Goal: Task Accomplishment & Management: Manage account settings

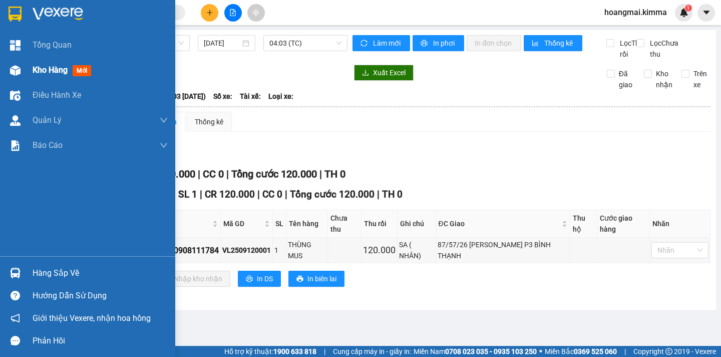
click at [45, 70] on span "Kho hàng" at bounding box center [50, 70] width 35 height 10
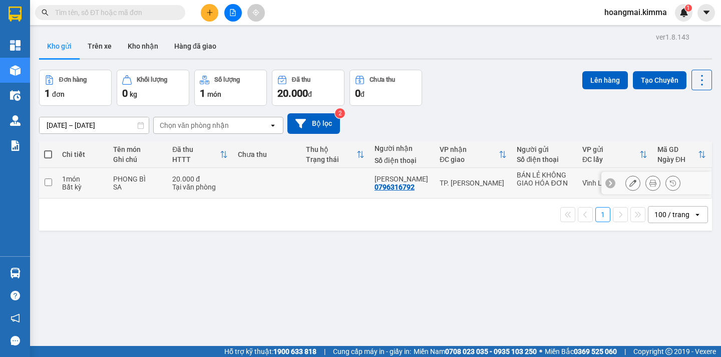
click at [46, 180] on input "checkbox" at bounding box center [49, 182] width 8 height 8
checkbox input "true"
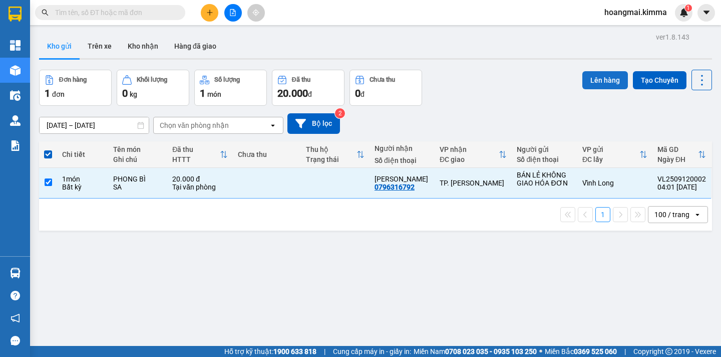
click at [588, 82] on button "Lên hàng" at bounding box center [606, 80] width 46 height 18
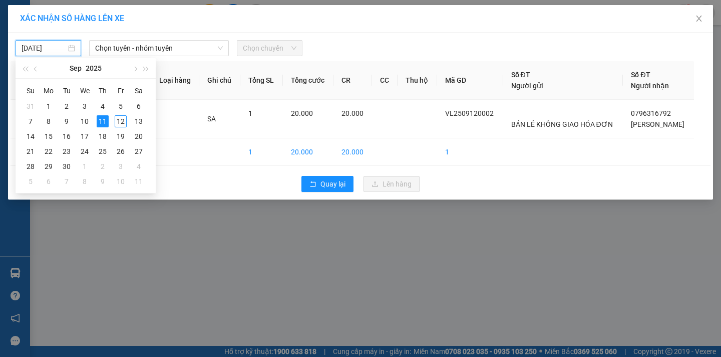
click at [58, 48] on input "[DATE]" at bounding box center [44, 48] width 45 height 11
drag, startPoint x: 123, startPoint y: 123, endPoint x: 167, endPoint y: 63, distance: 74.4
click at [123, 120] on div "12" at bounding box center [121, 121] width 12 height 12
type input "[DATE]"
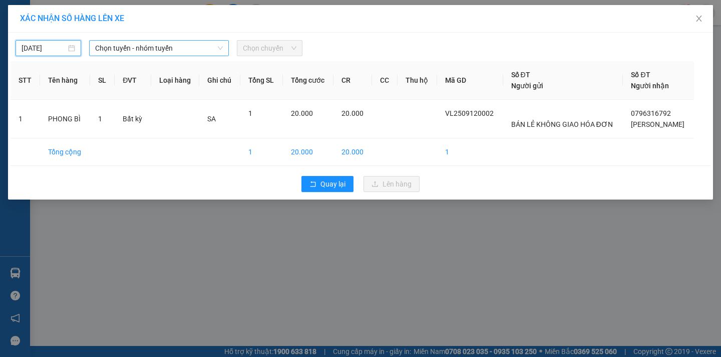
click at [175, 50] on span "Chọn tuyến - nhóm tuyến" at bounding box center [159, 48] width 128 height 15
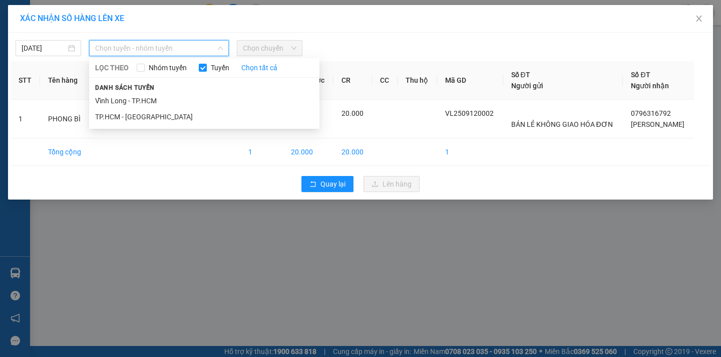
drag, startPoint x: 145, startPoint y: 100, endPoint x: 291, endPoint y: 63, distance: 149.9
click at [149, 99] on li "Vĩnh Long - TP.HCM" at bounding box center [204, 101] width 230 height 16
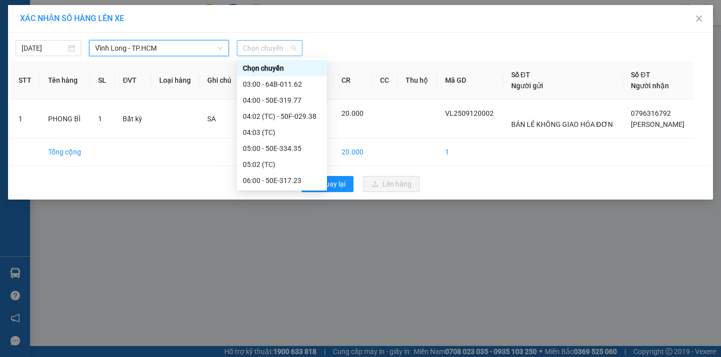
click at [283, 51] on span "Chọn chuyến" at bounding box center [270, 48] width 54 height 15
click at [290, 163] on div "05:02 (TC)" at bounding box center [282, 164] width 78 height 11
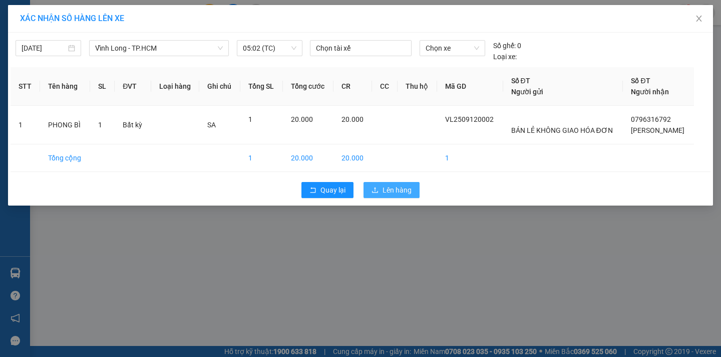
click at [393, 189] on span "Lên hàng" at bounding box center [397, 189] width 29 height 11
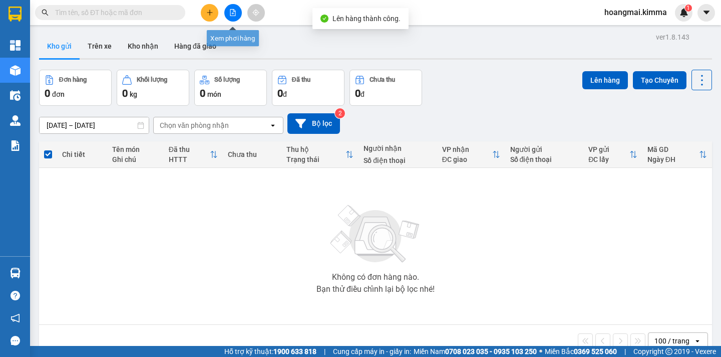
click at [237, 12] on button at bounding box center [233, 13] width 18 height 18
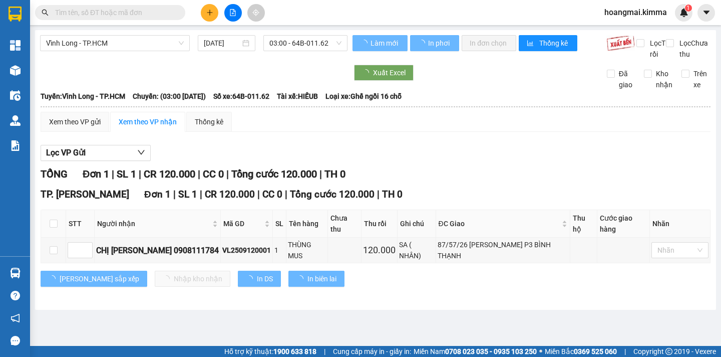
click at [309, 44] on span "03:00 - 64B-011.62" at bounding box center [306, 43] width 72 height 15
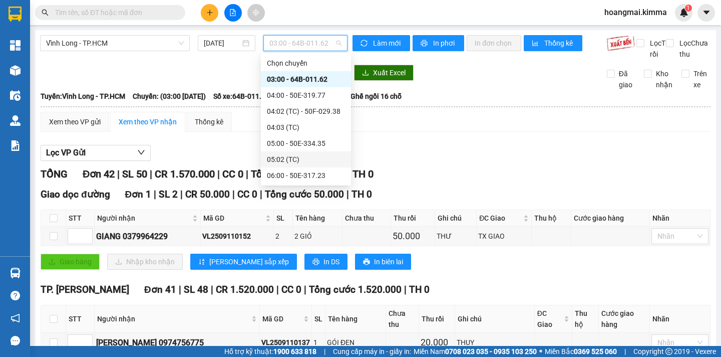
click at [326, 162] on div "05:02 (TC)" at bounding box center [306, 159] width 78 height 11
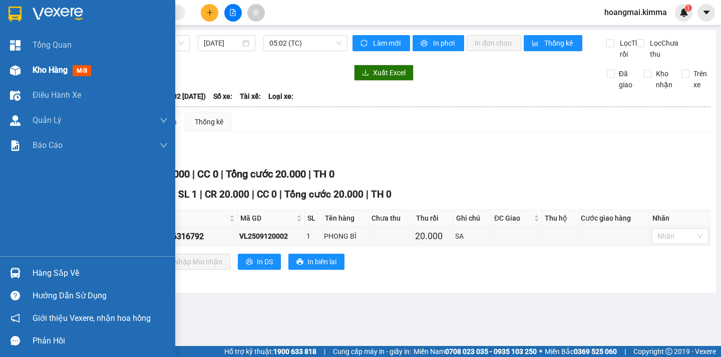
click at [44, 67] on span "Kho hàng" at bounding box center [50, 70] width 35 height 10
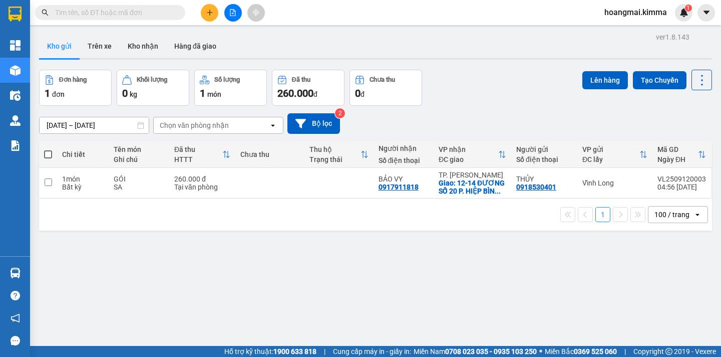
click at [46, 150] on span at bounding box center [48, 154] width 8 height 8
click at [48, 149] on input "checkbox" at bounding box center [48, 149] width 0 height 0
checkbox input "true"
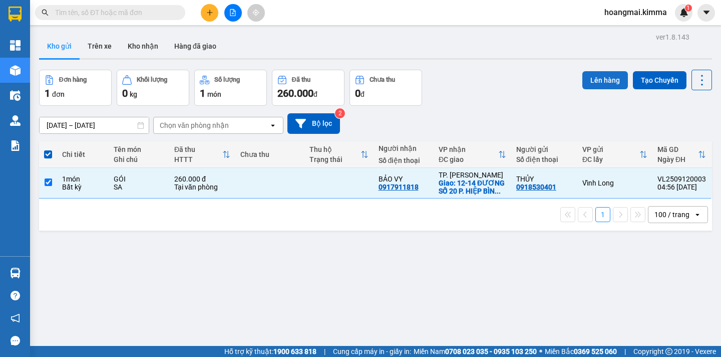
click at [604, 75] on button "Lên hàng" at bounding box center [606, 80] width 46 height 18
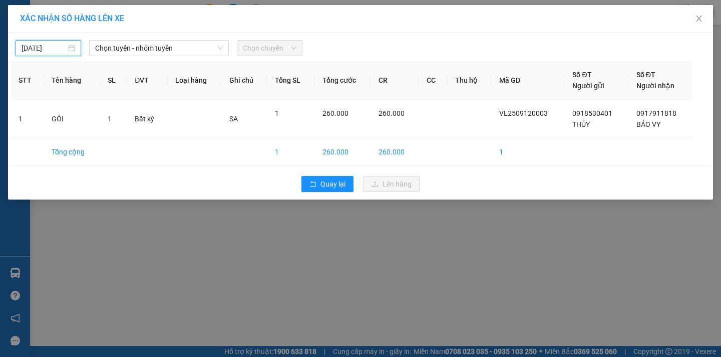
click at [43, 51] on input "[DATE]" at bounding box center [44, 48] width 45 height 11
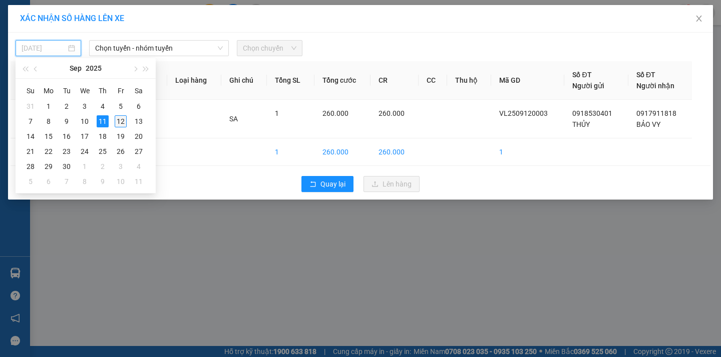
click at [120, 120] on div "12" at bounding box center [121, 121] width 12 height 12
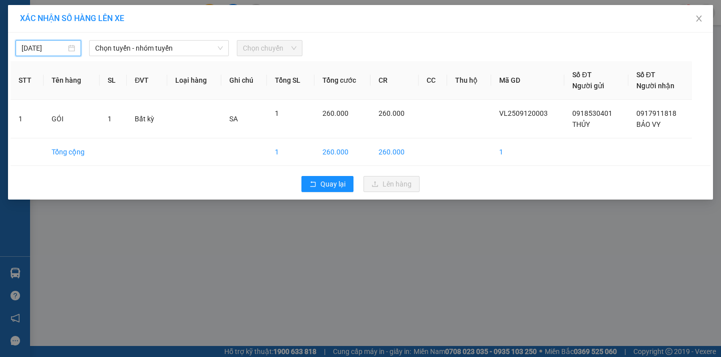
type input "[DATE]"
click at [173, 54] on span "Chọn tuyến - nhóm tuyến" at bounding box center [159, 48] width 128 height 15
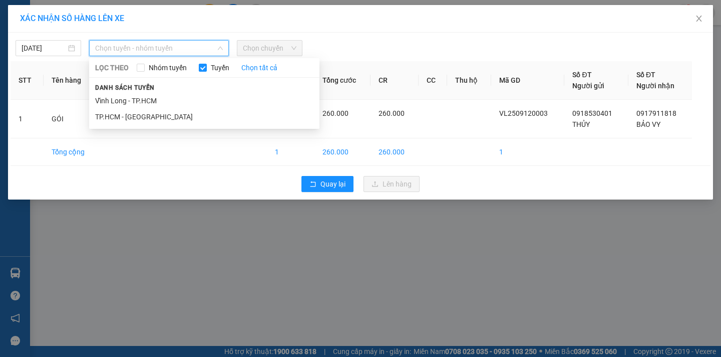
drag, startPoint x: 152, startPoint y: 99, endPoint x: 203, endPoint y: 81, distance: 53.6
click at [153, 99] on li "Vĩnh Long - TP.HCM" at bounding box center [204, 101] width 230 height 16
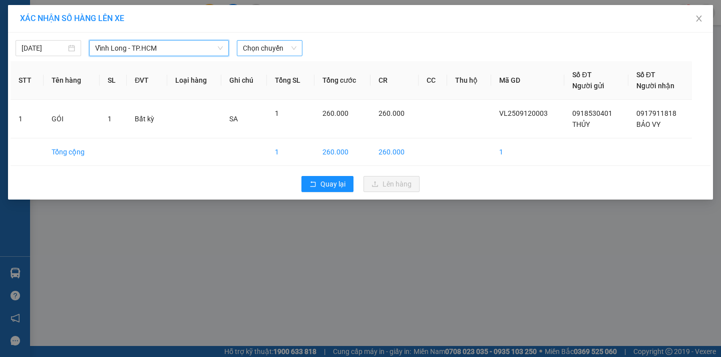
click at [283, 51] on span "Chọn chuyến" at bounding box center [270, 48] width 54 height 15
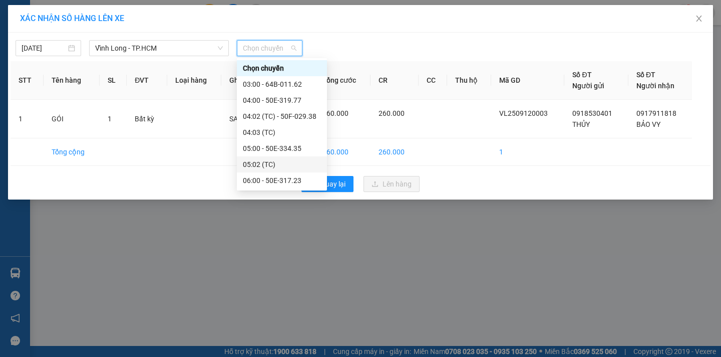
click at [295, 158] on div "05:02 (TC)" at bounding box center [282, 164] width 90 height 16
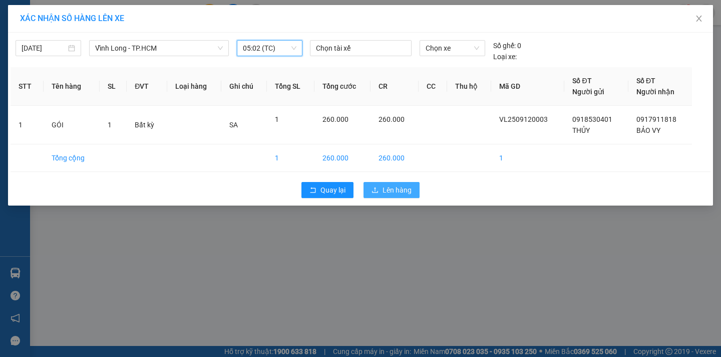
click at [399, 194] on span "Lên hàng" at bounding box center [397, 189] width 29 height 11
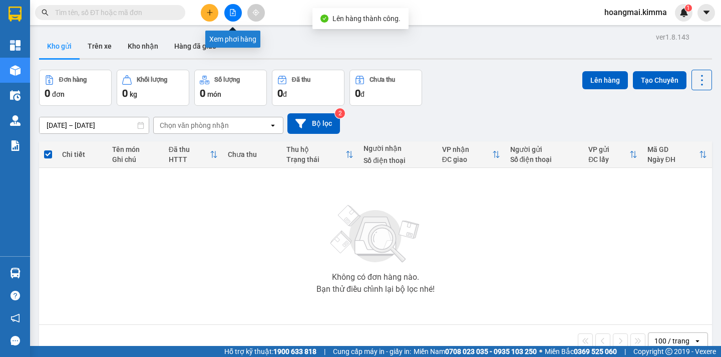
click at [228, 7] on button at bounding box center [233, 13] width 18 height 18
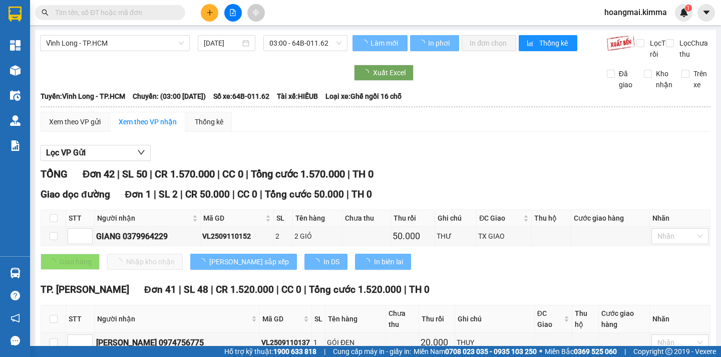
click at [330, 44] on span "03:00 - 64B-011.62" at bounding box center [306, 43] width 72 height 15
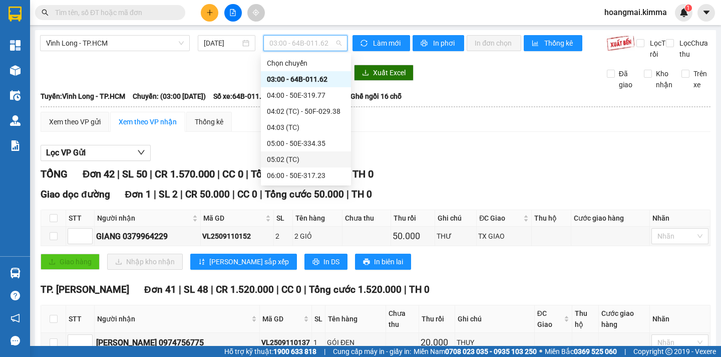
scroll to position [50, 0]
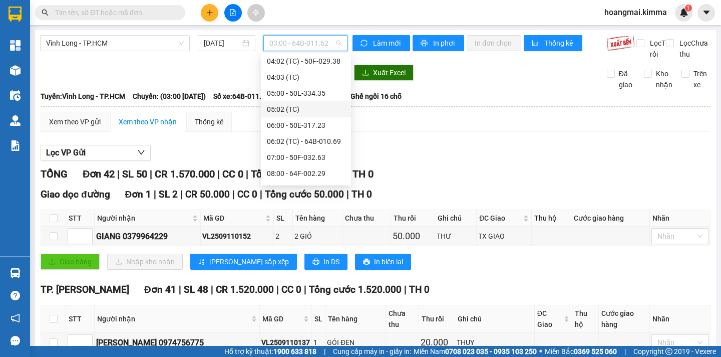
click at [323, 112] on div "05:02 (TC)" at bounding box center [306, 109] width 78 height 11
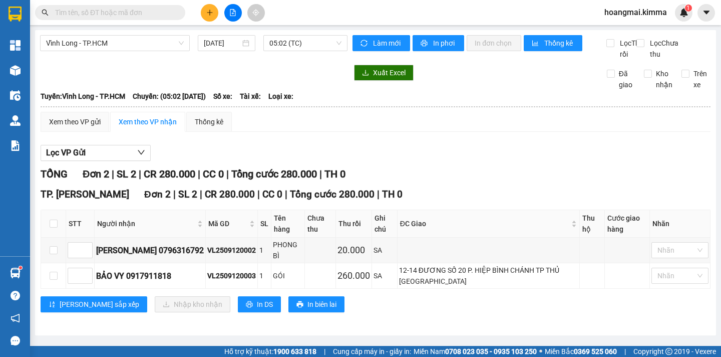
click at [150, 13] on input "text" at bounding box center [114, 12] width 118 height 11
click at [320, 43] on span "05:02 (TC)" at bounding box center [306, 43] width 72 height 15
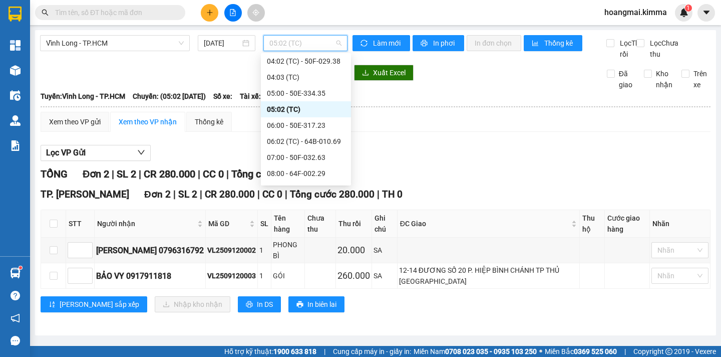
scroll to position [6, 0]
click at [142, 12] on input "text" at bounding box center [114, 12] width 118 height 11
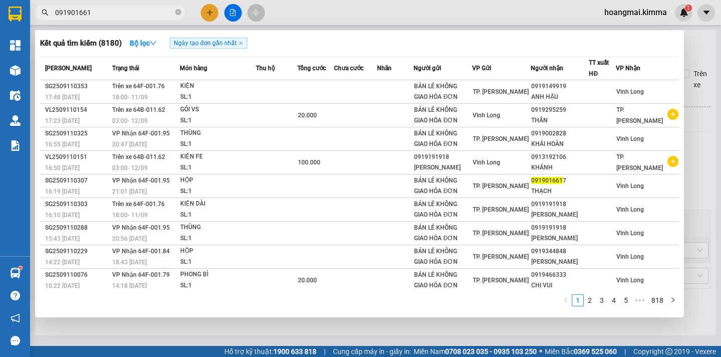
type input "0919016617"
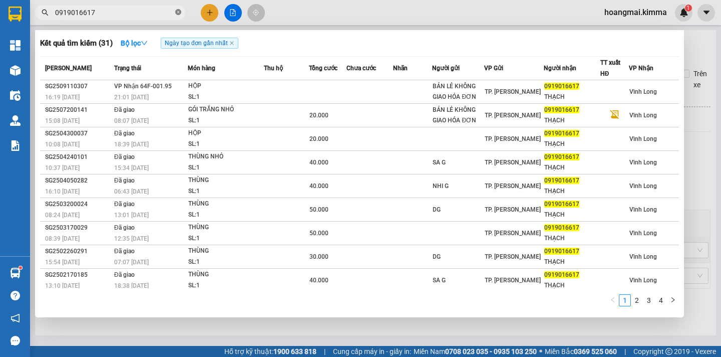
click at [178, 13] on icon "close-circle" at bounding box center [178, 12] width 6 height 6
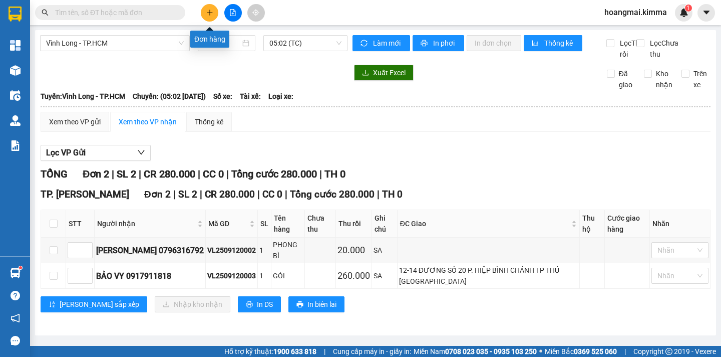
click at [209, 13] on icon "plus" at bounding box center [209, 12] width 7 height 7
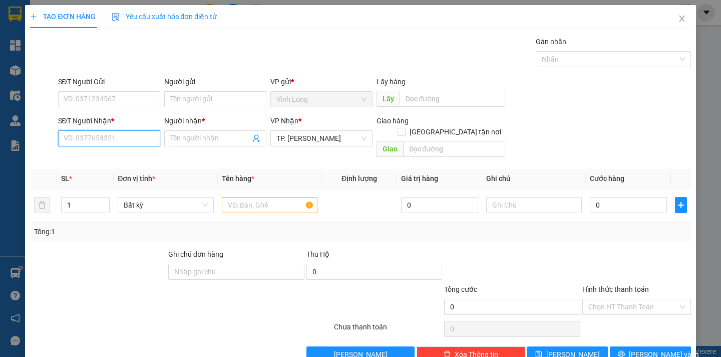
click at [84, 140] on input "SĐT Người Nhận *" at bounding box center [109, 138] width 102 height 16
type input "0786444159"
click at [109, 158] on div "0786444159 - HUY" at bounding box center [107, 158] width 89 height 11
type input "HUY"
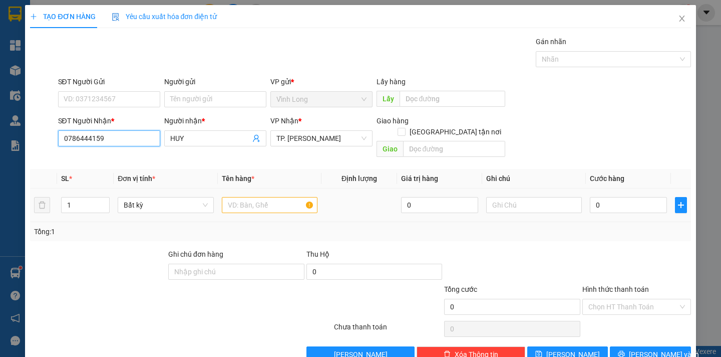
type input "0786444159"
click at [254, 197] on input "text" at bounding box center [270, 205] width 96 height 16
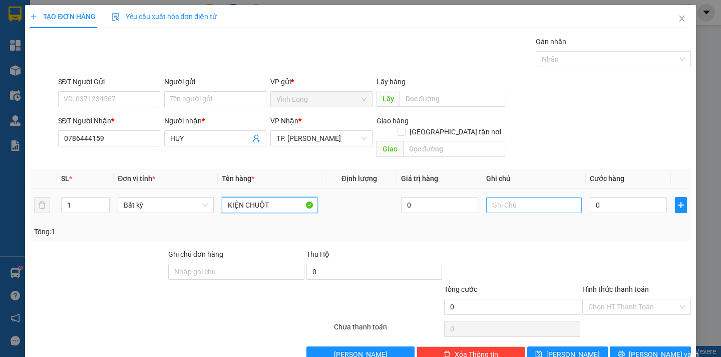
type input "KIỆN CHUỘT"
click at [494, 197] on input "text" at bounding box center [534, 205] width 96 height 16
type input "NGÂN"
click at [601, 198] on input "0" at bounding box center [628, 205] width 77 height 16
type input "4"
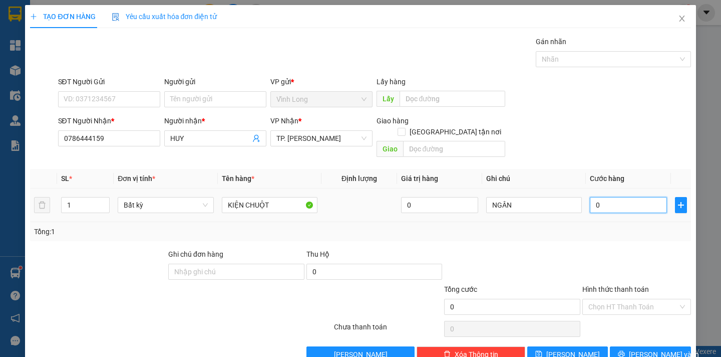
type input "4"
type input "40"
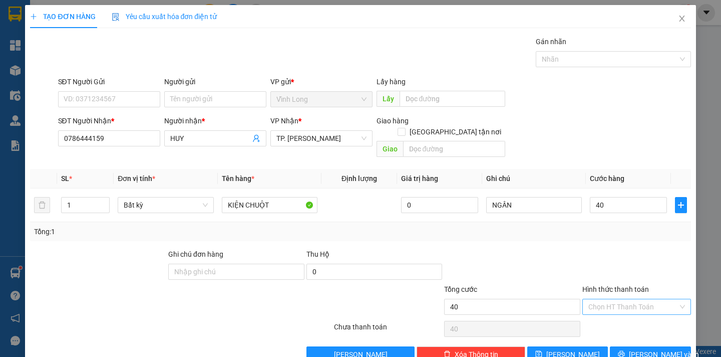
type input "40.000"
click at [625, 299] on input "Hình thức thanh toán" at bounding box center [634, 306] width 90 height 15
click at [626, 313] on div "Tại văn phòng" at bounding box center [629, 315] width 95 height 11
type input "0"
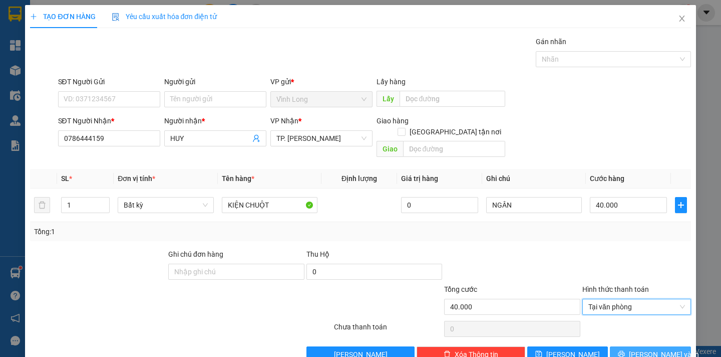
click at [644, 349] on span "[PERSON_NAME] và In" at bounding box center [664, 354] width 70 height 11
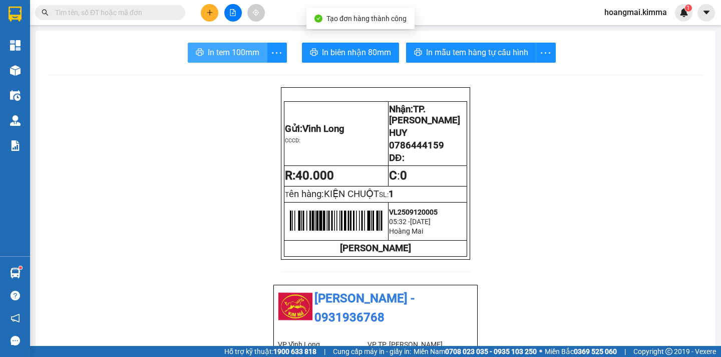
click at [220, 57] on span "In tem 100mm" at bounding box center [234, 52] width 52 height 13
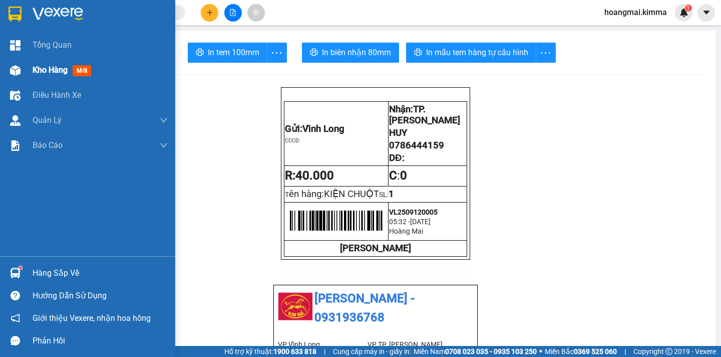
click at [42, 69] on span "Kho hàng" at bounding box center [50, 70] width 35 height 10
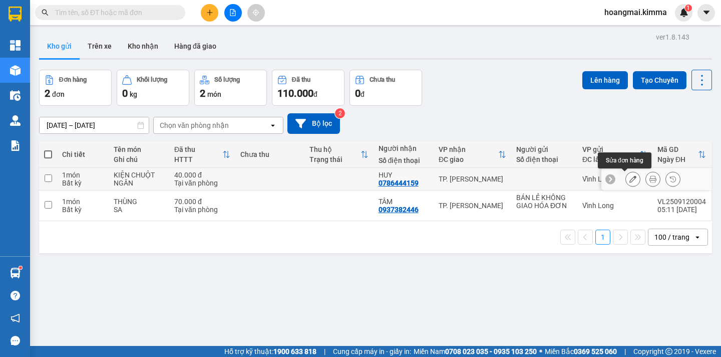
click at [626, 180] on button at bounding box center [633, 179] width 14 height 18
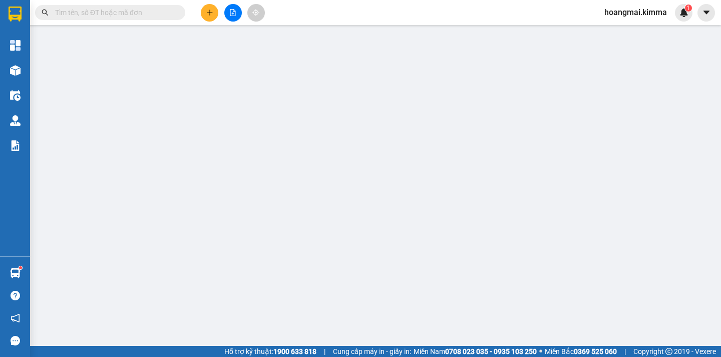
type input "0786444159"
type input "HUY"
type input "40.000"
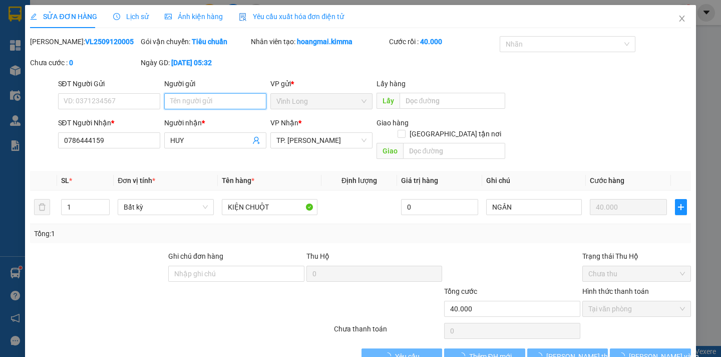
click at [204, 100] on input "Người gửi" at bounding box center [215, 101] width 102 height 16
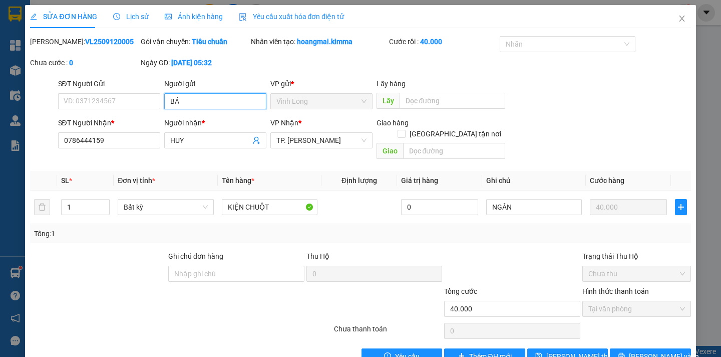
type input "BÁN"
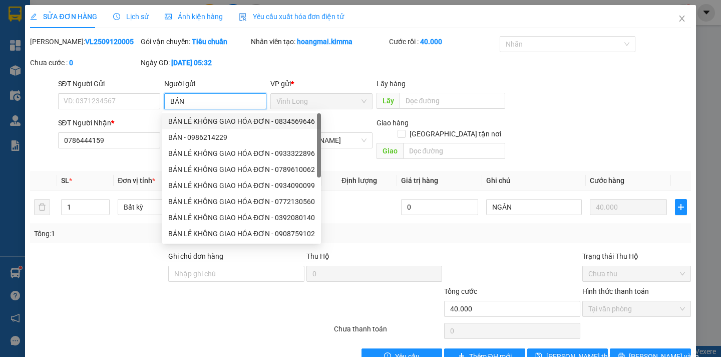
click at [220, 121] on div "BÁN LẺ KHÔNG GIAO HÓA ĐƠN - 0834569646" at bounding box center [241, 121] width 147 height 11
type input "0834569646"
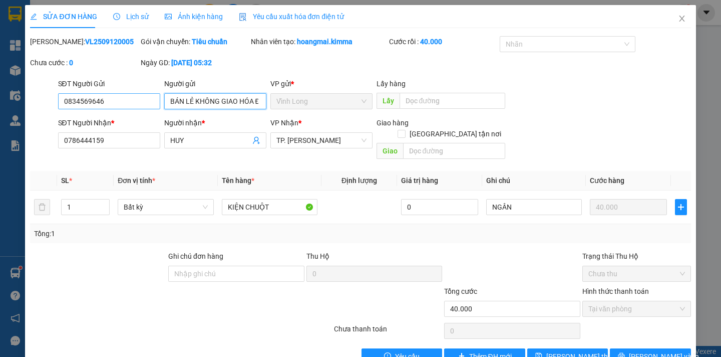
type input "BÁN LẺ KHÔNG GIAO HÓA ĐƠN"
drag, startPoint x: 105, startPoint y: 103, endPoint x: 0, endPoint y: 78, distance: 108.1
click at [0, 78] on div "SỬA ĐƠN HÀNG Lịch sử Ảnh kiện hàng Yêu cầu xuất hóa đơn điện tử Total Paid Fee …" at bounding box center [360, 178] width 721 height 357
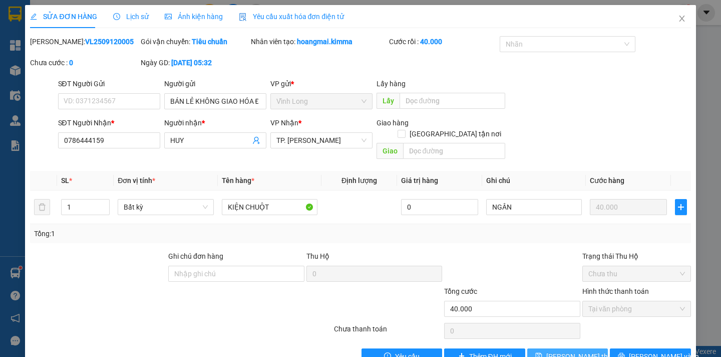
drag, startPoint x: 564, startPoint y: 343, endPoint x: 571, endPoint y: 337, distance: 9.2
click at [567, 351] on span "[PERSON_NAME] thay đổi" at bounding box center [587, 356] width 80 height 11
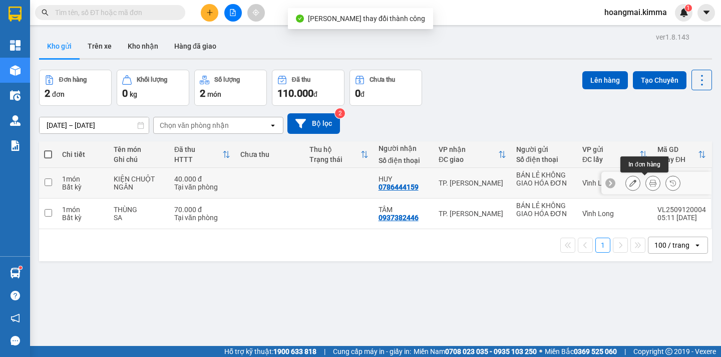
click at [650, 184] on icon at bounding box center [653, 182] width 7 height 7
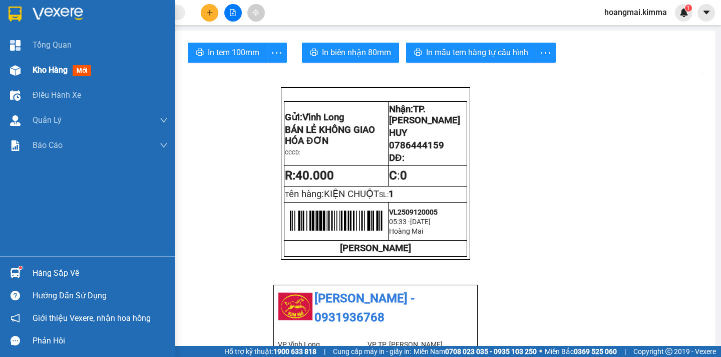
click at [43, 73] on span "Kho hàng" at bounding box center [50, 70] width 35 height 10
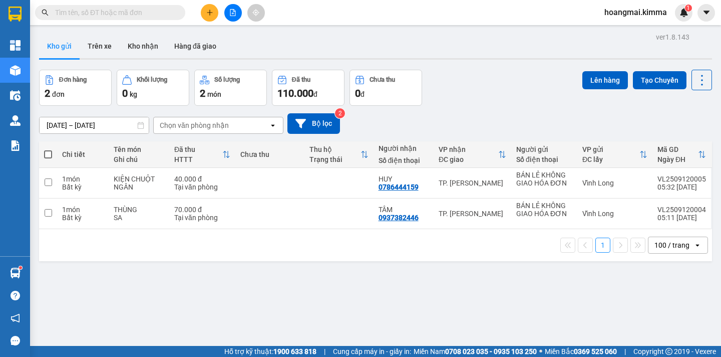
drag, startPoint x: 50, startPoint y: 152, endPoint x: 55, endPoint y: 146, distance: 7.4
click at [50, 151] on span at bounding box center [48, 154] width 8 height 8
click at [48, 149] on input "checkbox" at bounding box center [48, 149] width 0 height 0
checkbox input "true"
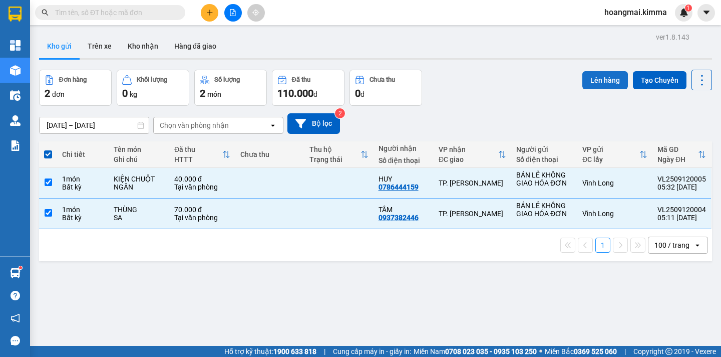
click at [597, 82] on button "Lên hàng" at bounding box center [606, 80] width 46 height 18
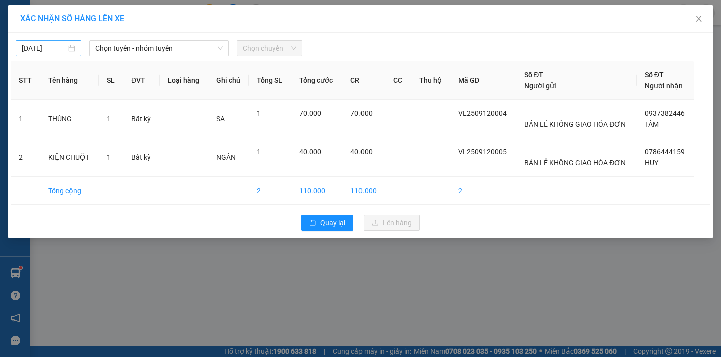
click at [54, 46] on input "[DATE]" at bounding box center [44, 48] width 45 height 11
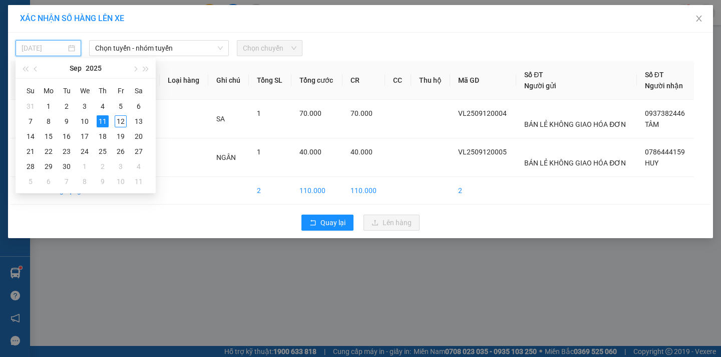
drag, startPoint x: 117, startPoint y: 121, endPoint x: 137, endPoint y: 67, distance: 58.0
click at [120, 117] on div "12" at bounding box center [121, 121] width 12 height 12
type input "[DATE]"
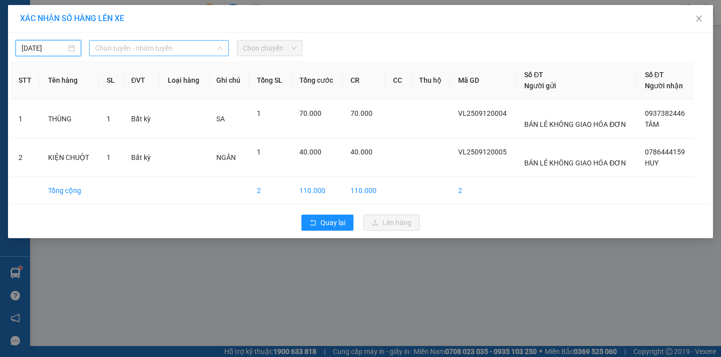
drag, startPoint x: 149, startPoint y: 48, endPoint x: 161, endPoint y: 85, distance: 38.8
click at [153, 43] on span "Chọn tuyến - nhóm tuyến" at bounding box center [159, 48] width 128 height 15
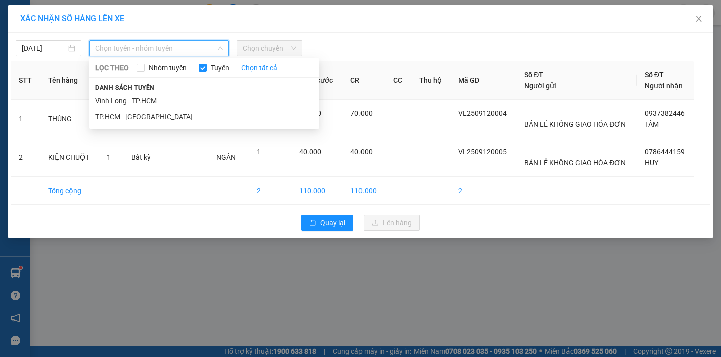
drag, startPoint x: 160, startPoint y: 102, endPoint x: 173, endPoint y: 85, distance: 21.5
click at [167, 91] on div "Danh sách tuyến Vĩnh Long - TP.HCM TP.HCM - Vĩnh Long" at bounding box center [204, 103] width 230 height 43
click at [153, 99] on li "Vĩnh Long - TP.HCM" at bounding box center [204, 101] width 230 height 16
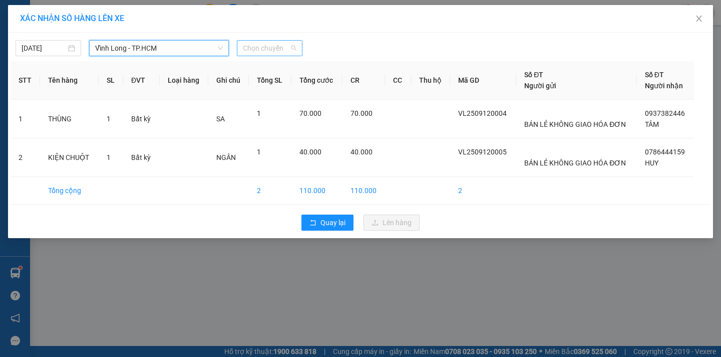
click at [266, 54] on span "Chọn chuyến" at bounding box center [270, 48] width 54 height 15
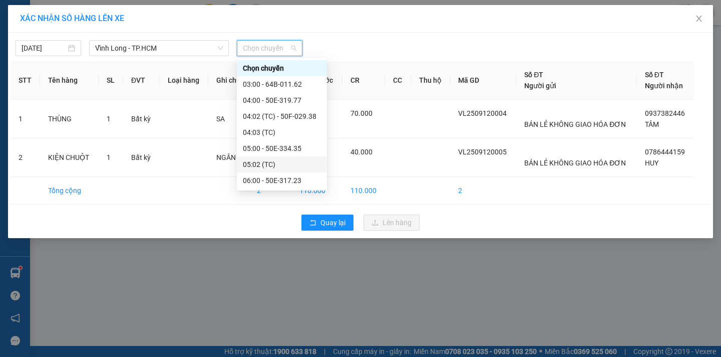
scroll to position [100, 0]
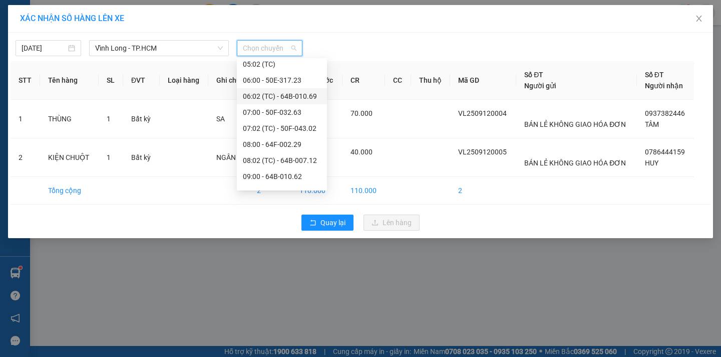
click at [307, 97] on div "06:02 (TC) - 64B-010.69" at bounding box center [282, 96] width 78 height 11
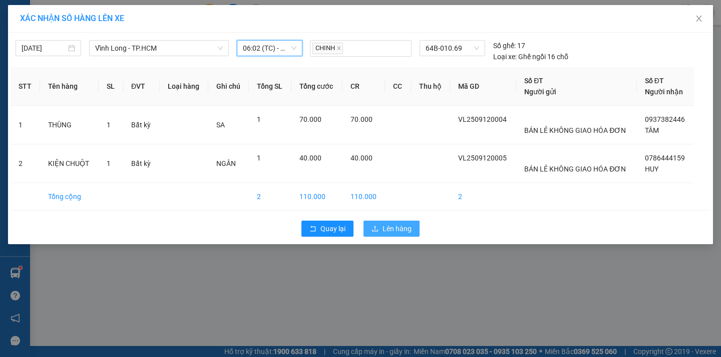
click at [399, 228] on span "Lên hàng" at bounding box center [397, 228] width 29 height 11
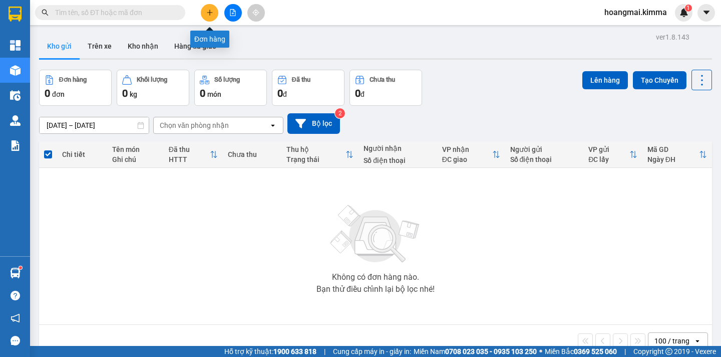
click at [209, 12] on icon "plus" at bounding box center [209, 12] width 7 height 7
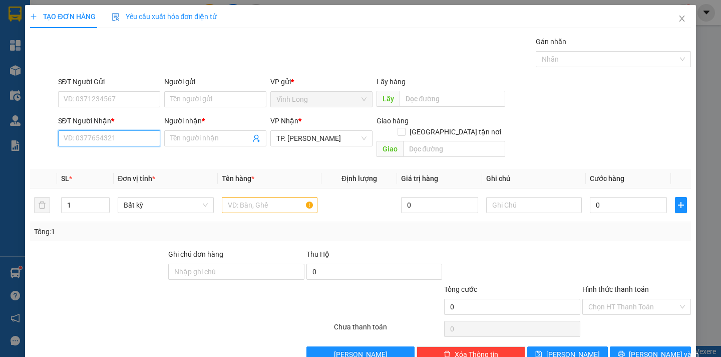
click at [124, 142] on input "SĐT Người Nhận *" at bounding box center [109, 138] width 102 height 16
click at [124, 141] on input "SĐT Người Nhận *" at bounding box center [109, 138] width 102 height 16
type input "0936344918"
click at [120, 159] on div "0936344918 - HIỀN" at bounding box center [107, 158] width 89 height 11
type input "HIỀN"
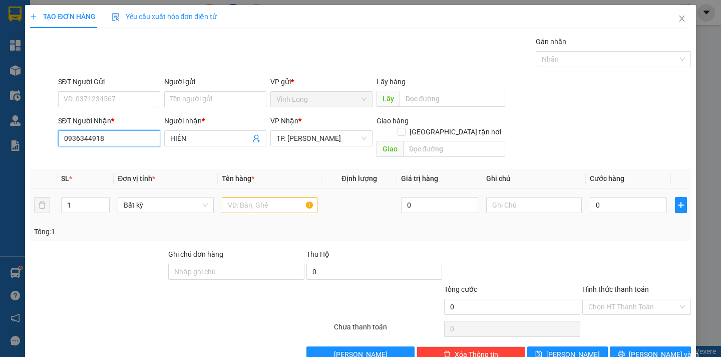
type input "0936344918"
drag, startPoint x: 236, startPoint y: 191, endPoint x: 236, endPoint y: 184, distance: 7.0
click at [236, 197] on input "text" at bounding box center [270, 205] width 96 height 16
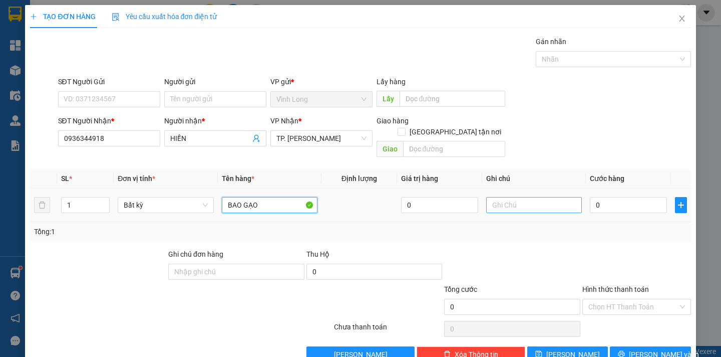
type input "BAO GẠO"
click at [506, 197] on input "text" at bounding box center [534, 205] width 96 height 16
type input "NGÂN"
click at [601, 197] on input "0" at bounding box center [628, 205] width 77 height 16
type input "3"
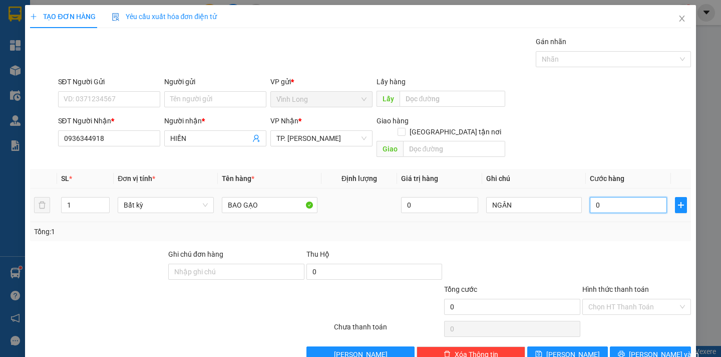
type input "3"
type input "30"
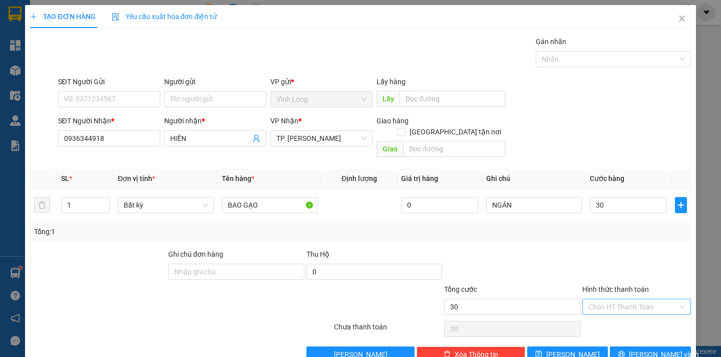
click at [631, 299] on input "Hình thức thanh toán" at bounding box center [634, 306] width 90 height 15
type input "30.000"
click at [624, 317] on div "Tại văn phòng" at bounding box center [629, 315] width 95 height 11
type input "0"
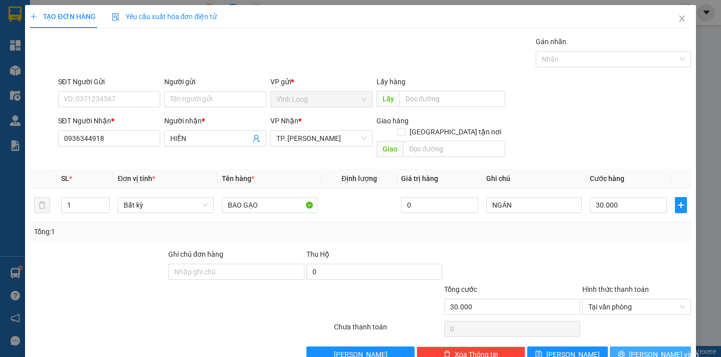
click at [642, 349] on span "[PERSON_NAME] và In" at bounding box center [664, 354] width 70 height 11
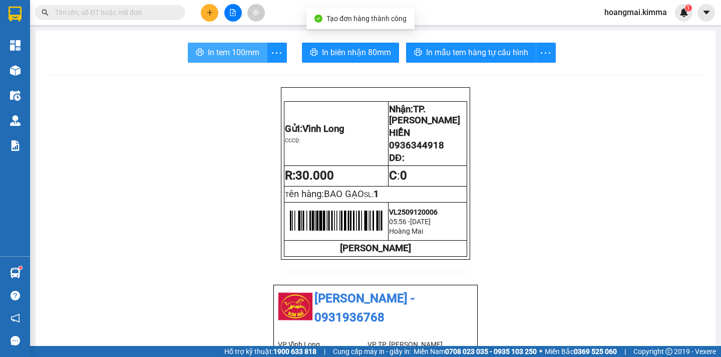
click at [220, 54] on span "In tem 100mm" at bounding box center [234, 52] width 52 height 13
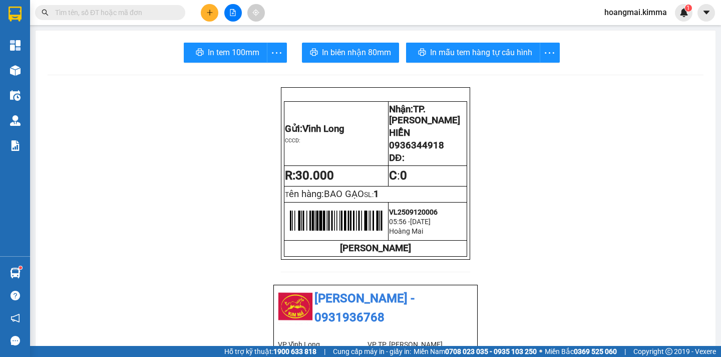
click at [214, 13] on button at bounding box center [210, 13] width 18 height 18
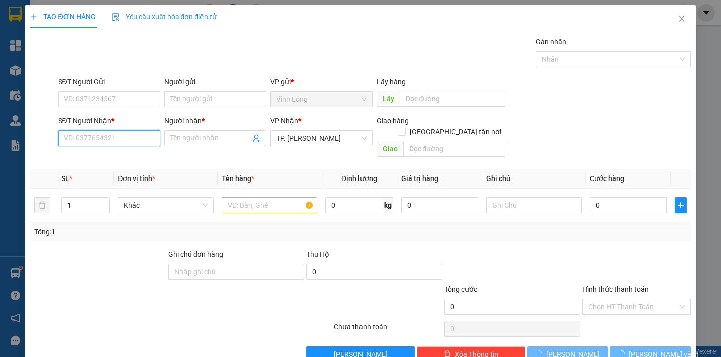
click at [113, 137] on input "SĐT Người Nhận *" at bounding box center [109, 138] width 102 height 16
drag, startPoint x: 113, startPoint y: 137, endPoint x: 0, endPoint y: 1, distance: 176.8
click at [82, 133] on input "SĐT Người Nhận *" at bounding box center [109, 138] width 102 height 16
type input "0909547368"
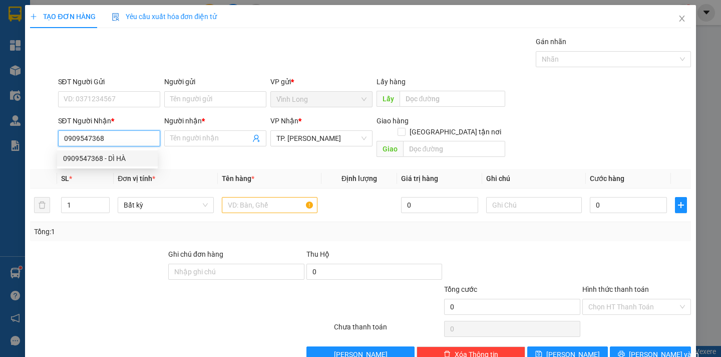
click at [118, 158] on div "0909547368 - DÌ HÀ" at bounding box center [107, 158] width 89 height 11
type input "DÌ HÀ"
type input "0909547368"
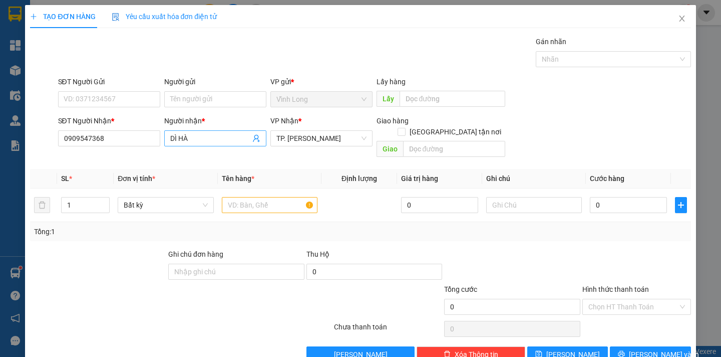
click at [176, 137] on input "DÌ HÀ" at bounding box center [210, 138] width 80 height 11
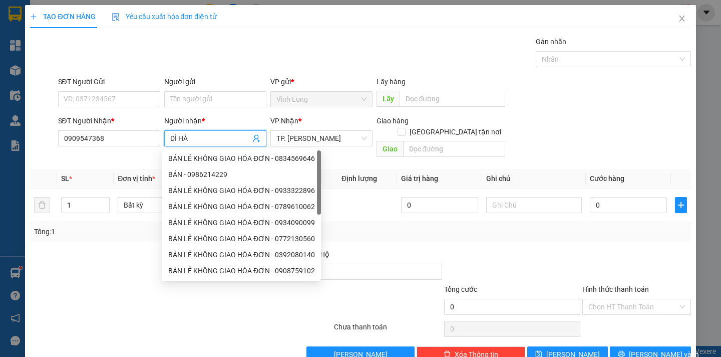
click at [177, 137] on input "DÌ HÀ" at bounding box center [210, 138] width 80 height 11
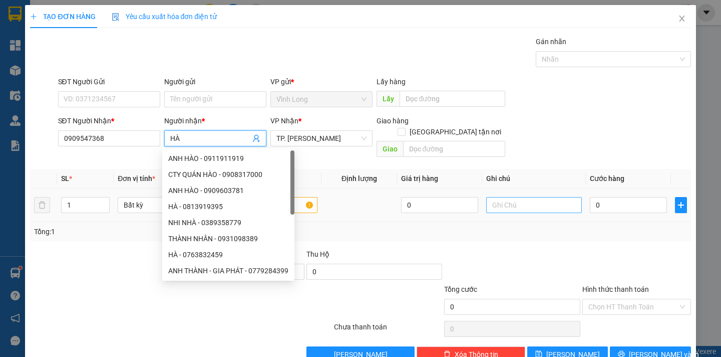
type input "HÀ"
click at [517, 197] on input "text" at bounding box center [534, 205] width 96 height 16
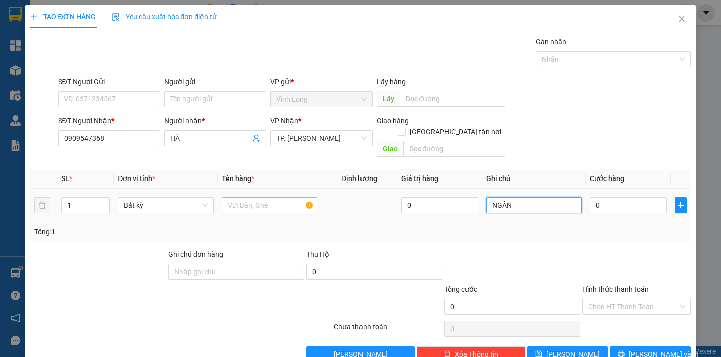
type input "NGÂN"
click at [242, 197] on input "text" at bounding box center [270, 205] width 96 height 16
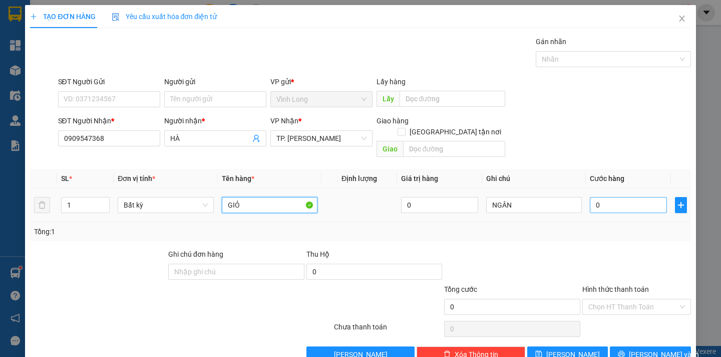
type input "GIỎ"
click at [639, 197] on input "0" at bounding box center [628, 205] width 77 height 16
type input "3"
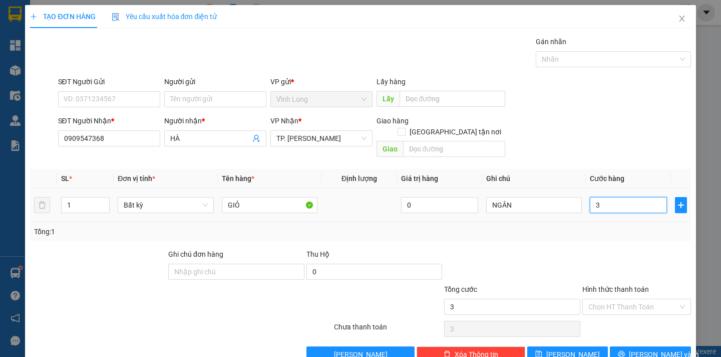
type input "30"
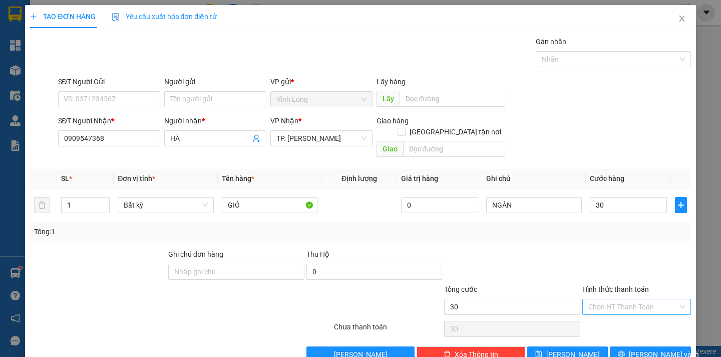
type input "30.000"
click at [643, 299] on input "Hình thức thanh toán" at bounding box center [634, 306] width 90 height 15
click at [626, 320] on div "Tại văn phòng" at bounding box center [629, 315] width 95 height 11
type input "0"
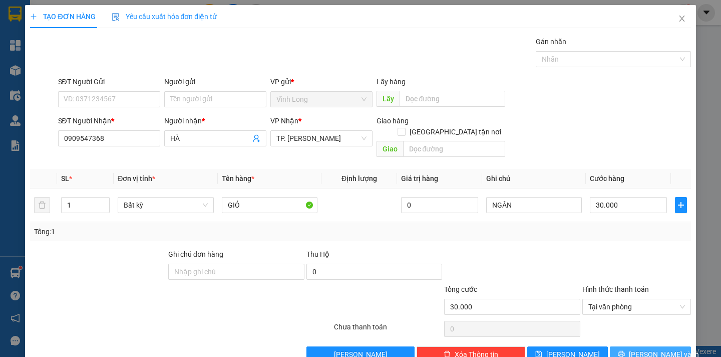
click at [625, 350] on icon "printer" at bounding box center [621, 353] width 7 height 7
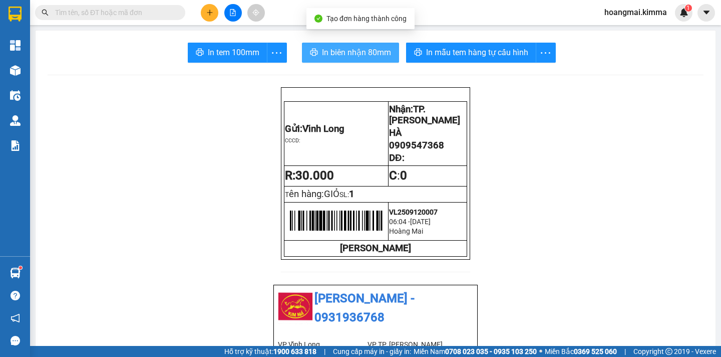
click at [348, 54] on span "In biên nhận 80mm" at bounding box center [356, 52] width 69 height 13
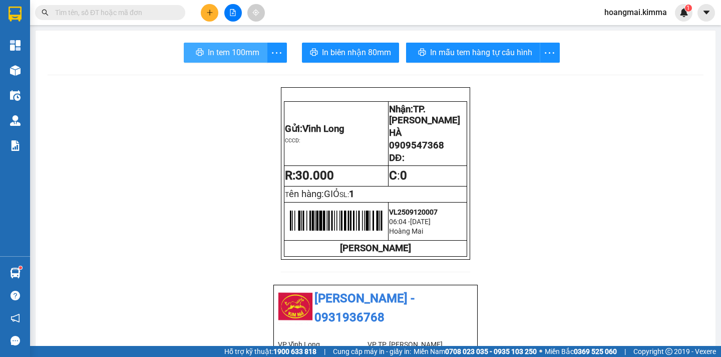
click at [230, 50] on span "In tem 100mm" at bounding box center [234, 52] width 52 height 13
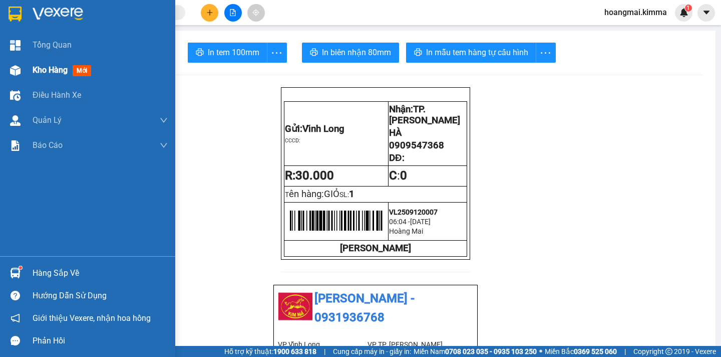
click at [57, 72] on span "Kho hàng" at bounding box center [50, 70] width 35 height 10
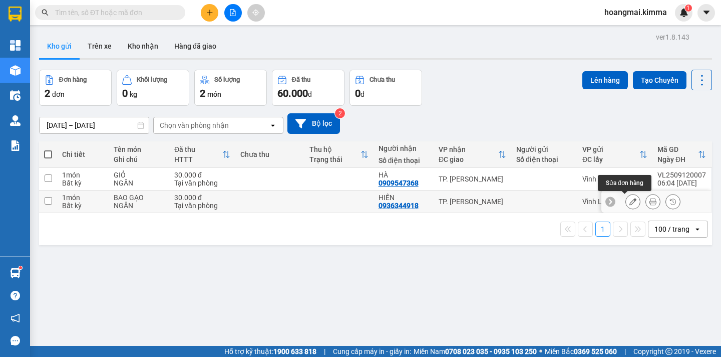
click at [630, 201] on icon at bounding box center [633, 201] width 7 height 7
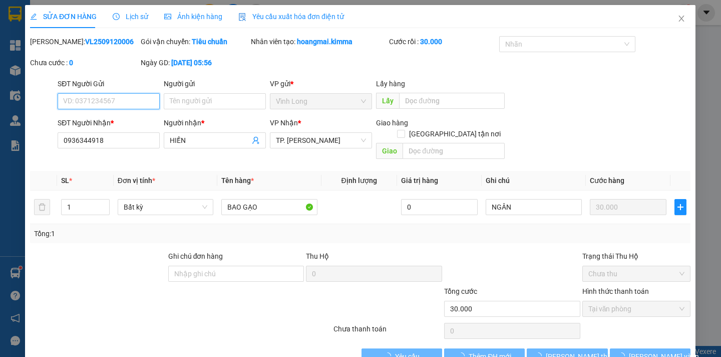
type input "0936344918"
type input "HIỀN"
type input "30.000"
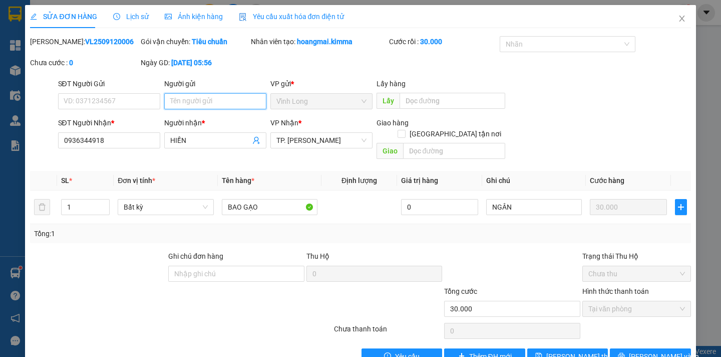
click at [169, 103] on input "Người gửi" at bounding box center [215, 101] width 102 height 16
type input "BÁN"
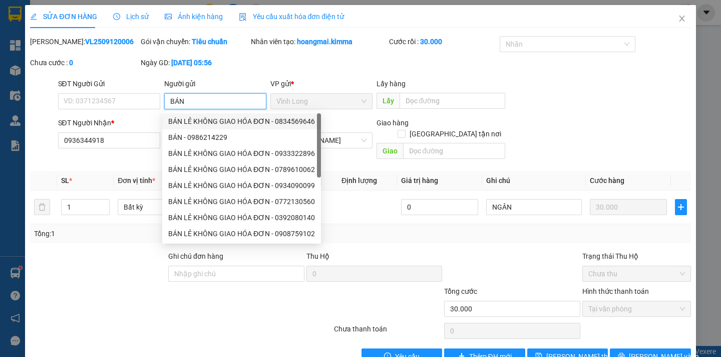
click at [215, 118] on div "BÁN LẺ KHÔNG GIAO HÓA ĐƠN - 0834569646" at bounding box center [241, 121] width 147 height 11
type input "0834569646"
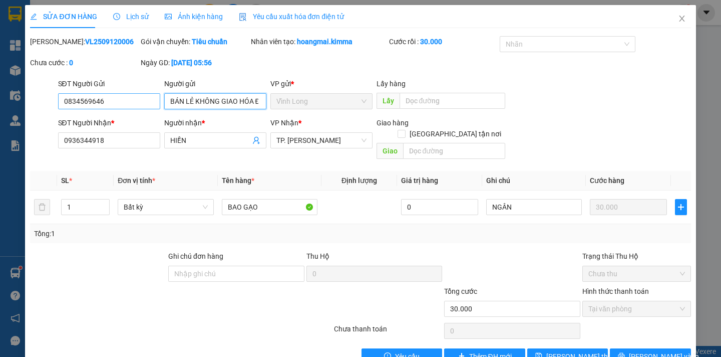
type input "BÁN LẺ KHÔNG GIAO HÓA ĐƠN"
drag, startPoint x: 114, startPoint y: 103, endPoint x: 0, endPoint y: 102, distance: 114.2
click at [0, 102] on div "SỬA ĐƠN HÀNG Lịch sử Ảnh kiện hàng Yêu cầu xuất hóa đơn điện tử Total Paid Fee …" at bounding box center [360, 178] width 721 height 357
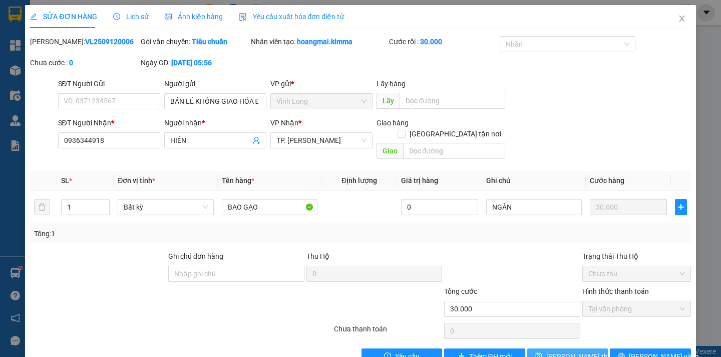
click at [560, 351] on span "[PERSON_NAME] thay đổi" at bounding box center [587, 356] width 80 height 11
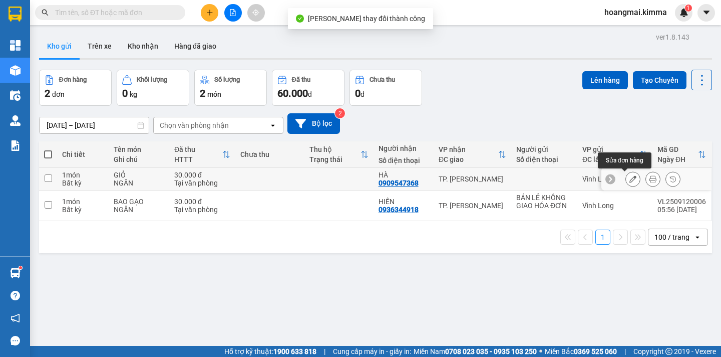
click at [626, 177] on button at bounding box center [633, 179] width 14 height 18
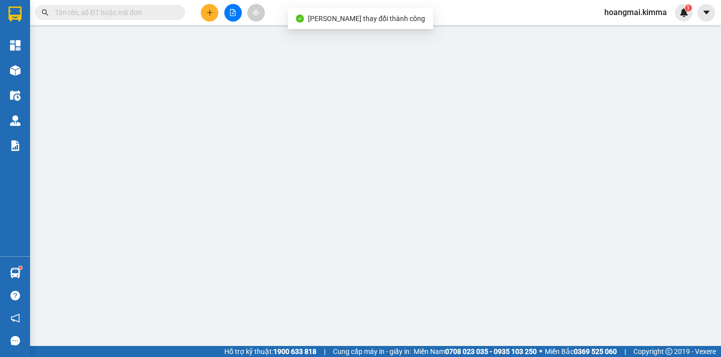
type input "0909547368"
type input "HÀ"
type input "30.000"
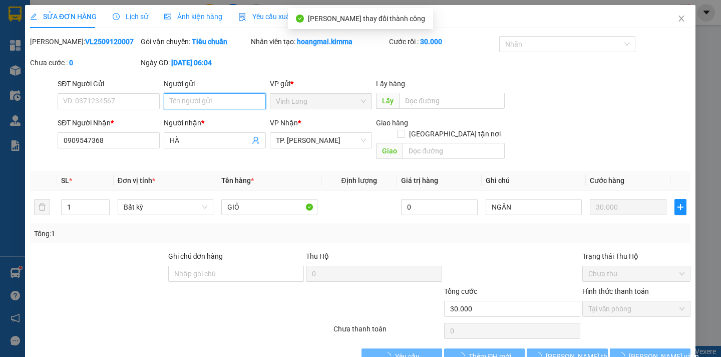
click at [174, 102] on input "Người gửi" at bounding box center [215, 101] width 102 height 16
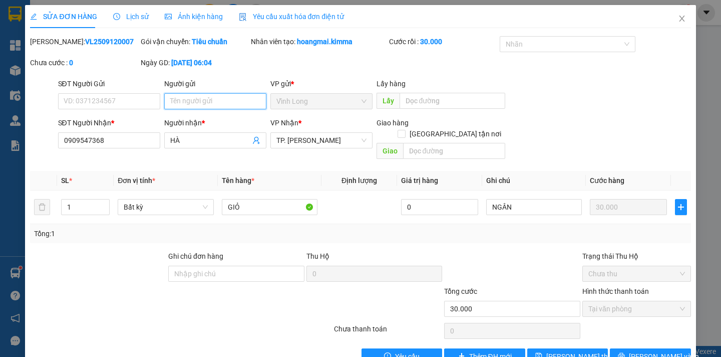
click at [174, 102] on input "Người gửi" at bounding box center [215, 101] width 102 height 16
type input "BÁN"
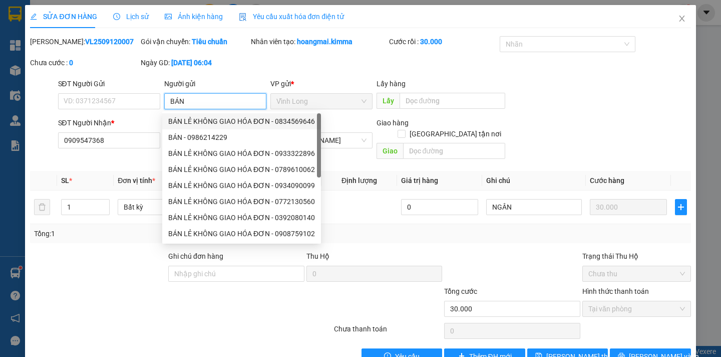
click at [220, 119] on div "BÁN LẺ KHÔNG GIAO HÓA ĐƠN - 0834569646" at bounding box center [241, 121] width 147 height 11
type input "0834569646"
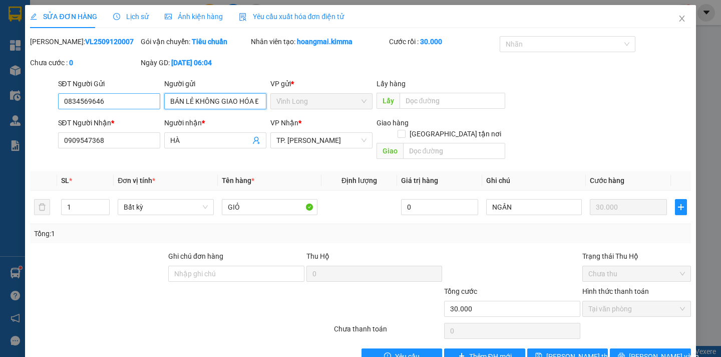
type input "BÁN LẺ KHÔNG GIAO HÓA ĐƠN"
drag, startPoint x: 117, startPoint y: 102, endPoint x: 0, endPoint y: 110, distance: 117.5
click at [0, 110] on div "SỬA ĐƠN HÀNG Lịch sử Ảnh kiện hàng Yêu cầu xuất hóa đơn điện tử Total Paid Fee …" at bounding box center [360, 178] width 721 height 357
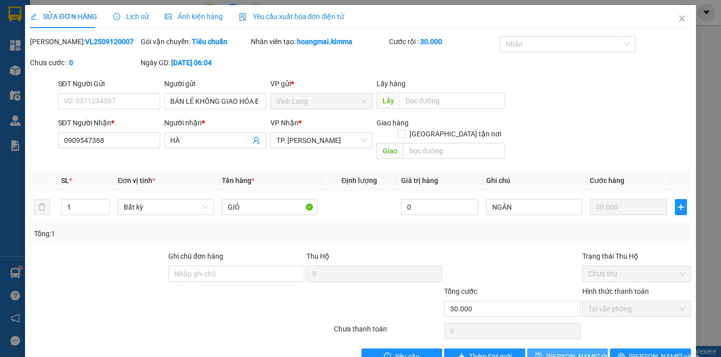
click at [566, 351] on span "[PERSON_NAME] thay đổi" at bounding box center [587, 356] width 80 height 11
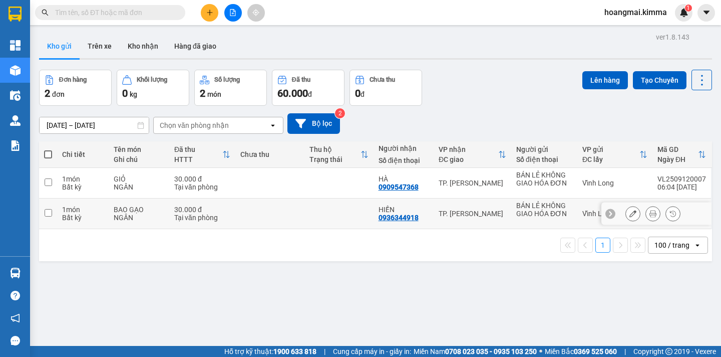
click at [49, 212] on input "checkbox" at bounding box center [49, 213] width 8 height 8
checkbox input "true"
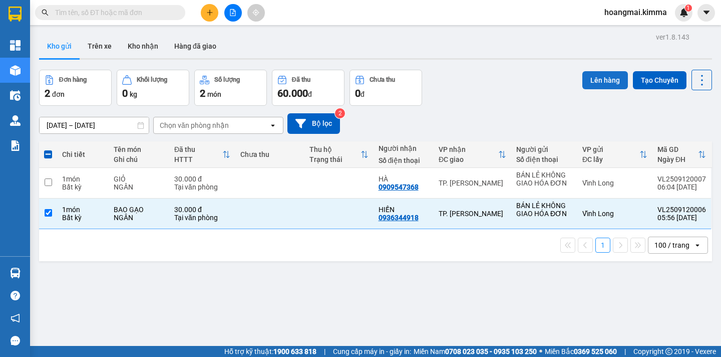
click at [583, 84] on button "Lên hàng" at bounding box center [606, 80] width 46 height 18
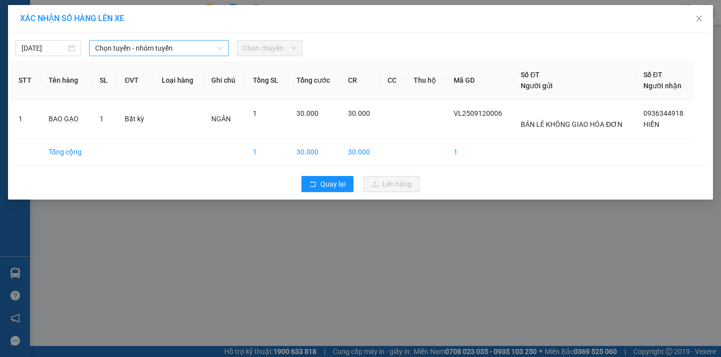
click at [140, 53] on span "Chọn tuyến - nhóm tuyến" at bounding box center [159, 48] width 128 height 15
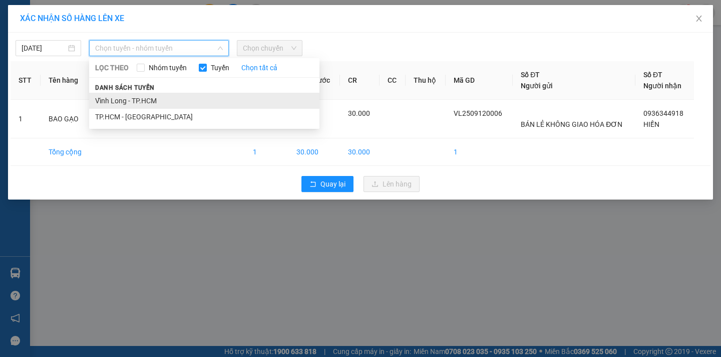
click at [143, 101] on li "Vĩnh Long - TP.HCM" at bounding box center [204, 101] width 230 height 16
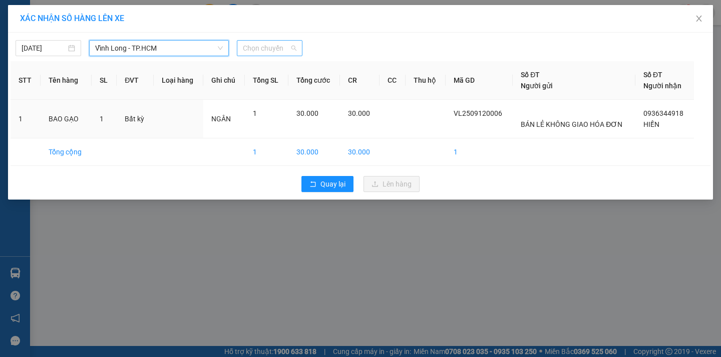
click at [275, 50] on span "Chọn chuyến" at bounding box center [270, 48] width 54 height 15
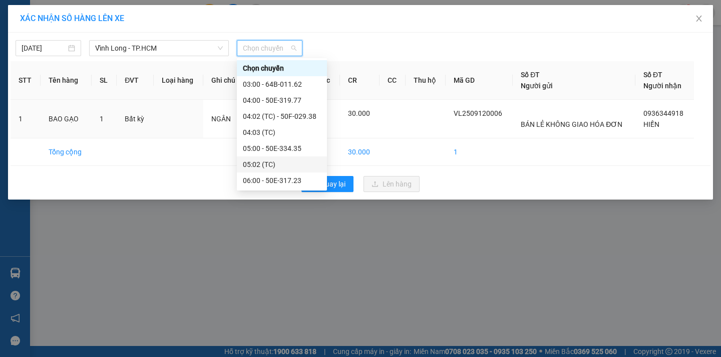
scroll to position [50, 0]
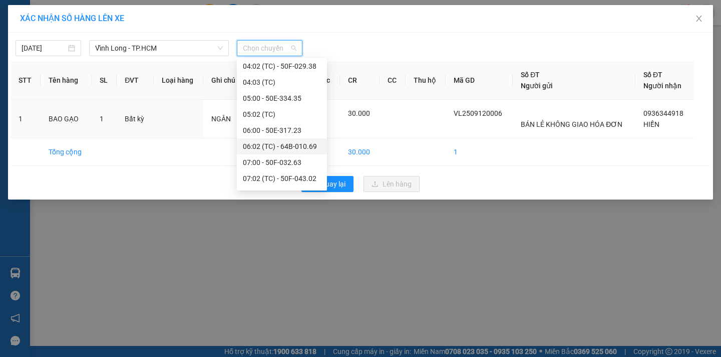
click at [299, 146] on div "06:02 (TC) - 64B-010.69" at bounding box center [282, 146] width 78 height 11
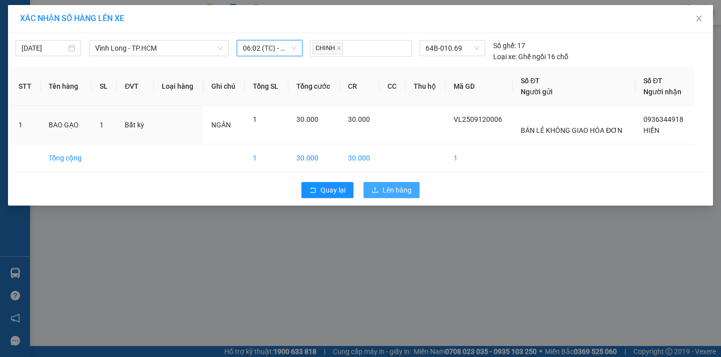
click at [401, 189] on span "Lên hàng" at bounding box center [397, 189] width 29 height 11
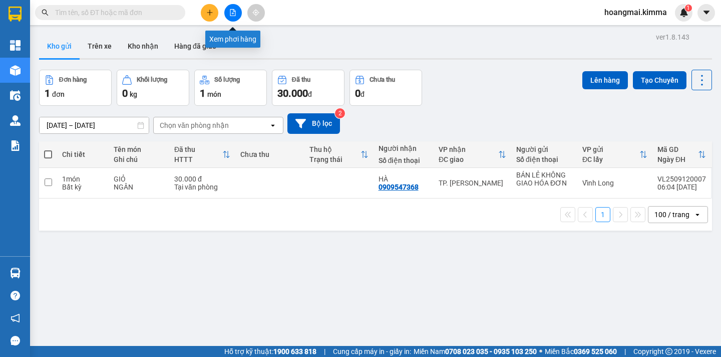
click at [233, 18] on button at bounding box center [233, 13] width 18 height 18
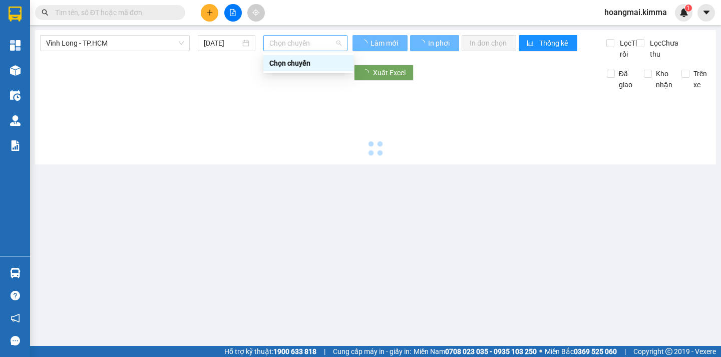
click at [329, 44] on span "Chọn chuyến" at bounding box center [306, 43] width 72 height 15
type input "[DATE]"
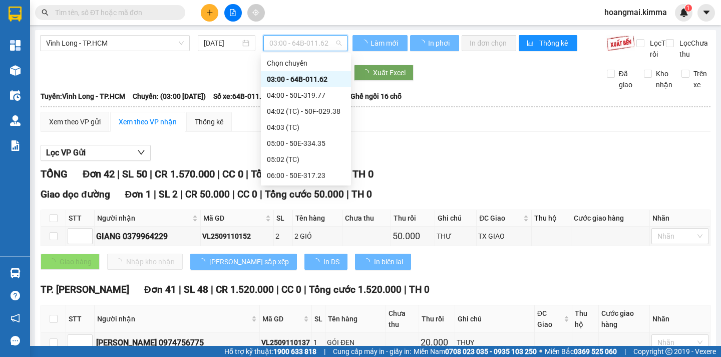
scroll to position [150, 0]
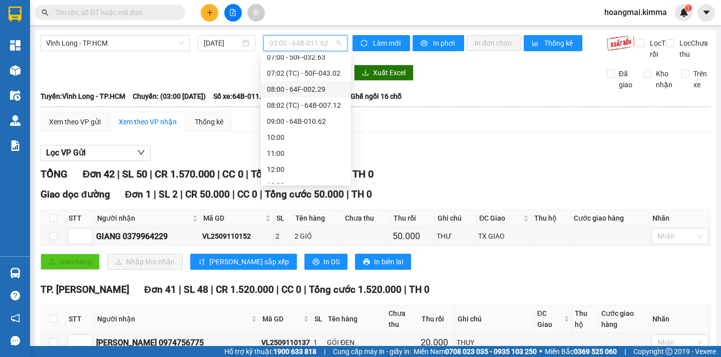
scroll to position [100, 0]
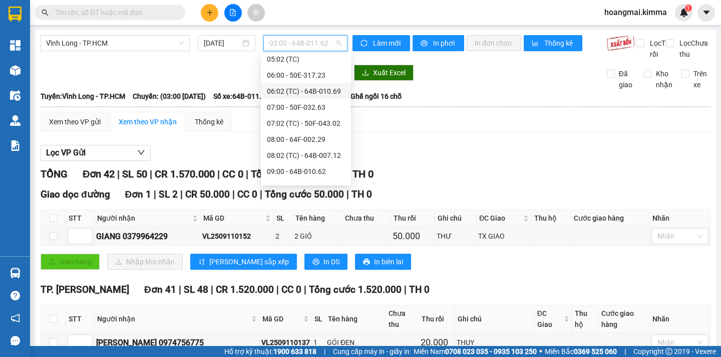
click at [333, 93] on div "06:02 (TC) - 64B-010.69" at bounding box center [306, 91] width 78 height 11
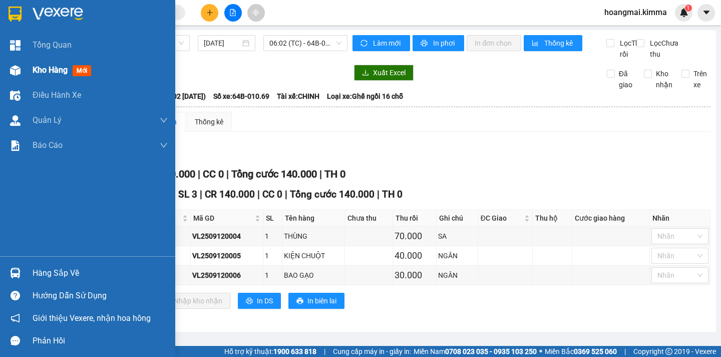
click at [40, 68] on span "Kho hàng" at bounding box center [50, 70] width 35 height 10
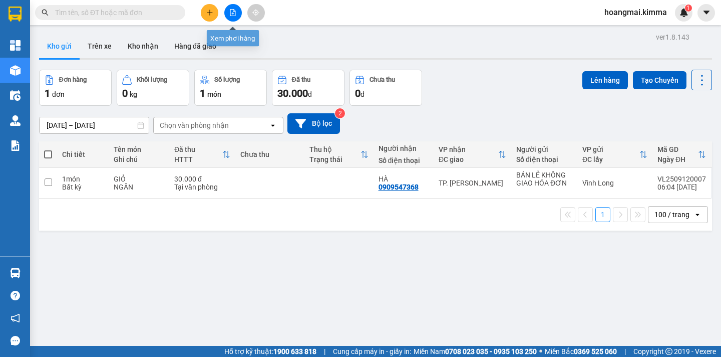
click at [237, 14] on button at bounding box center [233, 13] width 18 height 18
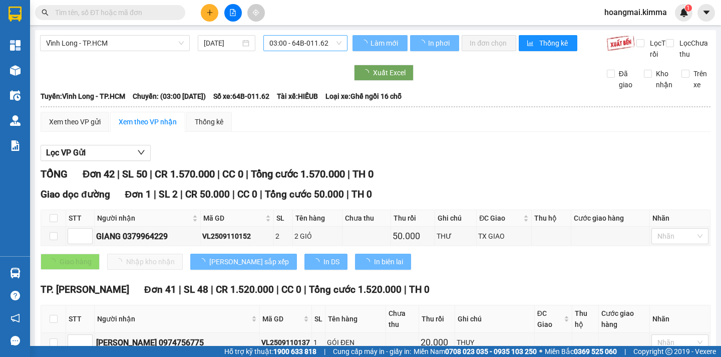
click at [324, 45] on span "03:00 - 64B-011.62" at bounding box center [306, 43] width 72 height 15
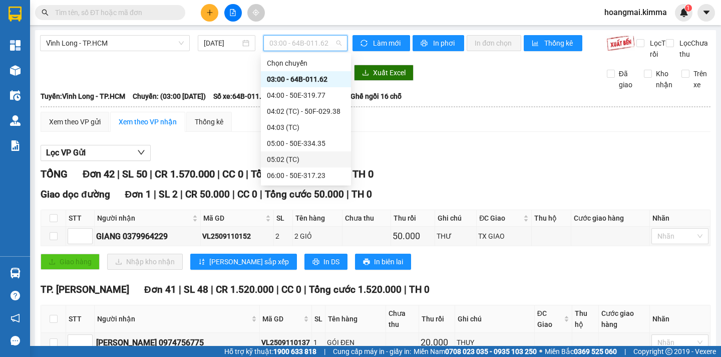
click at [313, 162] on div "05:02 (TC)" at bounding box center [306, 159] width 78 height 11
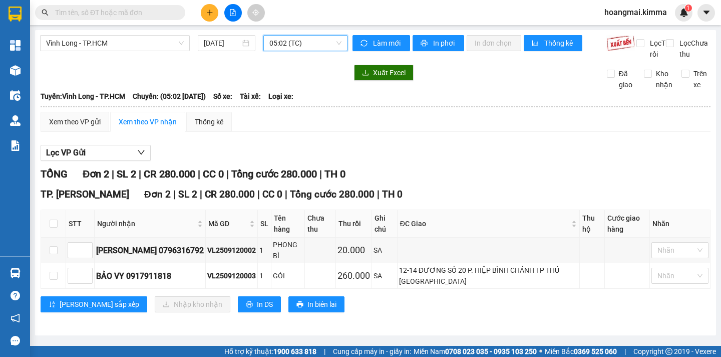
click at [310, 43] on span "05:02 (TC)" at bounding box center [306, 43] width 72 height 15
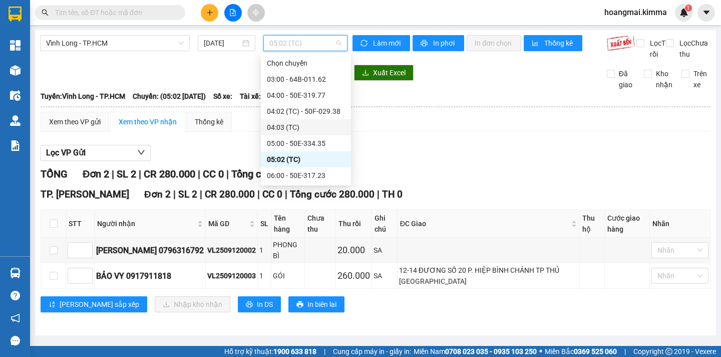
click at [315, 127] on div "04:03 (TC)" at bounding box center [306, 127] width 78 height 11
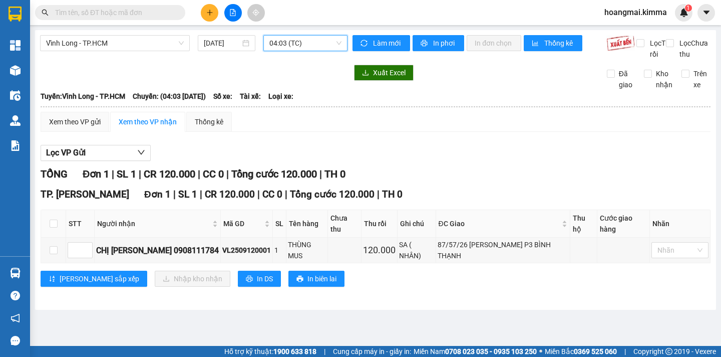
click at [307, 46] on span "04:03 (TC)" at bounding box center [306, 43] width 72 height 15
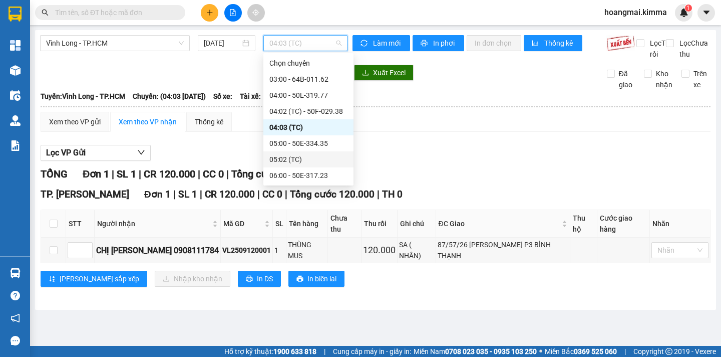
scroll to position [50, 0]
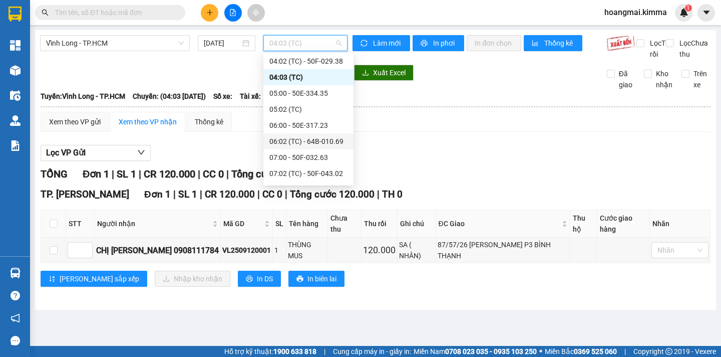
click at [327, 141] on div "06:02 (TC) - 64B-010.69" at bounding box center [309, 141] width 78 height 11
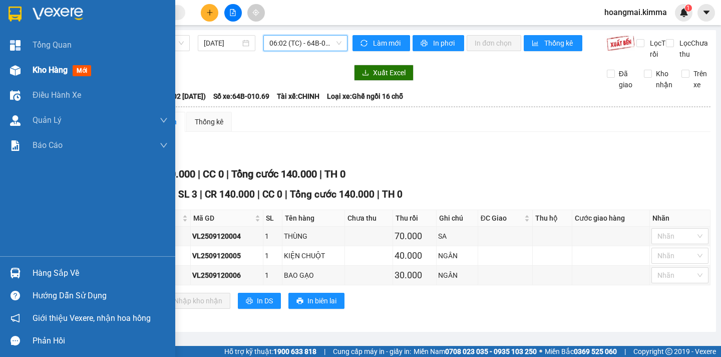
click at [55, 75] on div "Kho hàng mới" at bounding box center [64, 70] width 63 height 13
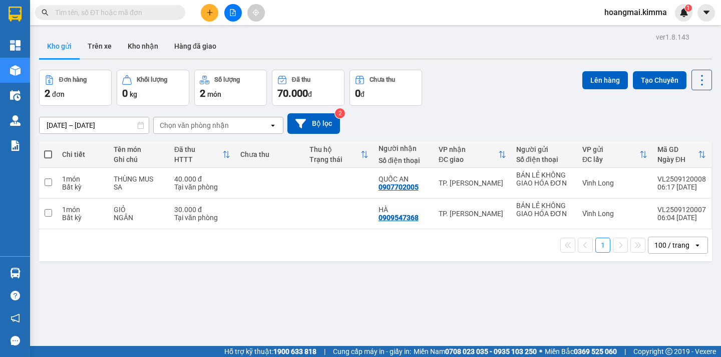
click at [211, 12] on icon "plus" at bounding box center [209, 12] width 7 height 7
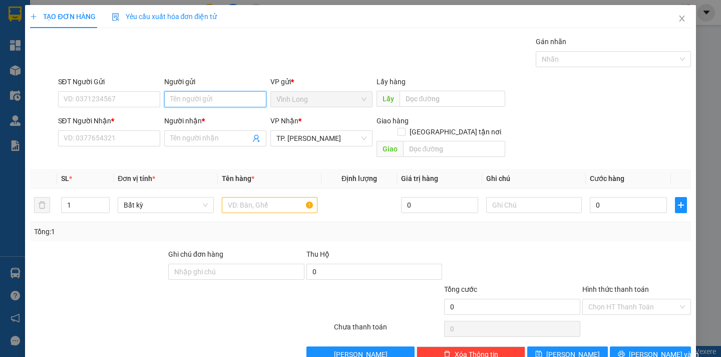
click at [197, 98] on input "Người gửi" at bounding box center [215, 99] width 102 height 16
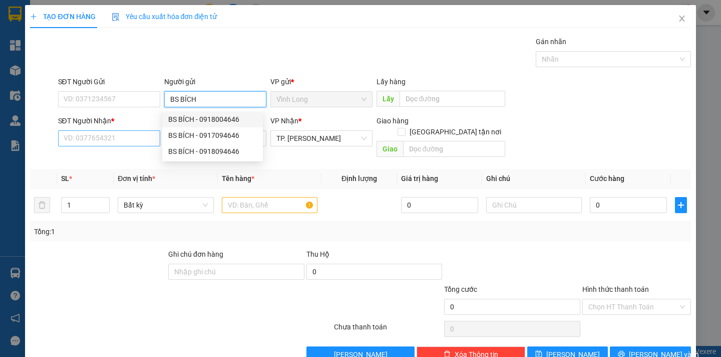
type input "BS BÍCH"
click at [105, 137] on input "SĐT Người Nhận *" at bounding box center [109, 138] width 102 height 16
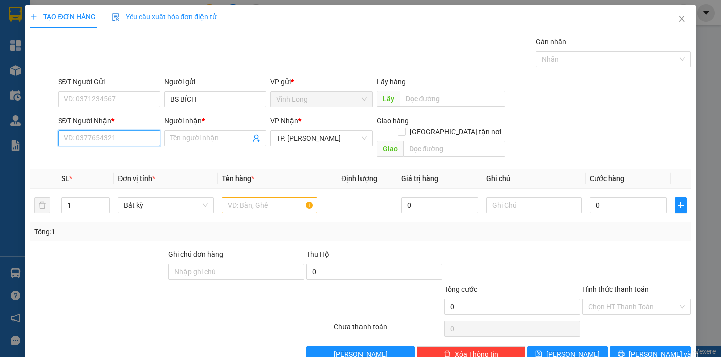
click at [118, 137] on input "SĐT Người Nhận *" at bounding box center [109, 138] width 102 height 16
click at [119, 135] on input "SĐT Người Nhận *" at bounding box center [109, 138] width 102 height 16
type input "0"
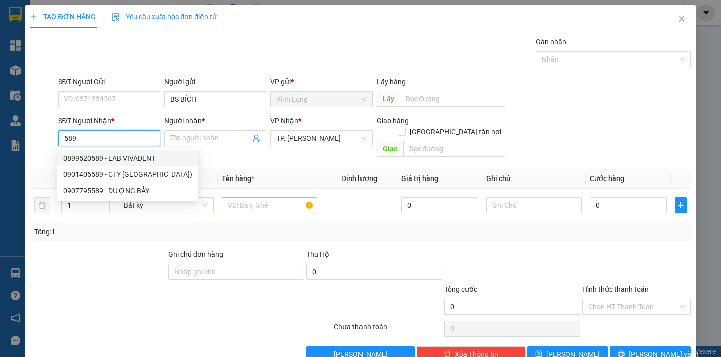
click at [134, 155] on div "0899520589 - LAB VIVADENT" at bounding box center [127, 158] width 129 height 11
type input "0899520589"
type input "LAB VIVADENT"
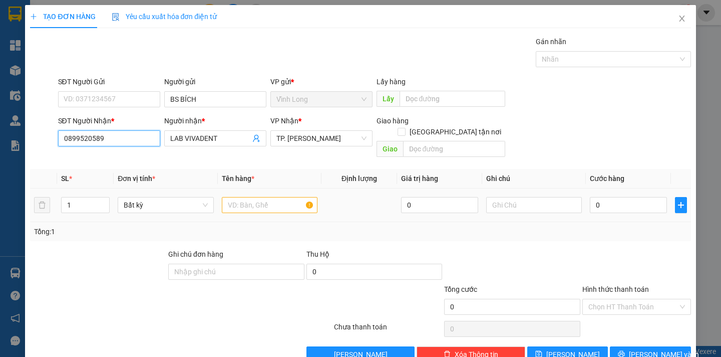
type input "0899520589"
click at [271, 199] on input "text" at bounding box center [270, 205] width 96 height 16
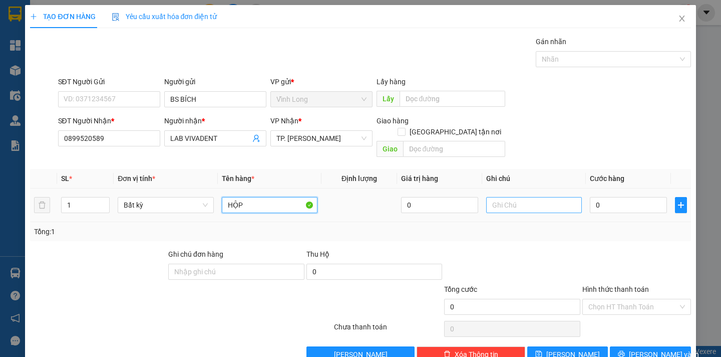
type input "HỘP"
click at [500, 199] on input "text" at bounding box center [534, 205] width 96 height 16
type input "NGÂN"
drag, startPoint x: 609, startPoint y: 192, endPoint x: 608, endPoint y: 180, distance: 12.5
click at [609, 197] on input "0" at bounding box center [628, 205] width 77 height 16
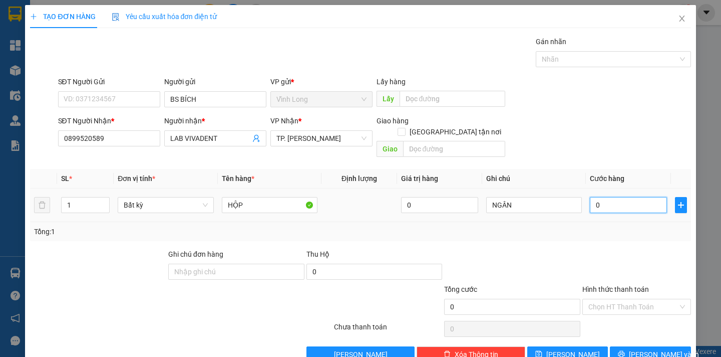
type input "2"
type input "20"
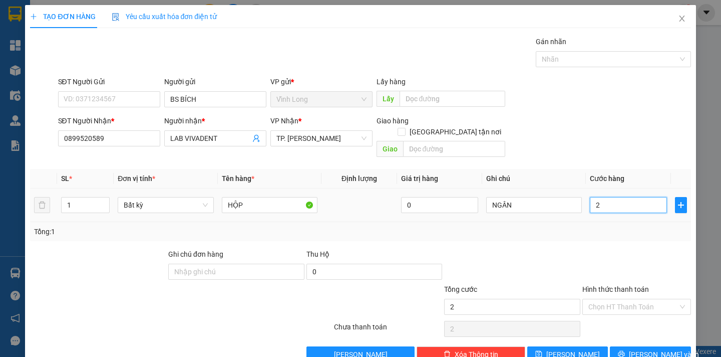
type input "20"
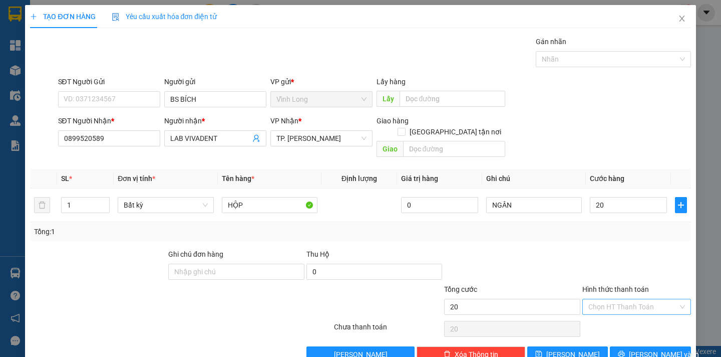
type input "20.000"
click at [649, 299] on input "Hình thức thanh toán" at bounding box center [634, 306] width 90 height 15
click at [634, 312] on div "Tại văn phòng" at bounding box center [629, 315] width 95 height 11
type input "0"
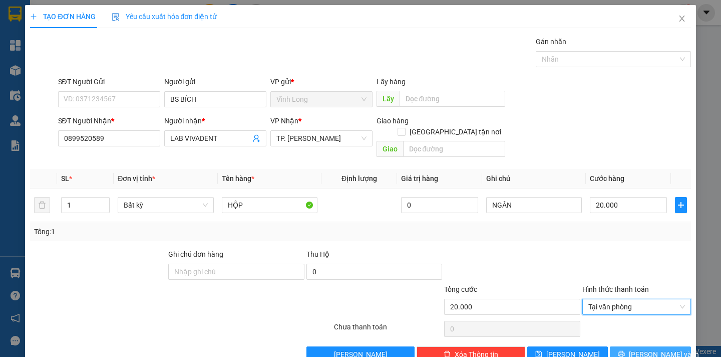
click at [639, 349] on span "[PERSON_NAME] và In" at bounding box center [664, 354] width 70 height 11
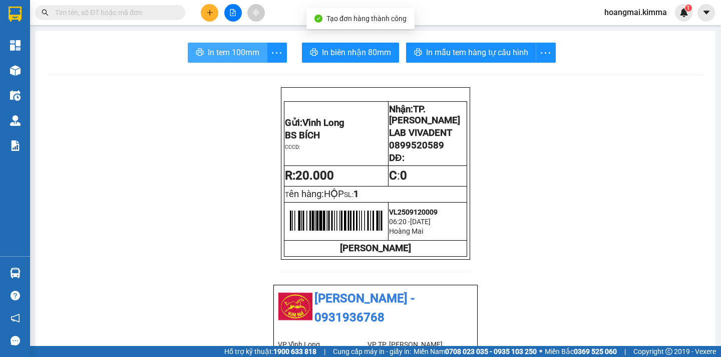
click at [208, 48] on span "In tem 100mm" at bounding box center [234, 52] width 52 height 13
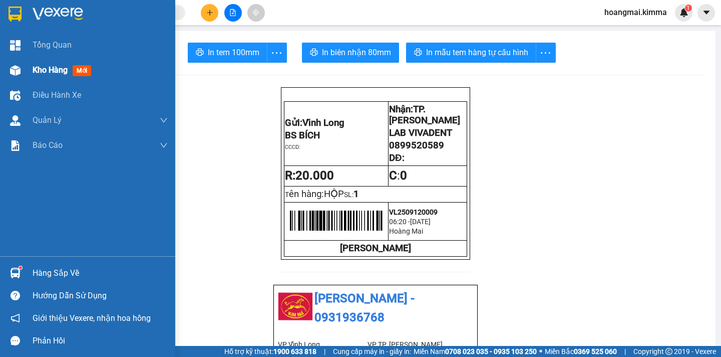
click at [49, 73] on span "Kho hàng" at bounding box center [50, 70] width 35 height 10
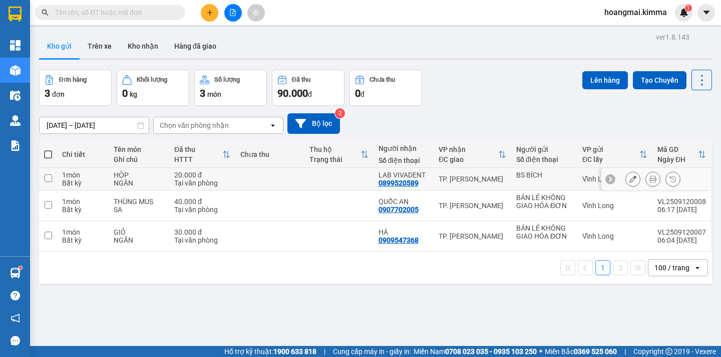
drag, startPoint x: 417, startPoint y: 182, endPoint x: 394, endPoint y: 183, distance: 23.1
click at [382, 186] on div "LAB VIVADENT 0899520589" at bounding box center [404, 179] width 50 height 16
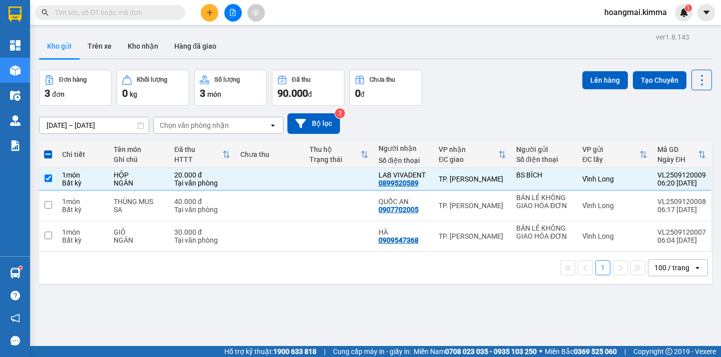
click at [460, 125] on div "[DATE] – [DATE] Press the down arrow key to interact with the calendar and sele…" at bounding box center [375, 123] width 673 height 21
drag, startPoint x: 416, startPoint y: 182, endPoint x: 376, endPoint y: 185, distance: 40.2
click at [379, 185] on div "LAB VIVADENT 0899520589" at bounding box center [404, 179] width 50 height 16
checkbox input "false"
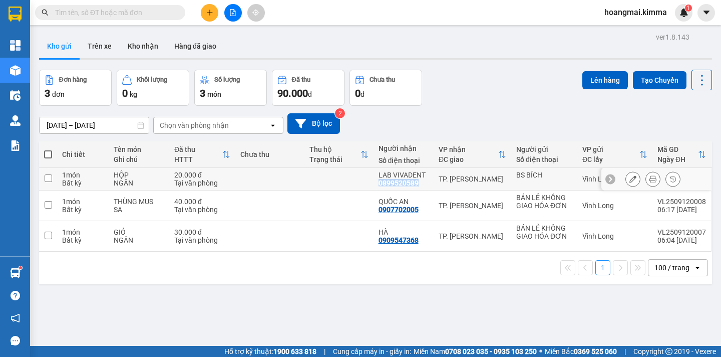
copy div "0899520589"
paste input "0899520589"
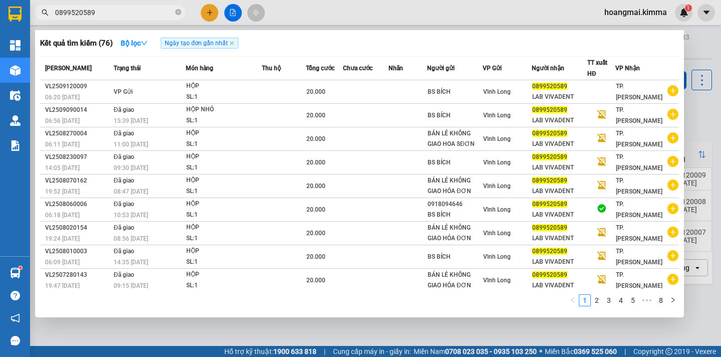
type input "0899520589"
click at [698, 131] on div at bounding box center [360, 178] width 721 height 357
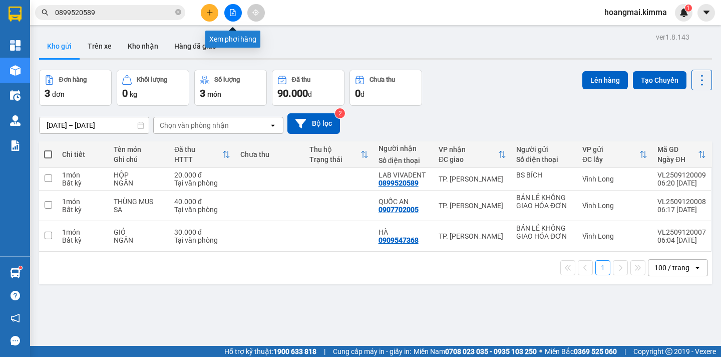
click at [230, 13] on icon "file-add" at bounding box center [233, 12] width 6 height 7
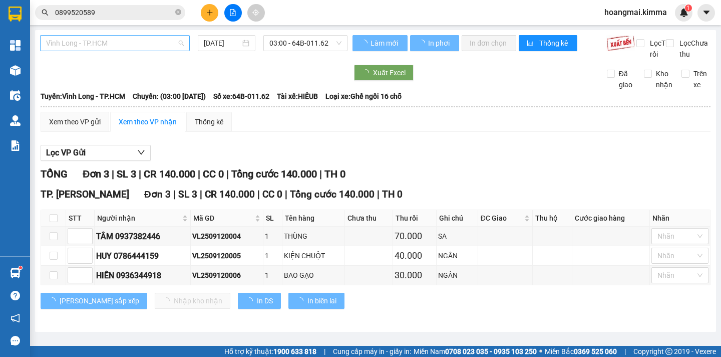
click at [93, 46] on span "Vĩnh Long - TP.HCM" at bounding box center [115, 43] width 138 height 15
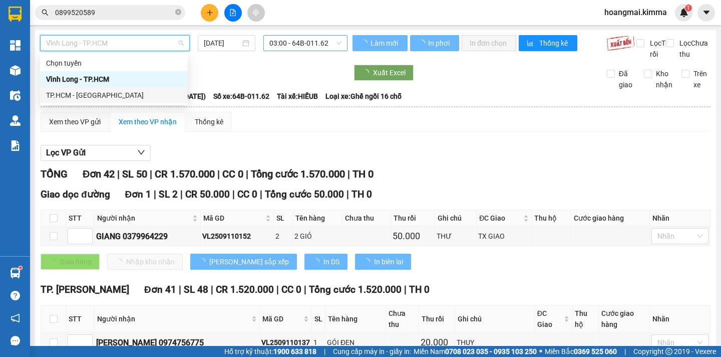
click at [92, 93] on div "TP.HCM - [GEOGRAPHIC_DATA]" at bounding box center [114, 95] width 136 height 11
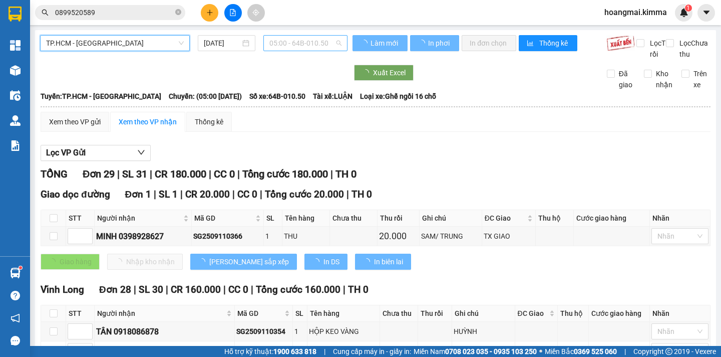
click at [302, 45] on span "05:00 - 64B-010.50" at bounding box center [306, 43] width 72 height 15
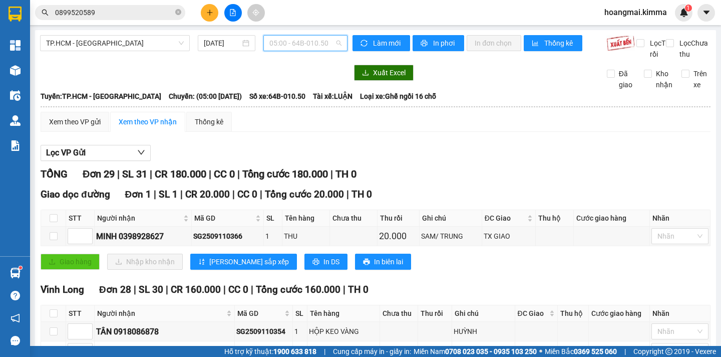
click at [312, 47] on span "05:00 - 64B-010.50" at bounding box center [306, 43] width 72 height 15
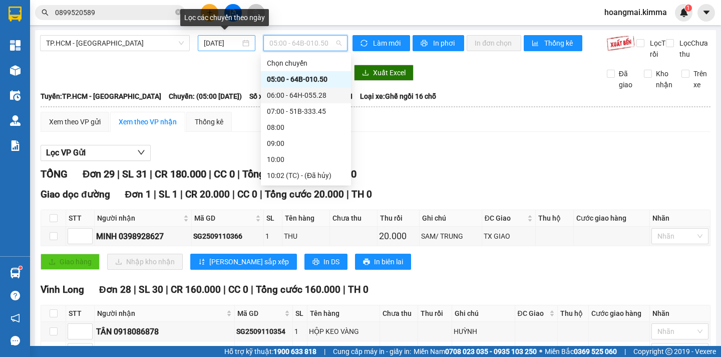
click at [221, 45] on input "[DATE]" at bounding box center [222, 43] width 37 height 11
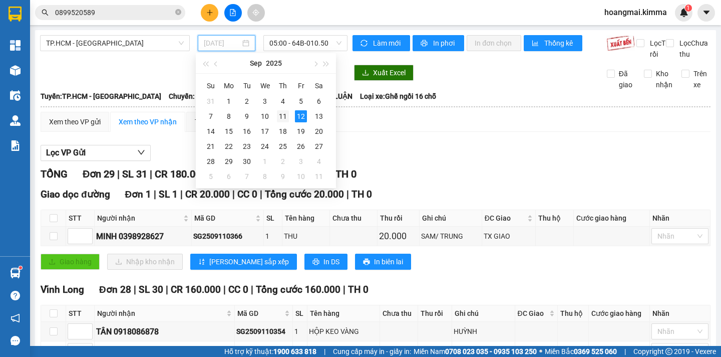
click at [286, 117] on div "11" at bounding box center [283, 116] width 12 height 12
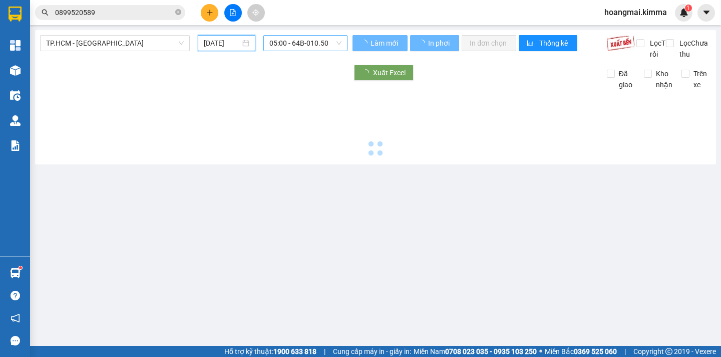
click at [330, 38] on span "05:00 - 64B-010.50" at bounding box center [306, 43] width 72 height 15
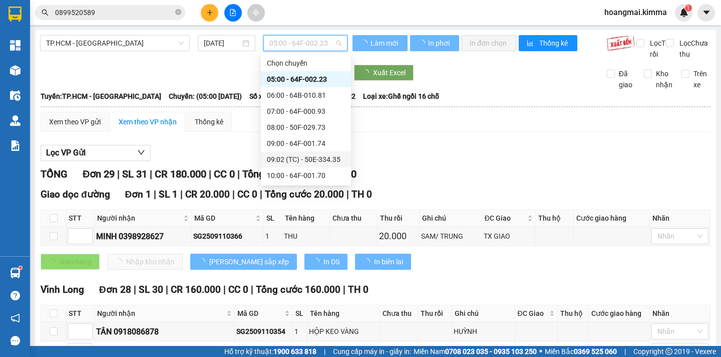
type input "[DATE]"
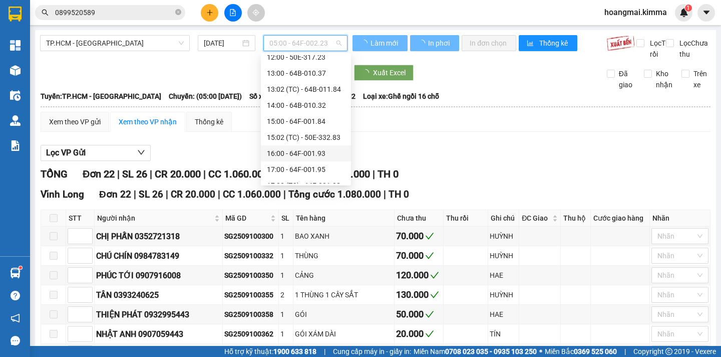
scroll to position [192, 0]
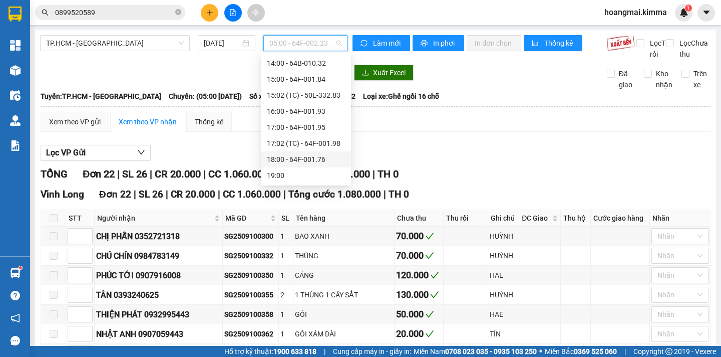
click at [328, 158] on div "18:00 - 64F-001.76" at bounding box center [306, 159] width 78 height 11
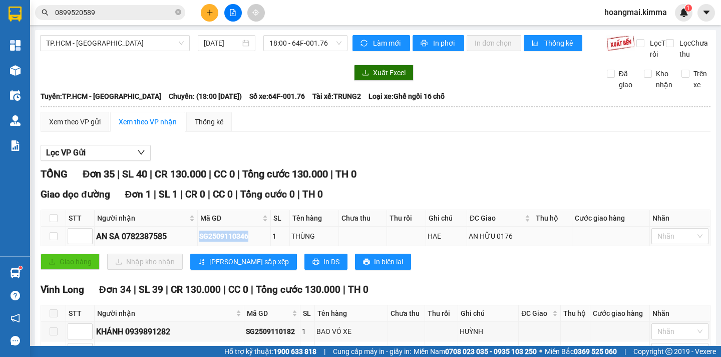
drag, startPoint x: 256, startPoint y: 247, endPoint x: 201, endPoint y: 249, distance: 54.6
click at [201, 241] on div "SG2509110346" at bounding box center [234, 235] width 70 height 11
copy div "SG2509110346"
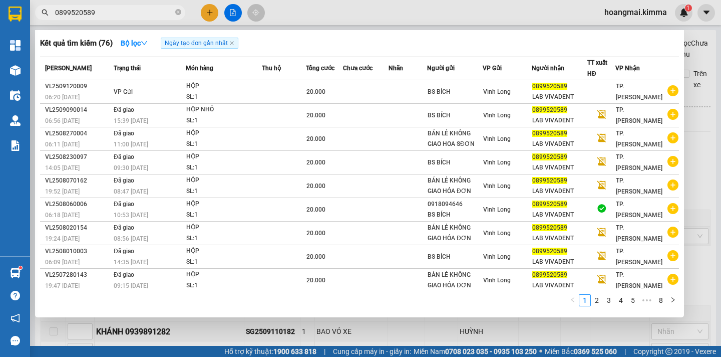
drag, startPoint x: 108, startPoint y: 15, endPoint x: 513, endPoint y: 42, distance: 405.2
click at [513, 42] on div "Kết quả tìm kiếm ( 76 ) Bộ lọc Ngày tạo đơn gần nhất" at bounding box center [359, 43] width 639 height 16
drag, startPoint x: 689, startPoint y: 58, endPoint x: 423, endPoint y: 24, distance: 268.2
click at [689, 58] on div at bounding box center [360, 178] width 721 height 357
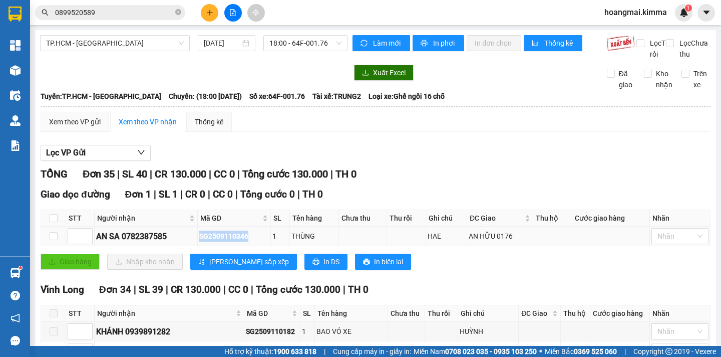
drag, startPoint x: 251, startPoint y: 246, endPoint x: 208, endPoint y: 250, distance: 43.3
click at [200, 241] on div "SG2509110346" at bounding box center [234, 235] width 70 height 11
copy div "SG2509110346"
click at [178, 13] on icon "close-circle" at bounding box center [178, 12] width 6 height 6
paste input "SG2509110346"
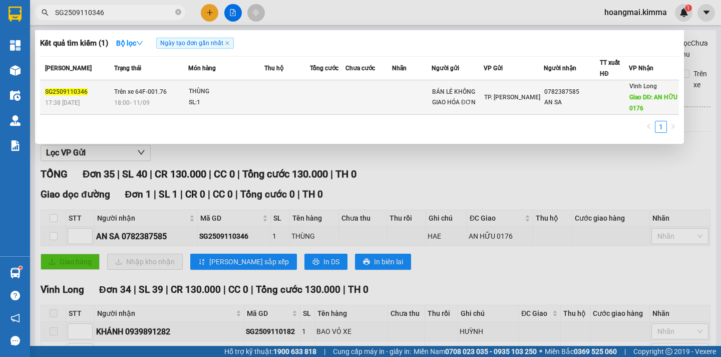
type input "SG2509110346"
click at [636, 106] on span "Giao DĐ: AN HỮU 0176" at bounding box center [654, 103] width 49 height 18
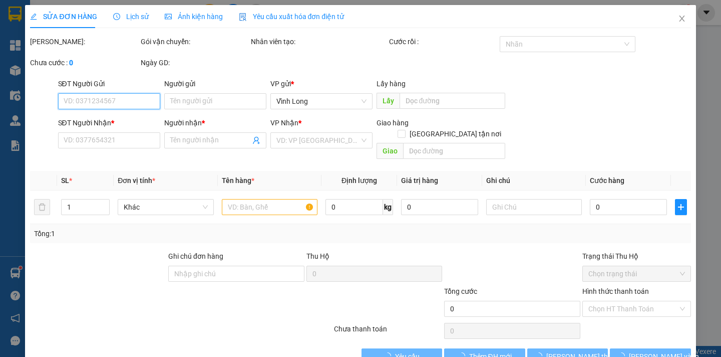
type input "BÁN LẺ KHÔNG GIAO HÓA ĐƠN"
type input "0782387585"
type input "AN SA"
type input "AN HỮU 0176"
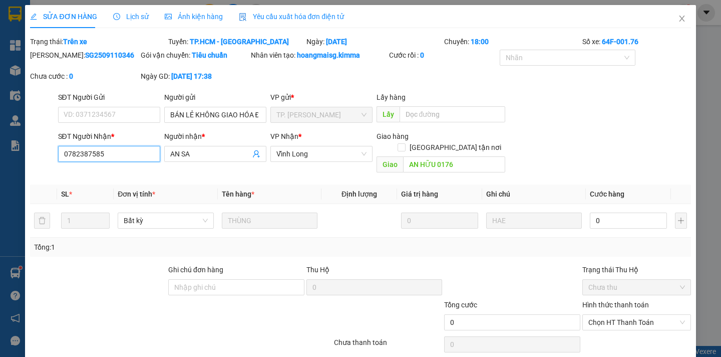
drag, startPoint x: 110, startPoint y: 156, endPoint x: 50, endPoint y: 154, distance: 60.2
click at [47, 155] on div "SĐT Người Nhận * 0782387585 0782387585 Người nhận * AN SA VP Nhận * Vĩnh Long …" at bounding box center [360, 154] width 663 height 46
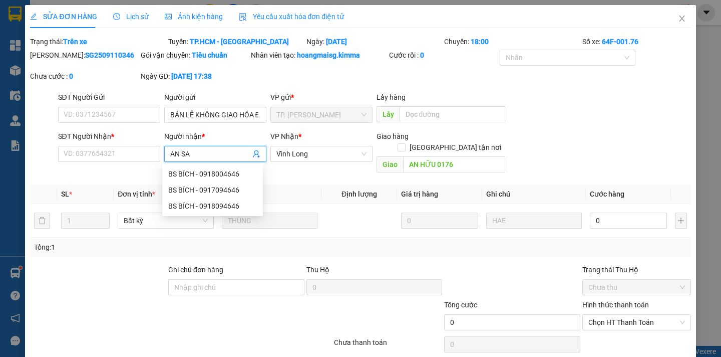
paste input "0782387585"
click at [187, 154] on input "AN SA0782387585" at bounding box center [210, 153] width 80 height 11
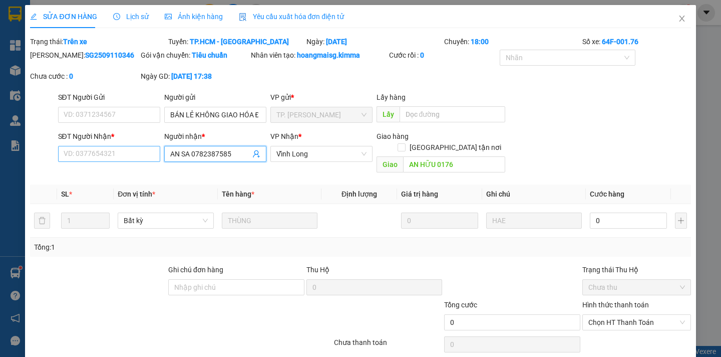
type input "AN SA 0782387585"
click at [118, 155] on input "SĐT Người Nhận *" at bounding box center [109, 154] width 102 height 16
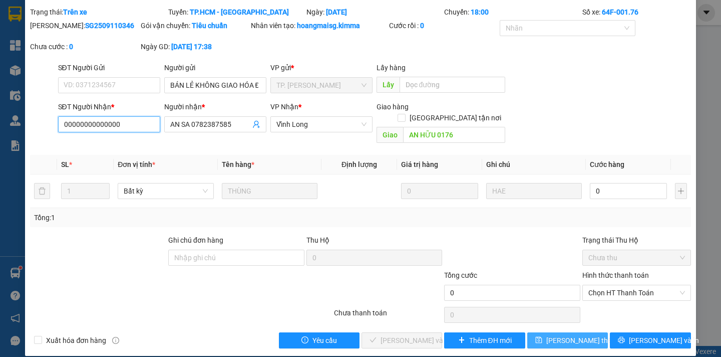
type input "00000000000000"
click at [585, 335] on span "[PERSON_NAME] thay đổi" at bounding box center [587, 340] width 80 height 11
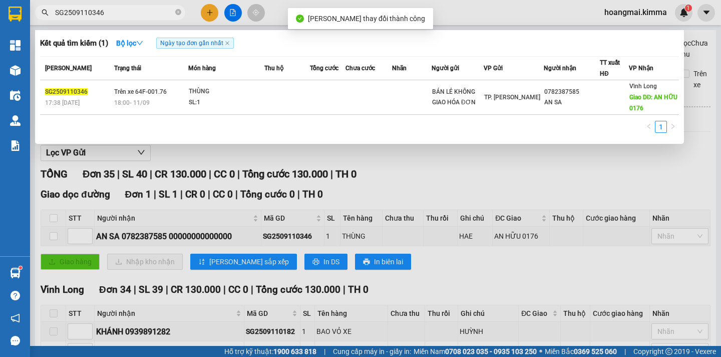
click at [132, 13] on input "SG2509110346" at bounding box center [114, 12] width 118 height 11
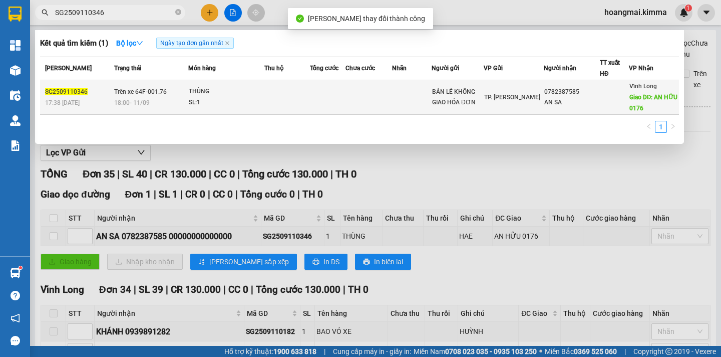
click at [638, 98] on span "Giao DĐ: AN HỮU 0176" at bounding box center [654, 103] width 49 height 18
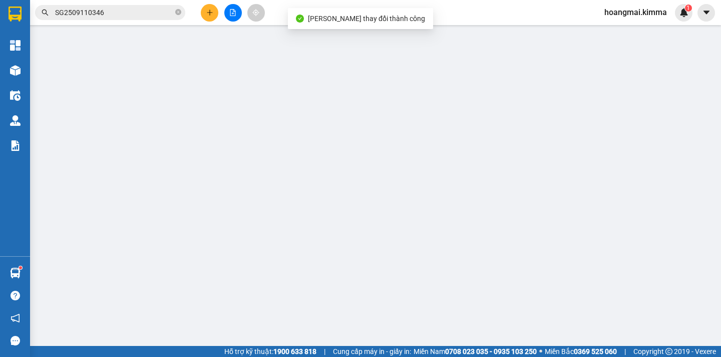
type input "BÁN LẺ KHÔNG GIAO HÓA ĐƠN"
type input "00000000000000"
type input "AN SA 0782387585"
type input "AN HỮU 0176"
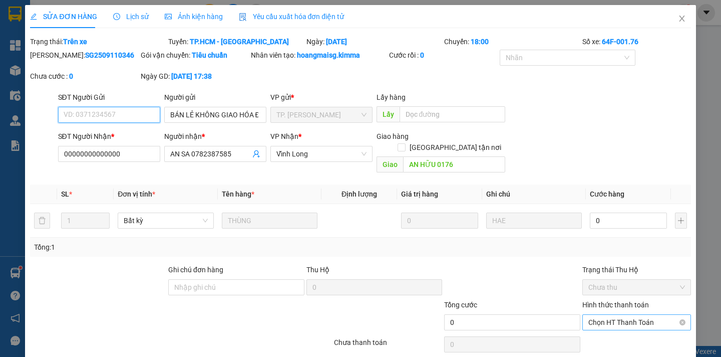
scroll to position [30, 0]
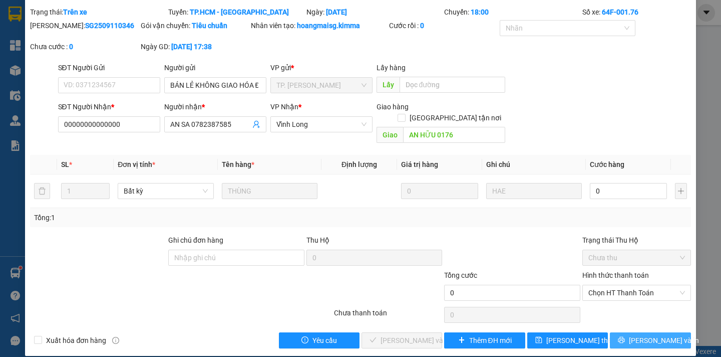
click at [659, 335] on span "[PERSON_NAME] và In" at bounding box center [664, 340] width 70 height 11
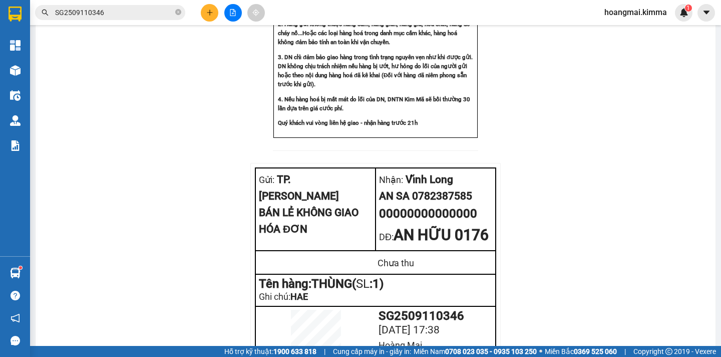
scroll to position [779, 0]
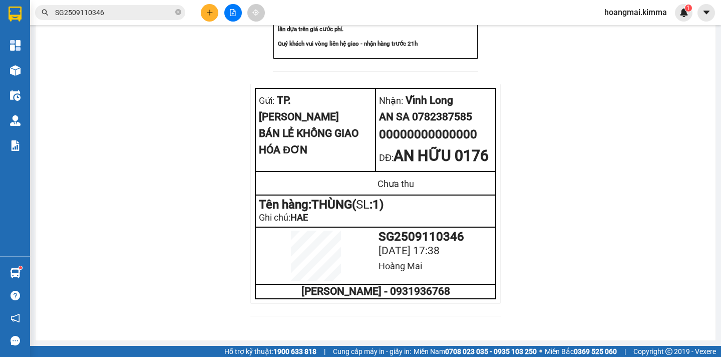
click at [111, 11] on input "SG2509110346" at bounding box center [114, 12] width 118 height 11
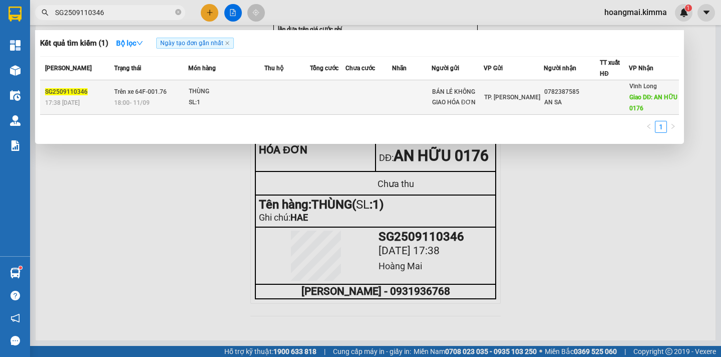
click at [559, 93] on div "0782387585" at bounding box center [573, 92] width 56 height 11
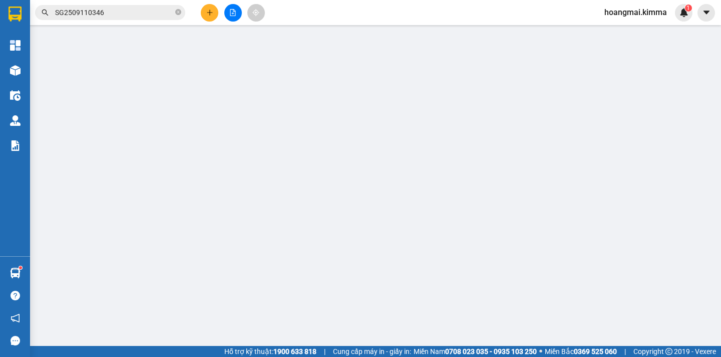
type input "BÁN LẺ KHÔNG GIAO HÓA ĐƠN"
type input "00000000000000"
type input "AN SA 0782387585"
type input "AN HỮU 0176"
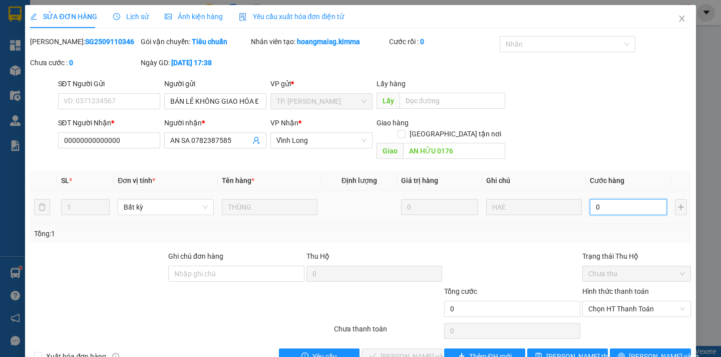
type input "3"
type input "30"
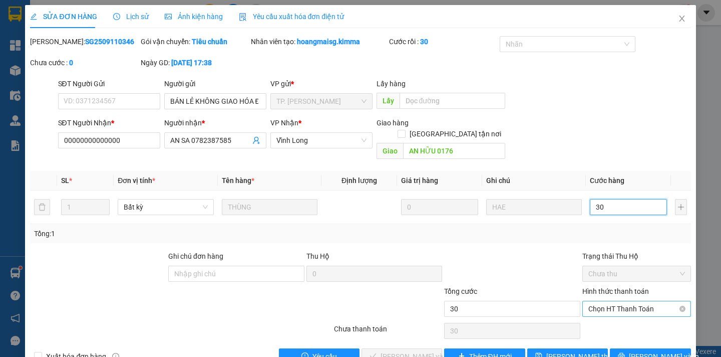
click at [665, 301] on span "Chọn HT Thanh Toán" at bounding box center [637, 308] width 97 height 15
type input "30"
type input "30.000"
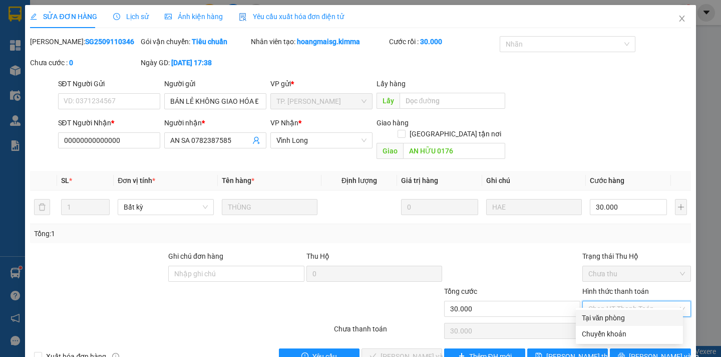
click at [636, 321] on div "Tại văn phòng" at bounding box center [629, 317] width 95 height 11
type input "0"
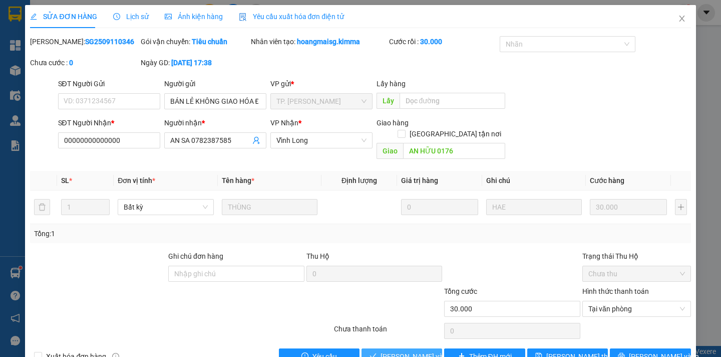
click at [412, 351] on span "[PERSON_NAME] và Giao hàng" at bounding box center [429, 356] width 96 height 11
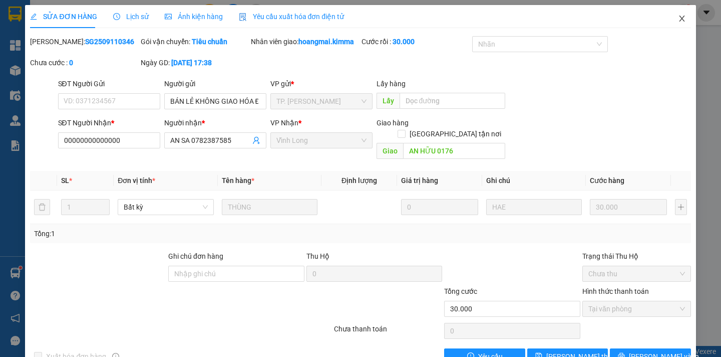
click at [678, 19] on icon "close" at bounding box center [682, 19] width 8 height 8
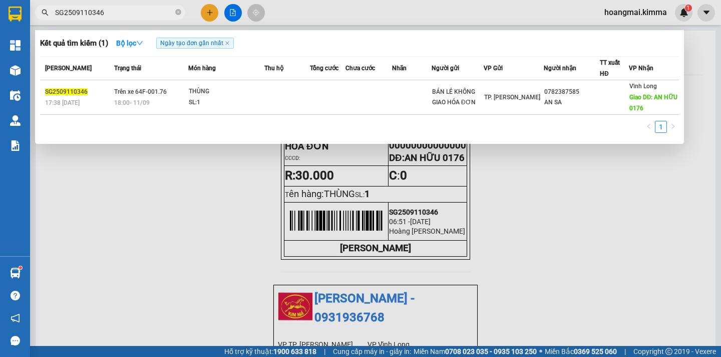
click at [132, 8] on input "SG2509110346" at bounding box center [114, 12] width 118 height 11
click at [178, 13] on icon "close-circle" at bounding box center [178, 12] width 6 height 6
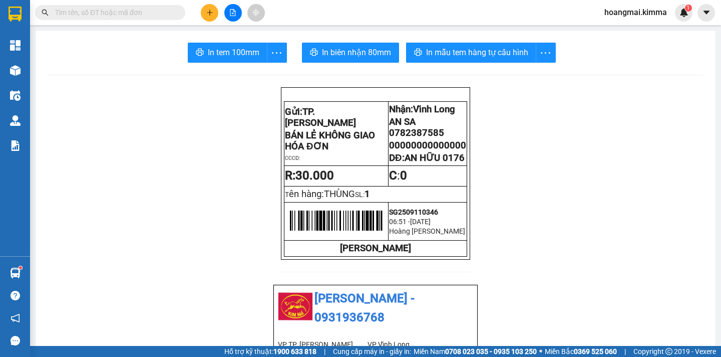
click at [144, 15] on input "text" at bounding box center [114, 12] width 118 height 11
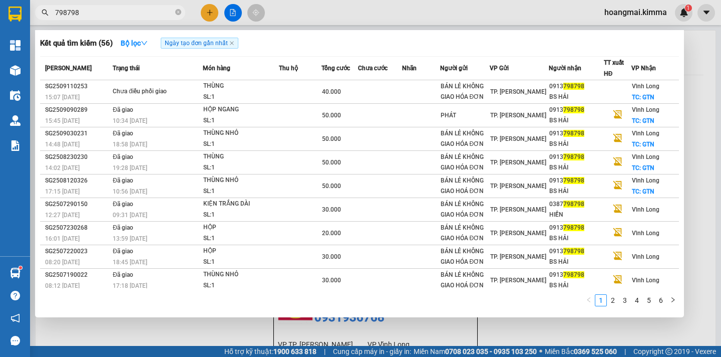
type input "798798"
click at [695, 92] on div at bounding box center [360, 178] width 721 height 357
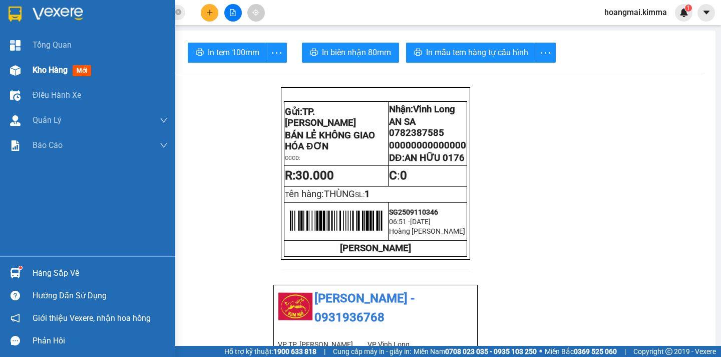
click at [49, 69] on span "Kho hàng" at bounding box center [50, 70] width 35 height 10
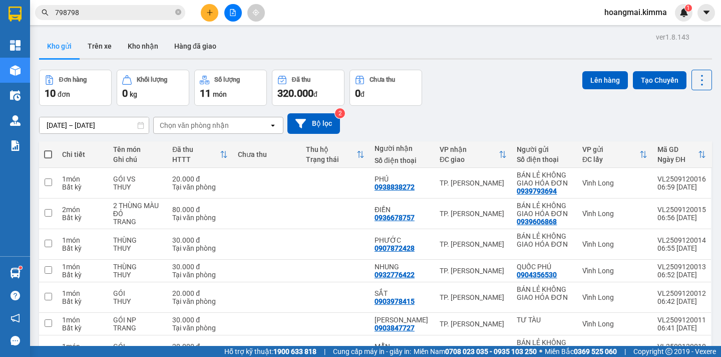
click at [49, 151] on span at bounding box center [48, 154] width 8 height 8
click at [48, 149] on input "checkbox" at bounding box center [48, 149] width 0 height 0
checkbox input "true"
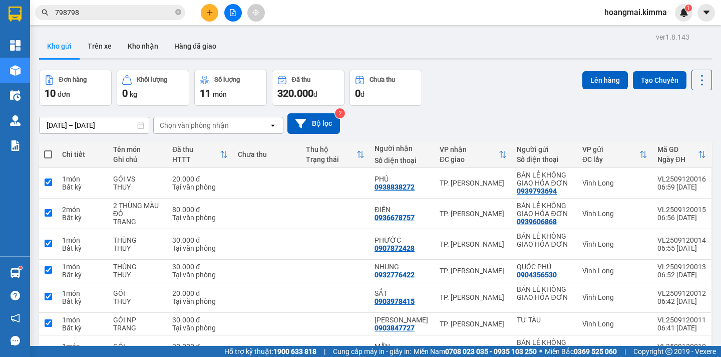
checkbox input "true"
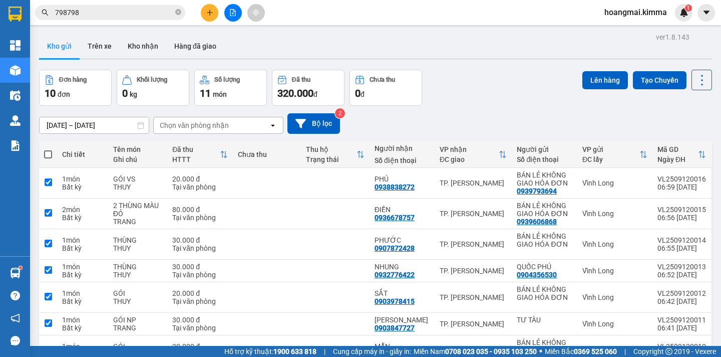
checkbox input "true"
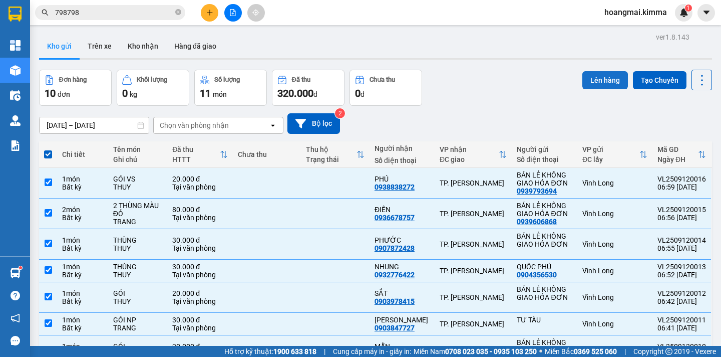
click at [592, 79] on button "Lên hàng" at bounding box center [606, 80] width 46 height 18
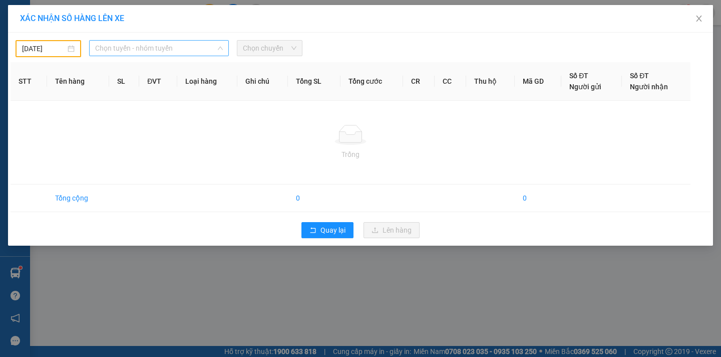
click at [159, 48] on span "Chọn tuyến - nhóm tuyến" at bounding box center [159, 48] width 128 height 15
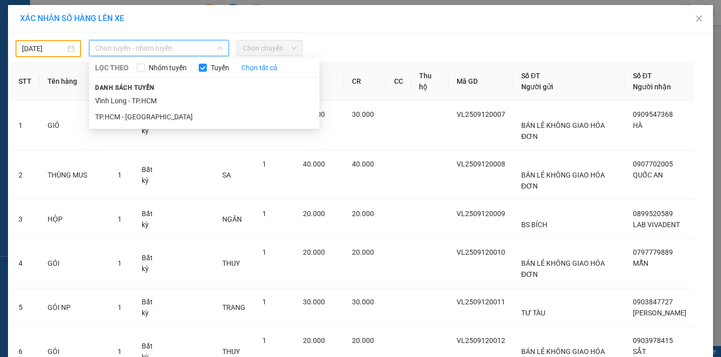
click at [51, 51] on input "[DATE]" at bounding box center [44, 48] width 44 height 11
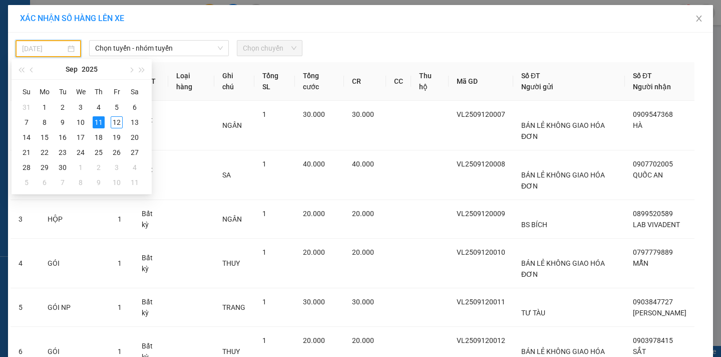
drag, startPoint x: 117, startPoint y: 122, endPoint x: 123, endPoint y: 91, distance: 32.1
click at [117, 121] on div "12" at bounding box center [117, 122] width 12 height 12
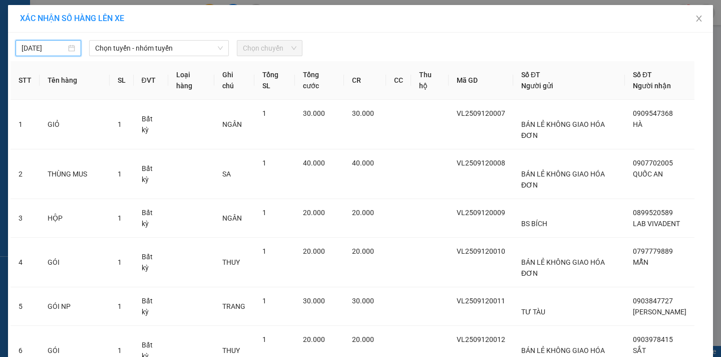
click at [57, 50] on input "[DATE]" at bounding box center [44, 48] width 45 height 11
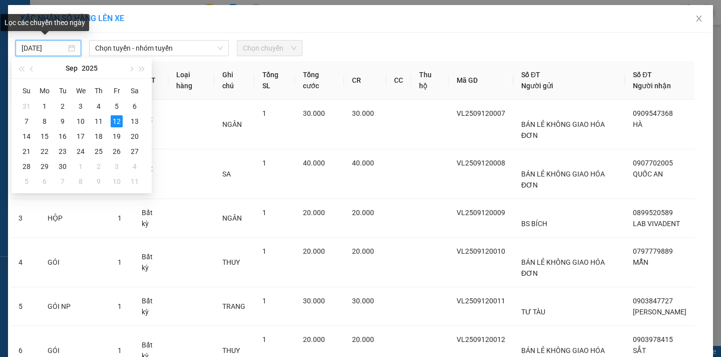
type input "[DATE]"
click at [178, 49] on span "Chọn tuyến - nhóm tuyến" at bounding box center [159, 48] width 128 height 15
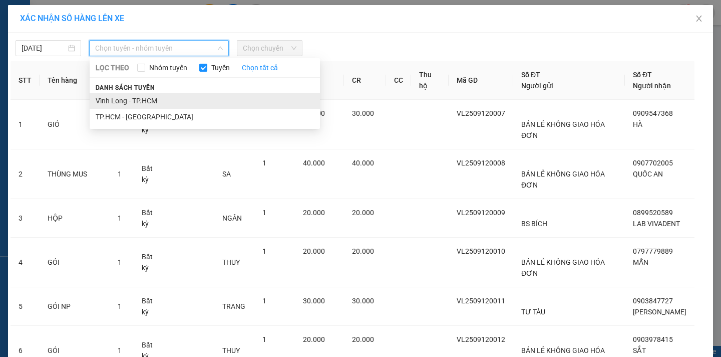
click at [161, 98] on li "Vĩnh Long - TP.HCM" at bounding box center [205, 101] width 230 height 16
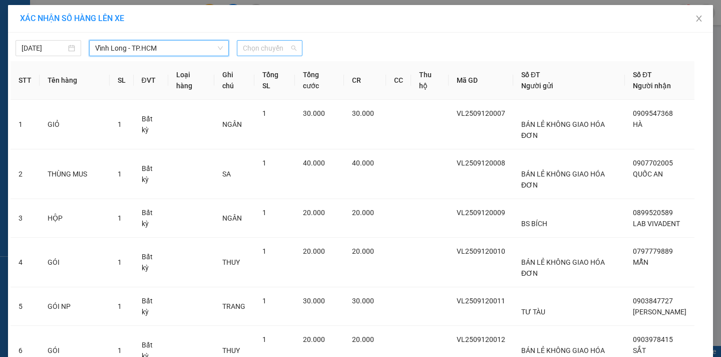
click at [283, 49] on span "Chọn chuyến" at bounding box center [270, 48] width 54 height 15
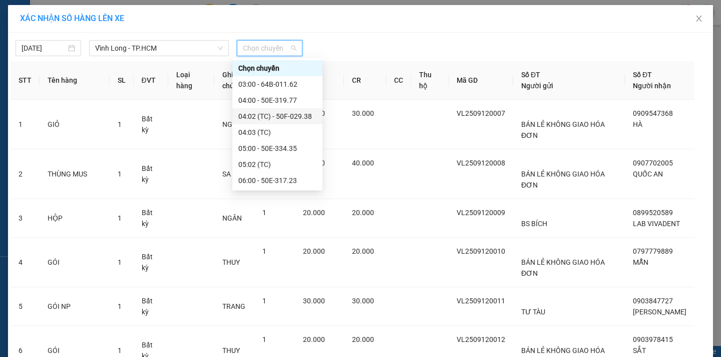
scroll to position [100, 0]
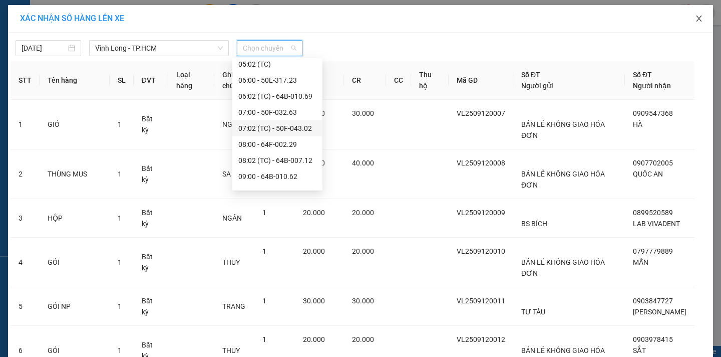
click at [698, 18] on icon "close" at bounding box center [699, 19] width 8 height 8
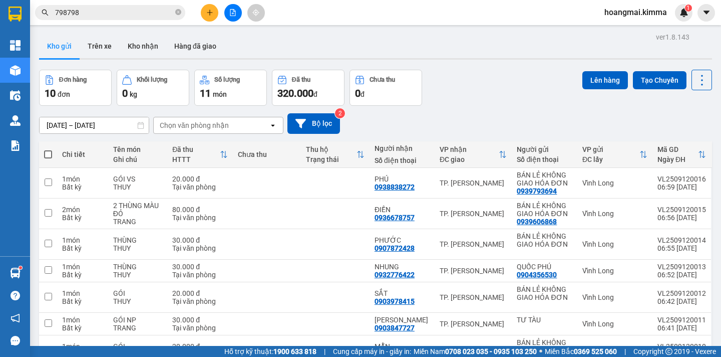
click at [48, 154] on span at bounding box center [48, 154] width 8 height 8
click at [48, 149] on input "checkbox" at bounding box center [48, 149] width 0 height 0
checkbox input "true"
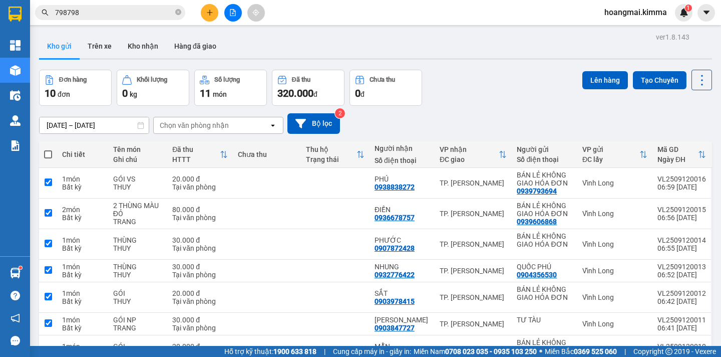
checkbox input "true"
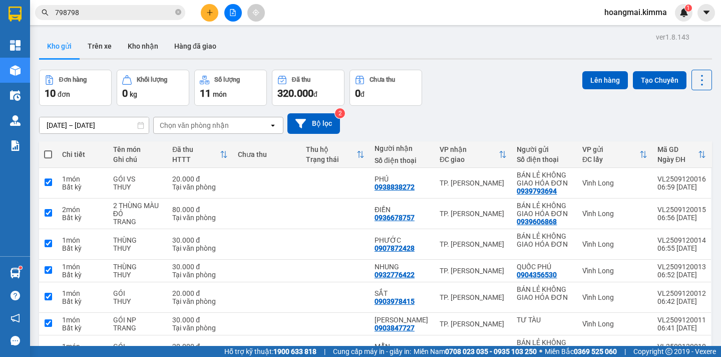
checkbox input "true"
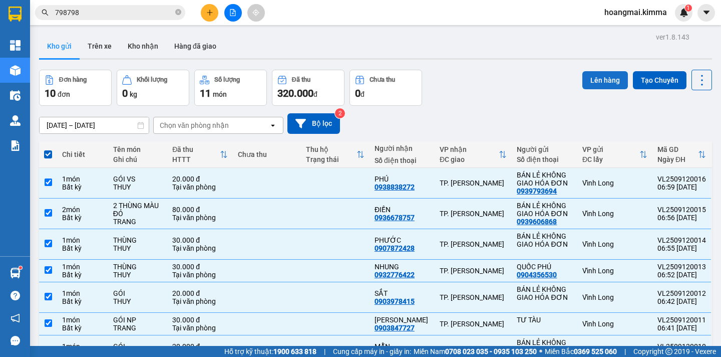
click at [603, 82] on button "Lên hàng" at bounding box center [606, 80] width 46 height 18
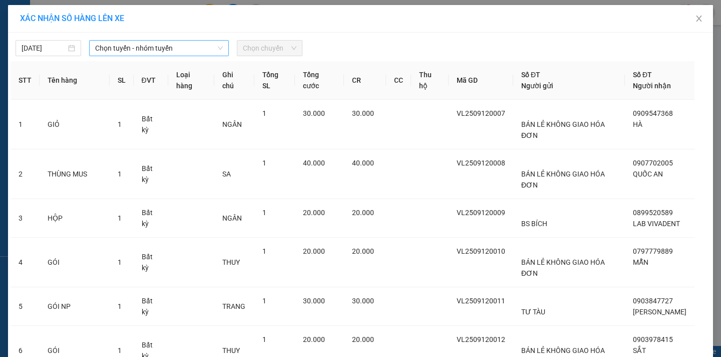
click at [147, 54] on span "Chọn tuyến - nhóm tuyến" at bounding box center [159, 48] width 128 height 15
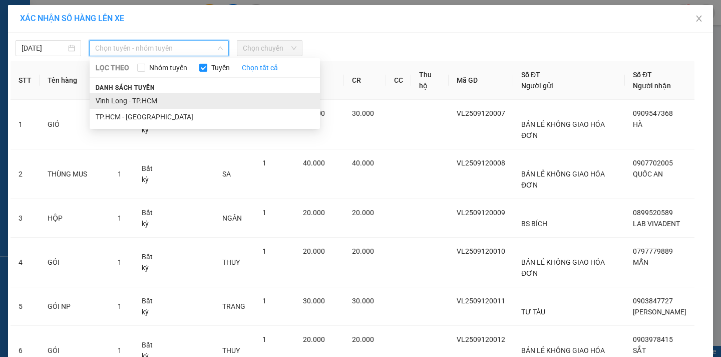
click at [161, 93] on li "Vĩnh Long - TP.HCM" at bounding box center [205, 101] width 230 height 16
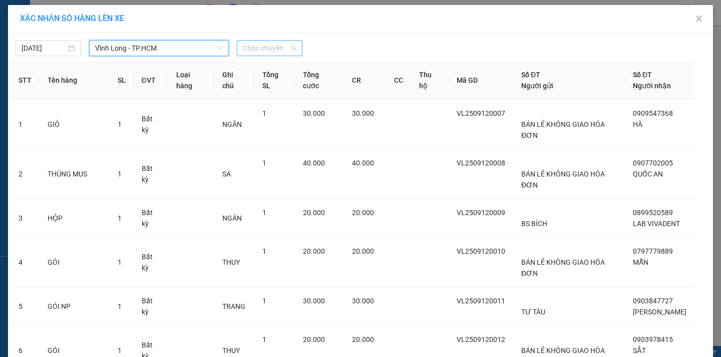
click at [272, 49] on span "Chọn chuyến" at bounding box center [270, 48] width 54 height 15
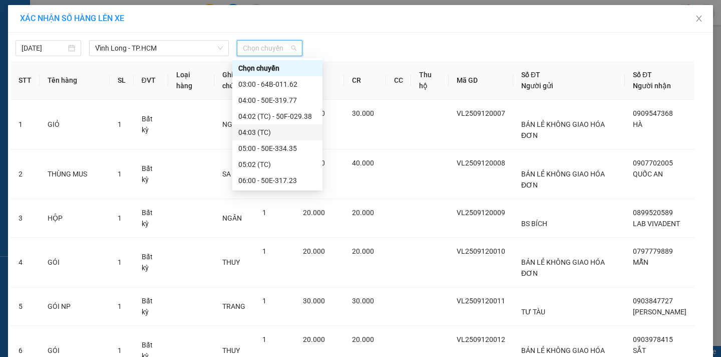
scroll to position [100, 0]
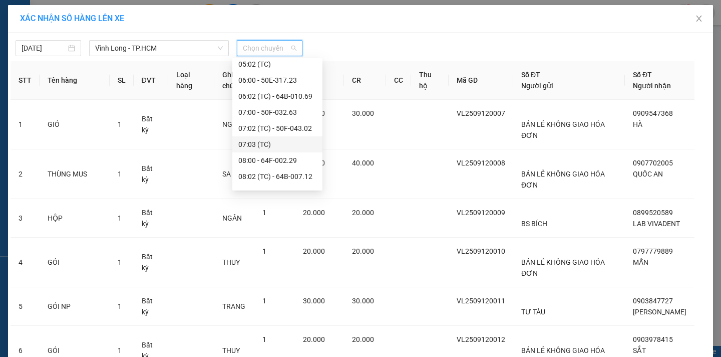
click at [298, 146] on div "07:03 (TC)" at bounding box center [277, 144] width 78 height 11
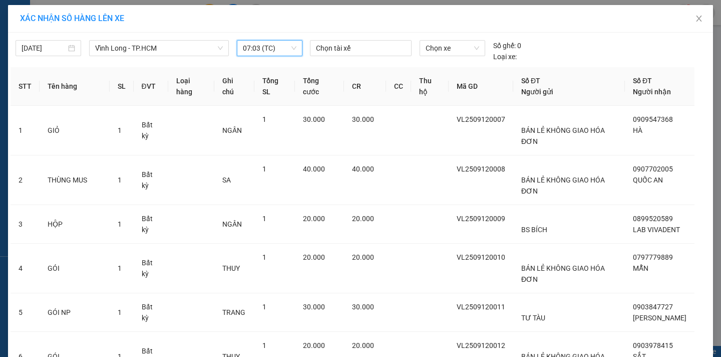
scroll to position [208, 0]
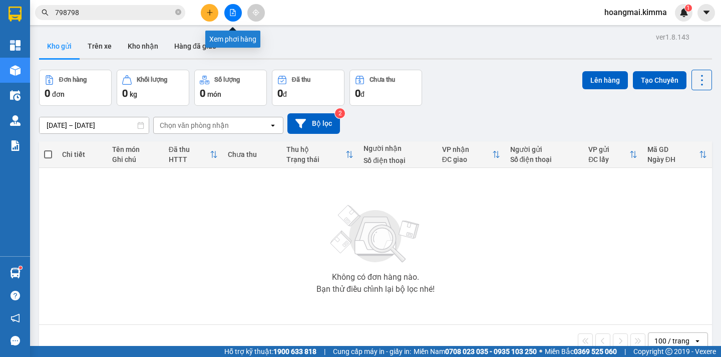
click at [232, 12] on icon "file-add" at bounding box center [232, 12] width 7 height 7
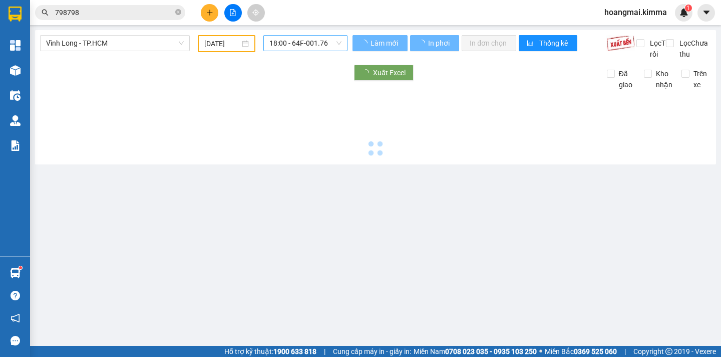
type input "[DATE]"
click at [327, 41] on span "18:00 - 64F-001.76" at bounding box center [306, 43] width 72 height 15
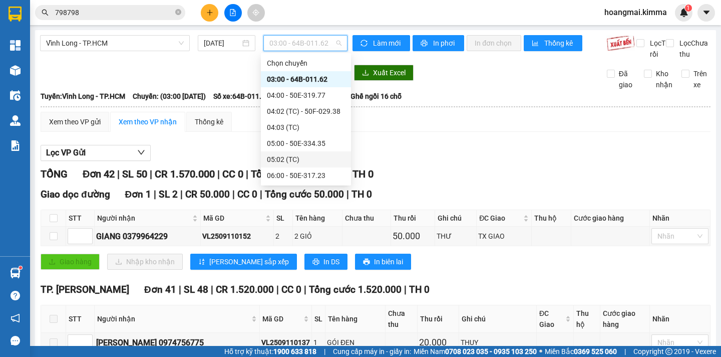
scroll to position [100, 0]
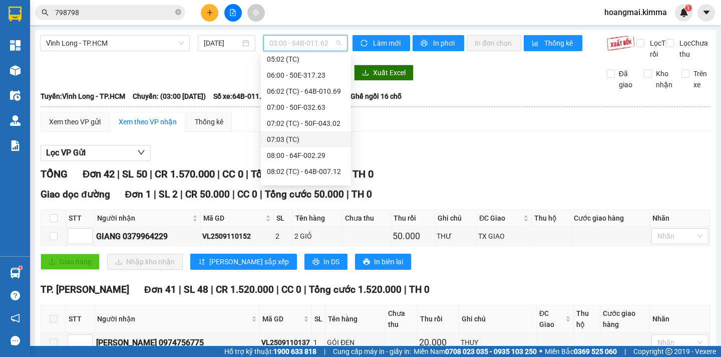
click at [320, 136] on div "07:03 (TC)" at bounding box center [306, 139] width 78 height 11
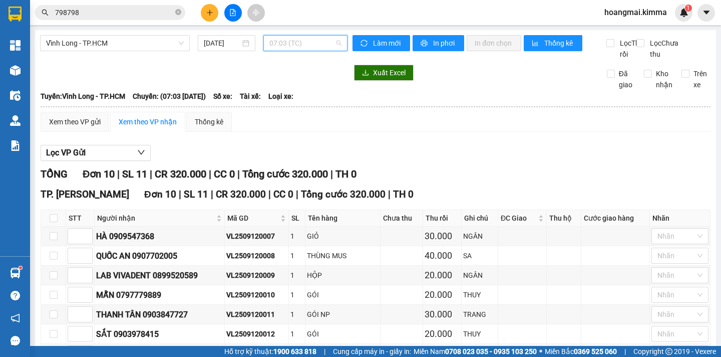
click at [328, 44] on span "07:03 (TC)" at bounding box center [306, 43] width 72 height 15
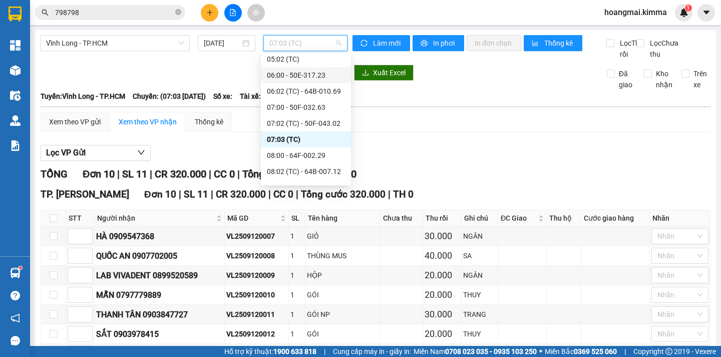
click at [414, 157] on div "Lọc VP Gửi" at bounding box center [376, 153] width 670 height 17
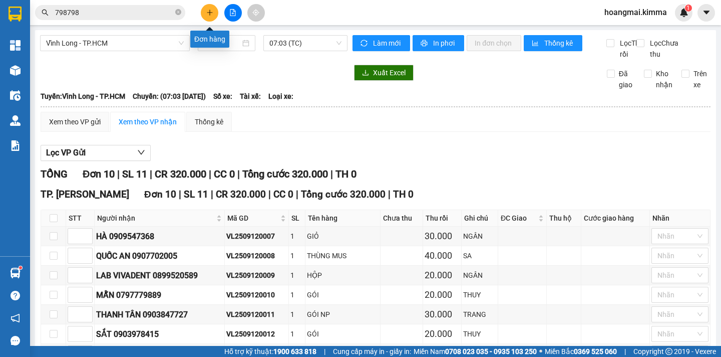
click at [211, 11] on icon "plus" at bounding box center [209, 12] width 7 height 7
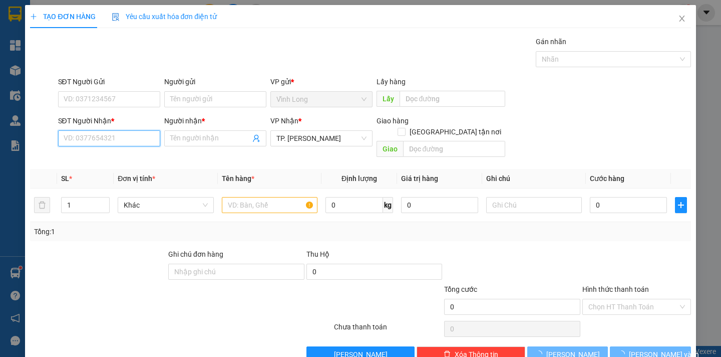
click at [122, 141] on input "SĐT Người Nhận *" at bounding box center [109, 138] width 102 height 16
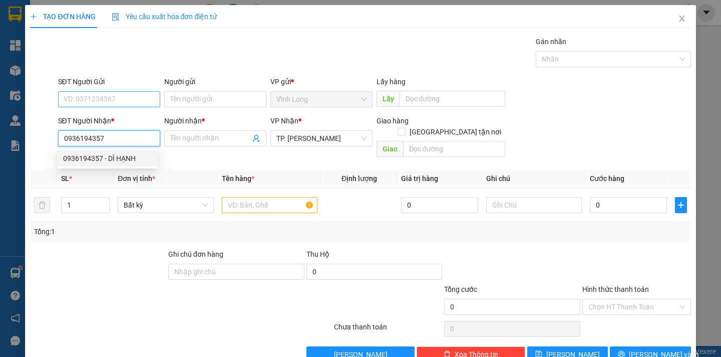
type input "0936194357"
click at [111, 102] on input "SĐT Người Gửi" at bounding box center [109, 99] width 102 height 16
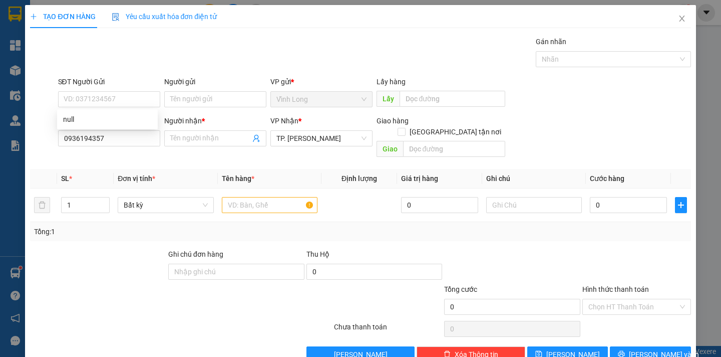
click at [232, 89] on div "Người gửi" at bounding box center [215, 83] width 102 height 15
click at [117, 140] on input "0936194357" at bounding box center [109, 138] width 102 height 16
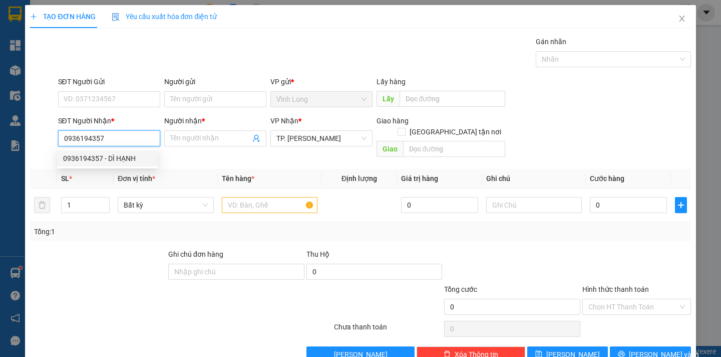
click at [119, 161] on div "0936194357 - DÌ HẠNH" at bounding box center [107, 158] width 89 height 11
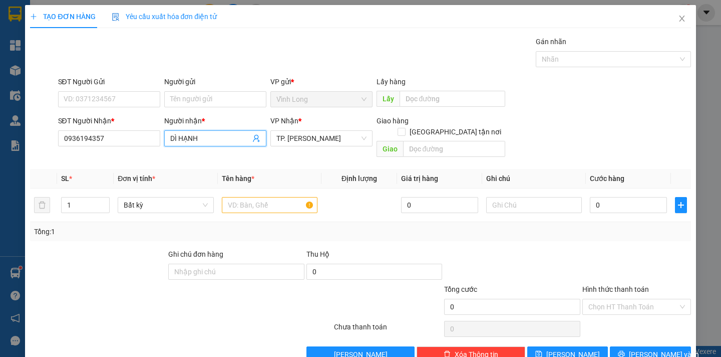
click at [178, 138] on input "DÌ HẠNH" at bounding box center [210, 138] width 80 height 11
type input "HẠNH"
type input "0379632723"
type input "H"
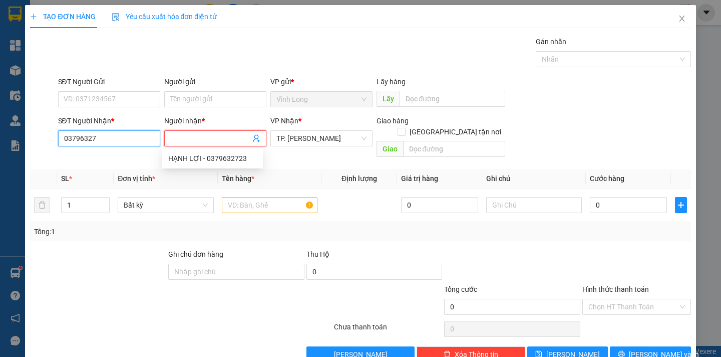
type input "0379632"
drag, startPoint x: 120, startPoint y: 143, endPoint x: 15, endPoint y: 145, distance: 105.7
click at [15, 145] on div "TẠO ĐƠN HÀNG Yêu cầu xuất hóa đơn điện tử Transit Pickup Surcharge Ids Transit …" at bounding box center [360, 178] width 721 height 357
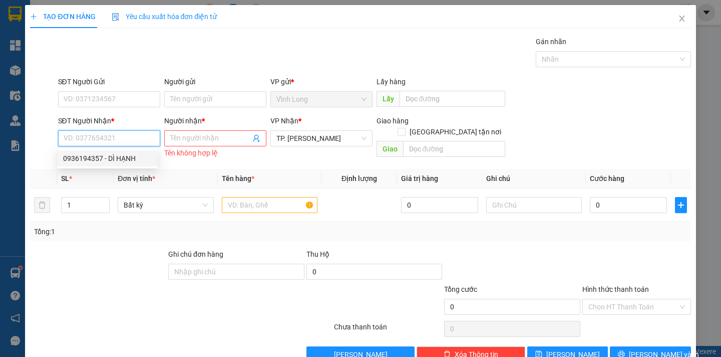
click at [115, 158] on div "0936194357 - DÌ HẠNH" at bounding box center [107, 158] width 89 height 11
type input "0936194357"
type input "DÌ HẠNH"
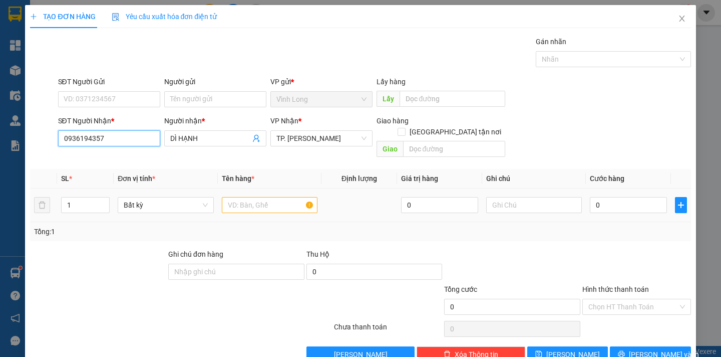
type input "0936194357"
click at [243, 201] on input "text" at bounding box center [270, 205] width 96 height 16
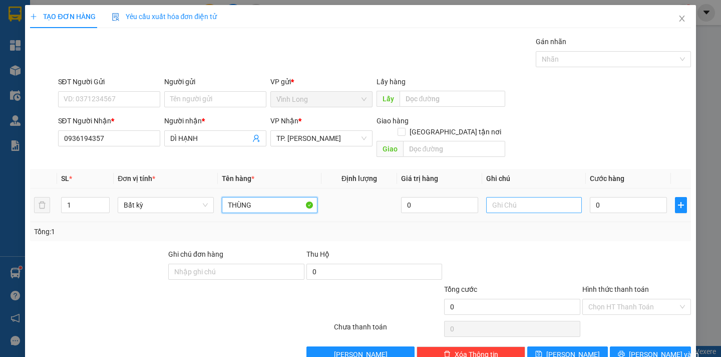
type input "THÙNG"
click at [490, 197] on input "text" at bounding box center [534, 205] width 96 height 16
type input "B"
type input "NGÂN"
click at [594, 197] on input "0" at bounding box center [628, 205] width 77 height 16
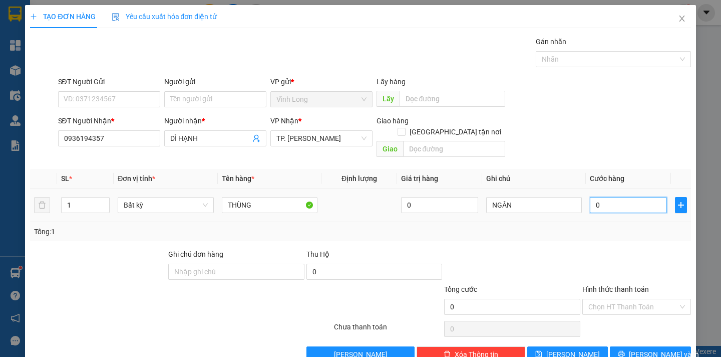
type input "3"
type input "30"
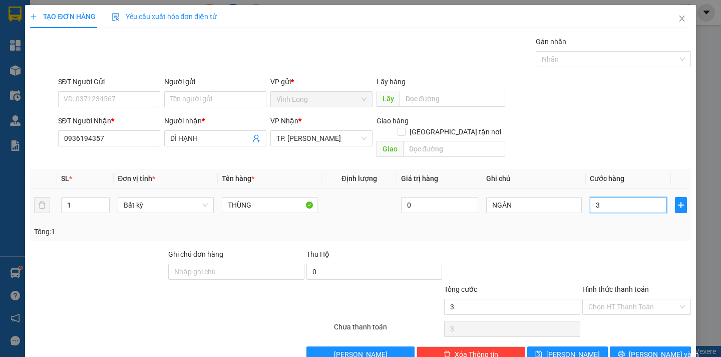
type input "30"
type input "30.000"
click at [176, 139] on input "DÌ HẠNH" at bounding box center [210, 138] width 80 height 11
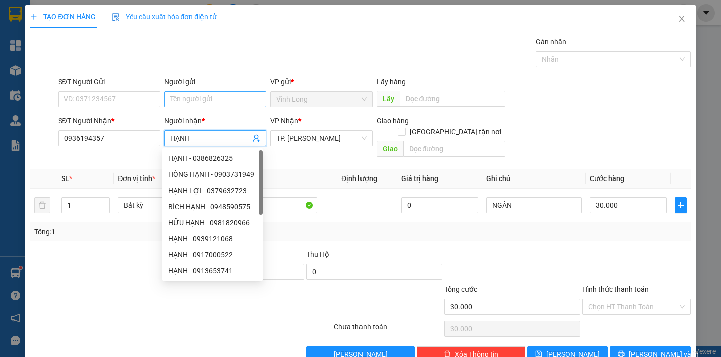
type input "HẠNH"
click at [172, 98] on input "Người gửi" at bounding box center [215, 99] width 102 height 16
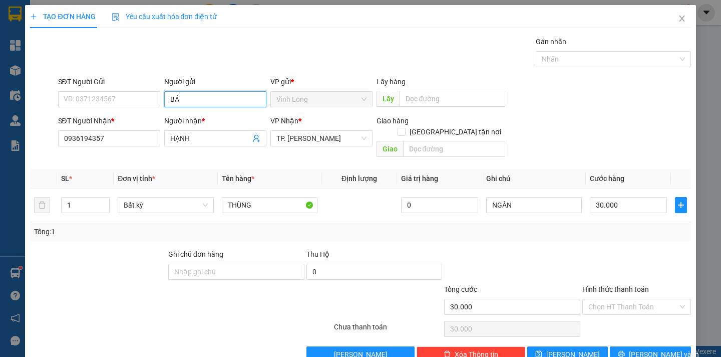
type input "BÁN"
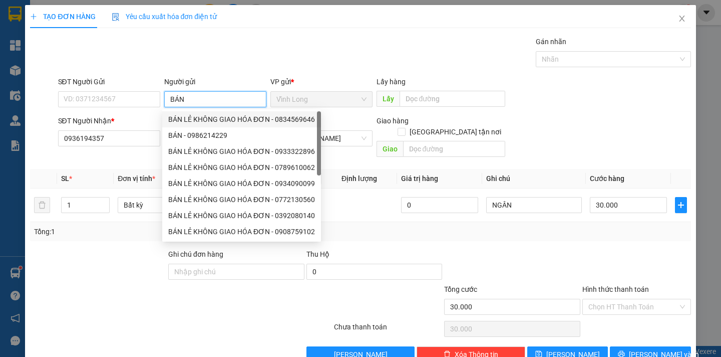
click at [216, 115] on div "BÁN LẺ KHÔNG GIAO HÓA ĐƠN - 0834569646" at bounding box center [241, 119] width 147 height 11
type input "0834569646"
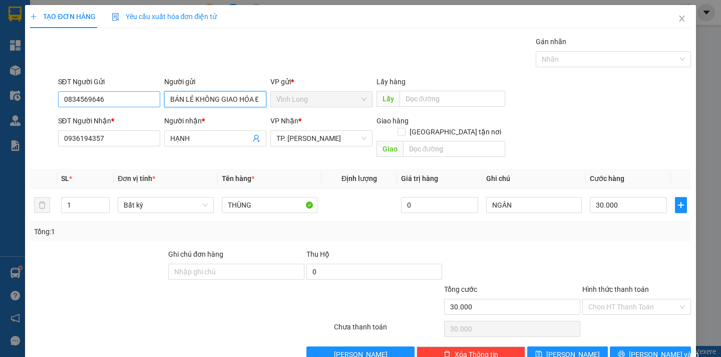
type input "BÁN LẺ KHÔNG GIAO HÓA ĐƠN"
drag, startPoint x: 128, startPoint y: 104, endPoint x: 0, endPoint y: 113, distance: 128.0
click at [0, 113] on div "TẠO ĐƠN HÀNG Yêu cầu xuất hóa đơn điện tử Transit Pickup Surcharge Ids Transit …" at bounding box center [360, 178] width 721 height 357
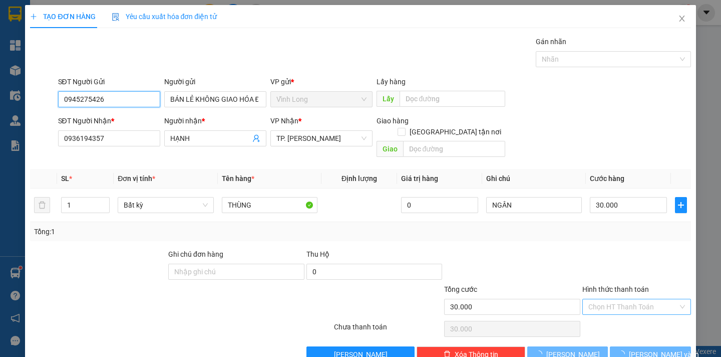
type input "0945275426"
click at [621, 299] on input "Hình thức thanh toán" at bounding box center [634, 306] width 90 height 15
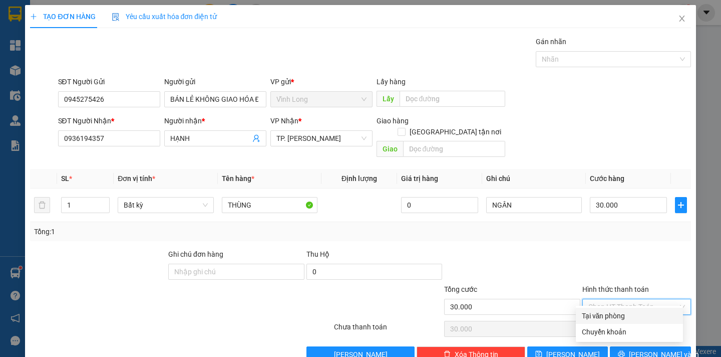
click at [616, 316] on div "Tại văn phòng" at bounding box center [629, 315] width 95 height 11
type input "0"
click at [631, 346] on button "[PERSON_NAME] và In" at bounding box center [650, 354] width 81 height 16
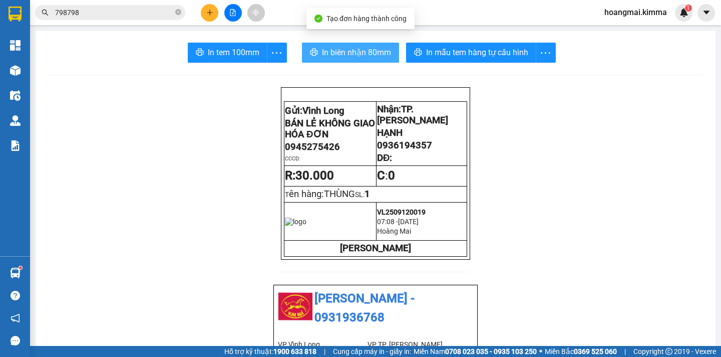
click at [343, 48] on span "In biên nhận 80mm" at bounding box center [356, 52] width 69 height 13
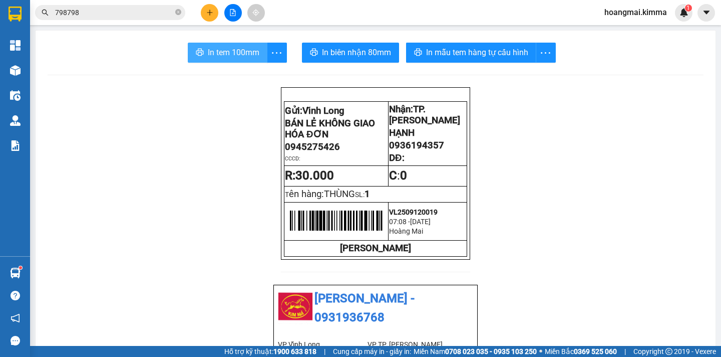
drag, startPoint x: 221, startPoint y: 55, endPoint x: 225, endPoint y: 49, distance: 7.2
click at [223, 53] on span "In tem 100mm" at bounding box center [234, 52] width 52 height 13
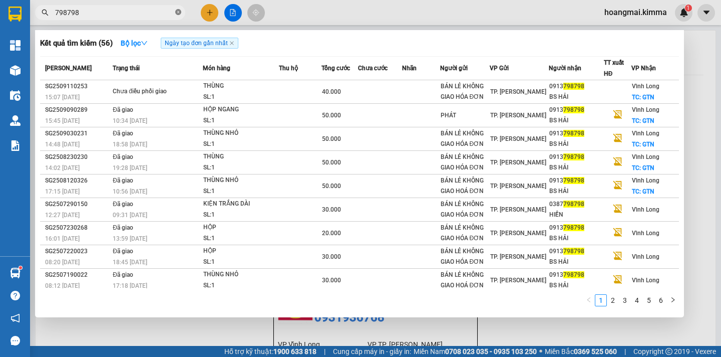
click at [176, 14] on icon "close-circle" at bounding box center [178, 12] width 6 height 6
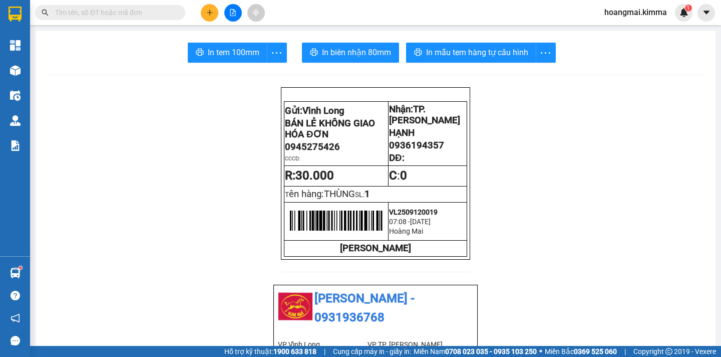
click at [147, 17] on input "text" at bounding box center [114, 12] width 118 height 11
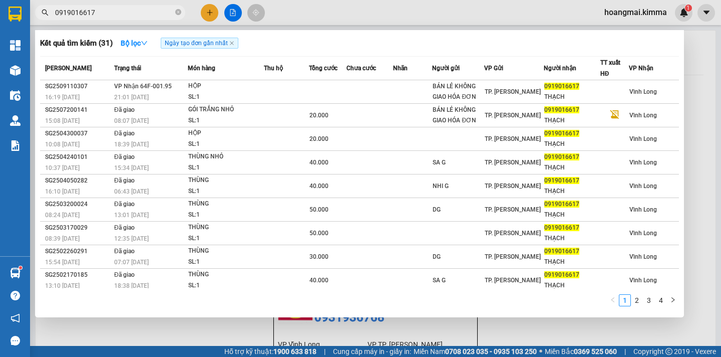
type input "0919016617"
click at [133, 17] on input "0919016617" at bounding box center [114, 12] width 118 height 11
drag, startPoint x: 176, startPoint y: 11, endPoint x: 170, endPoint y: 12, distance: 6.1
click at [175, 11] on icon "close-circle" at bounding box center [178, 12] width 6 height 6
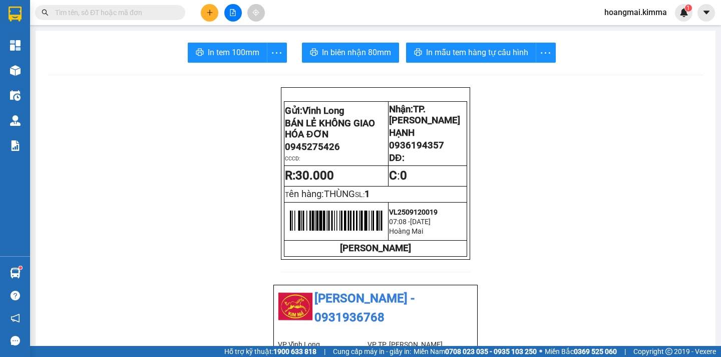
click at [130, 13] on input "text" at bounding box center [114, 12] width 118 height 11
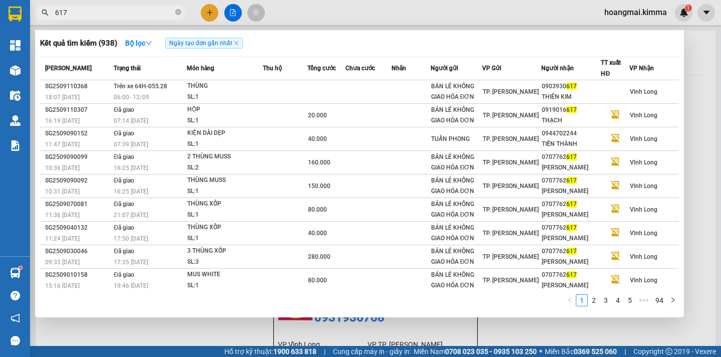
type input "617"
click at [175, 12] on span "617" at bounding box center [110, 12] width 150 height 15
click at [161, 15] on input "617" at bounding box center [114, 12] width 118 height 11
drag, startPoint x: 178, startPoint y: 13, endPoint x: 167, endPoint y: 13, distance: 11.0
click at [177, 13] on icon "close-circle" at bounding box center [178, 12] width 6 height 6
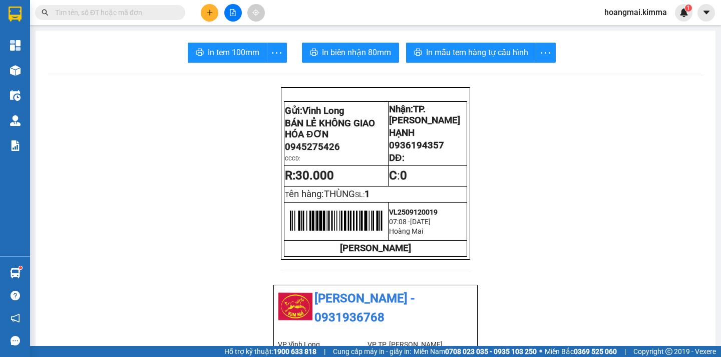
click at [162, 13] on input "text" at bounding box center [114, 12] width 118 height 11
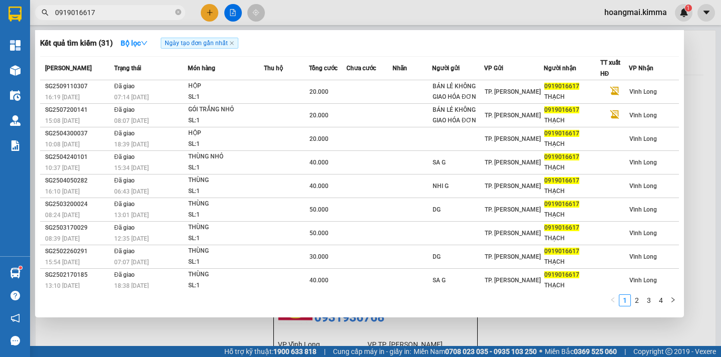
type input "0919016617"
click at [206, 15] on div at bounding box center [360, 178] width 721 height 357
click at [206, 15] on icon "plus" at bounding box center [209, 12] width 7 height 7
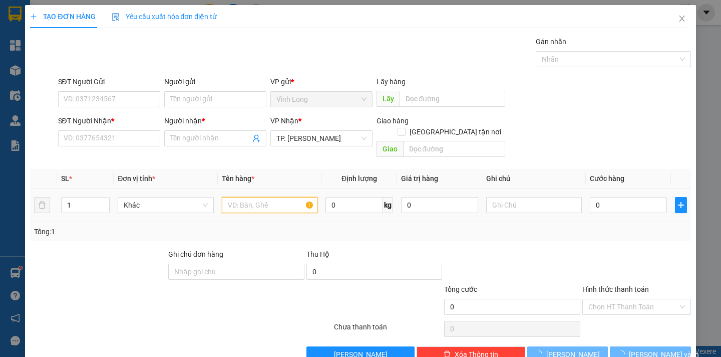
click at [234, 197] on input "text" at bounding box center [270, 205] width 96 height 16
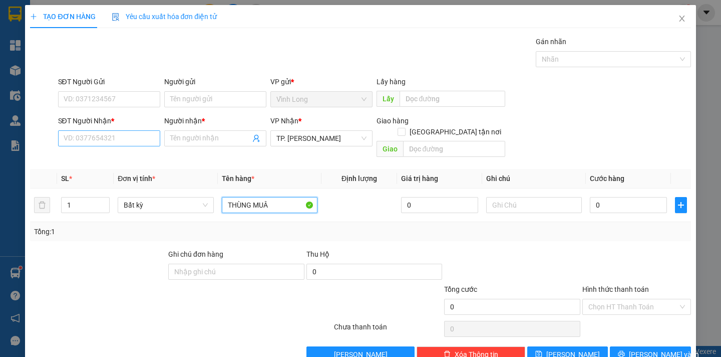
type input "THÙNG MUÂ"
click at [115, 138] on input "SĐT Người Nhận *" at bounding box center [109, 138] width 102 height 16
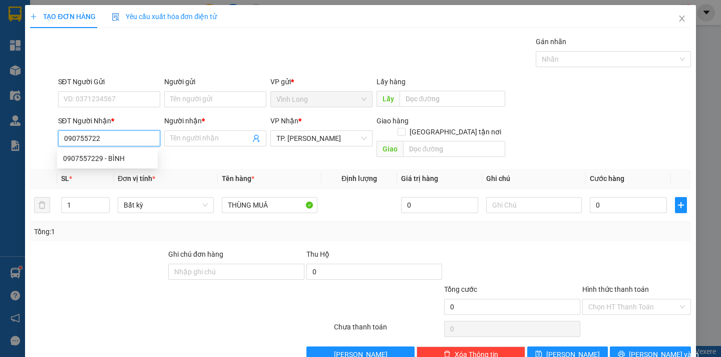
type input "0907557229"
click at [115, 159] on div "0907557229 - BÌNH" at bounding box center [107, 158] width 89 height 11
type input "BÌNH"
type input "0907557229"
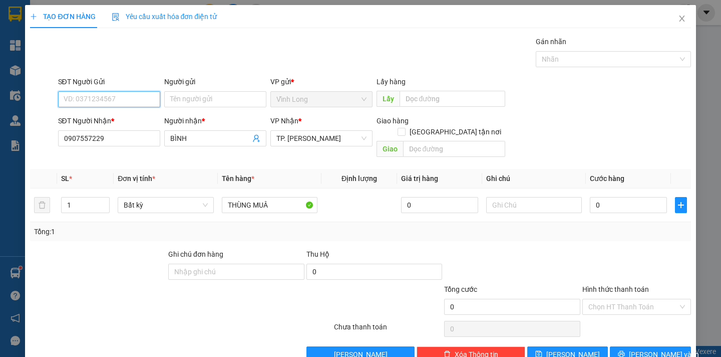
click at [115, 102] on input "SĐT Người Gửi" at bounding box center [109, 99] width 102 height 16
type input "0947632476"
click at [124, 118] on div "0947632476 - PHƯƠNG" at bounding box center [107, 119] width 89 height 11
type input "PHƯƠNG"
type input "0947632476"
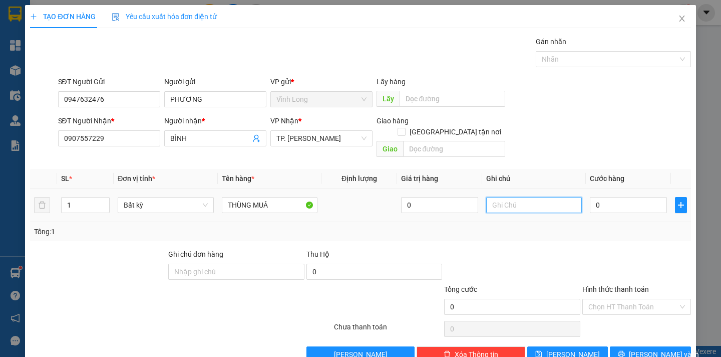
drag, startPoint x: 499, startPoint y: 191, endPoint x: 498, endPoint y: 180, distance: 11.0
click at [499, 197] on input "text" at bounding box center [534, 205] width 96 height 16
type input "NGÂN"
click at [612, 197] on input "0" at bounding box center [628, 205] width 77 height 16
type input "5"
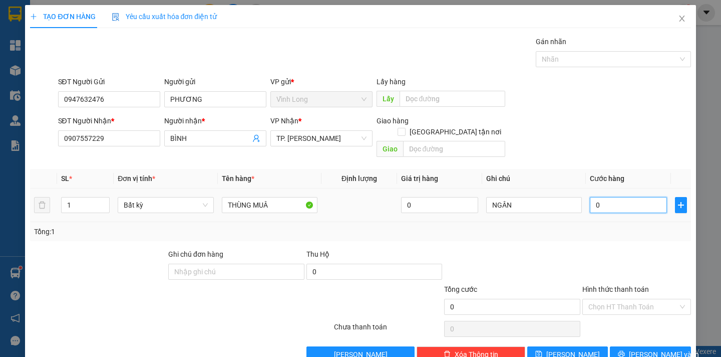
type input "5"
type input "50"
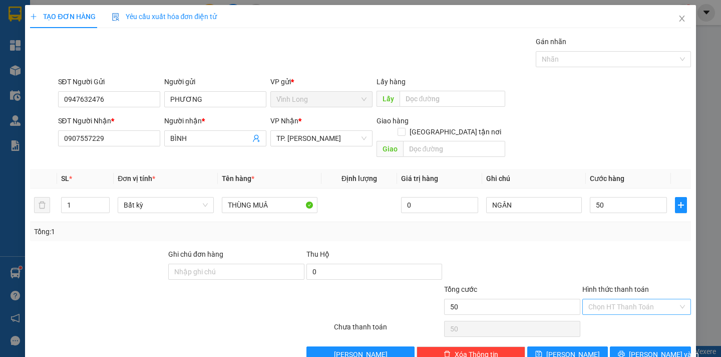
click at [649, 301] on input "Hình thức thanh toán" at bounding box center [634, 306] width 90 height 15
type input "50.000"
click at [638, 315] on div "Tại văn phòng" at bounding box center [629, 315] width 95 height 11
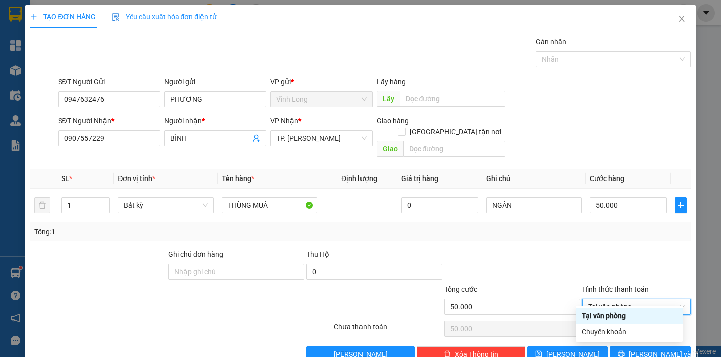
type input "0"
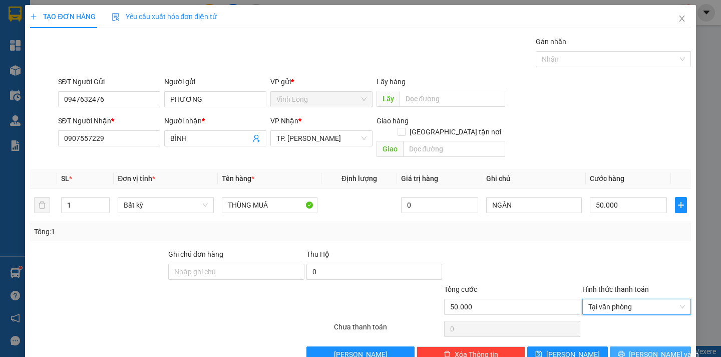
click at [639, 349] on span "[PERSON_NAME] và In" at bounding box center [664, 354] width 70 height 11
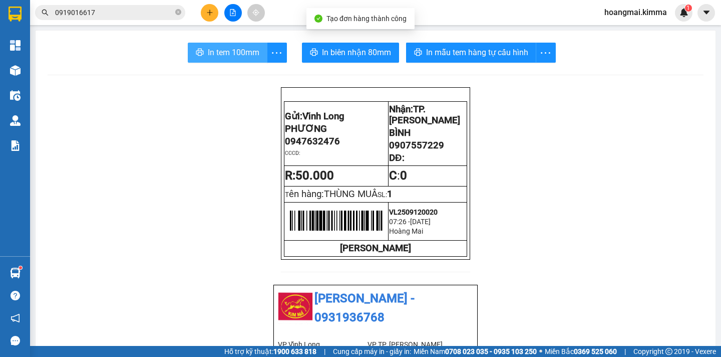
click at [221, 56] on span "In tem 100mm" at bounding box center [234, 52] width 52 height 13
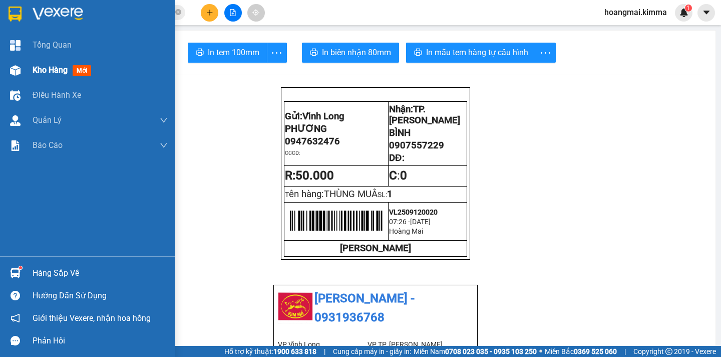
click at [51, 76] on div "Kho hàng mới" at bounding box center [64, 70] width 63 height 13
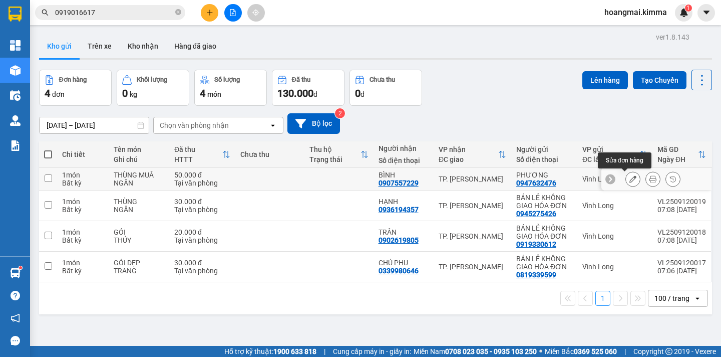
click at [630, 179] on icon at bounding box center [633, 178] width 7 height 7
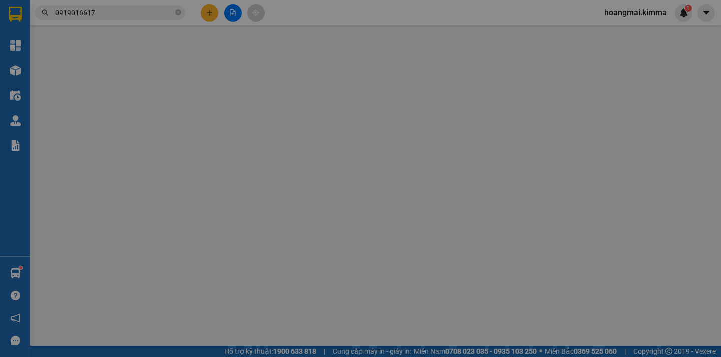
type input "0947632476"
type input "PHƯƠNG"
type input "0907557229"
type input "BÌNH"
type input "50.000"
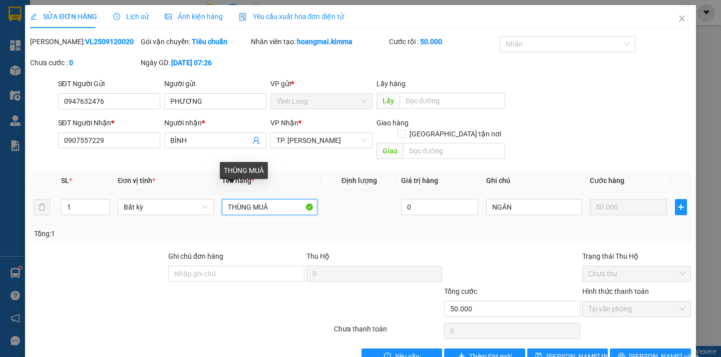
click at [270, 199] on input "THÙNG MUÂ" at bounding box center [270, 207] width 96 height 16
type input "THÙNG MUS"
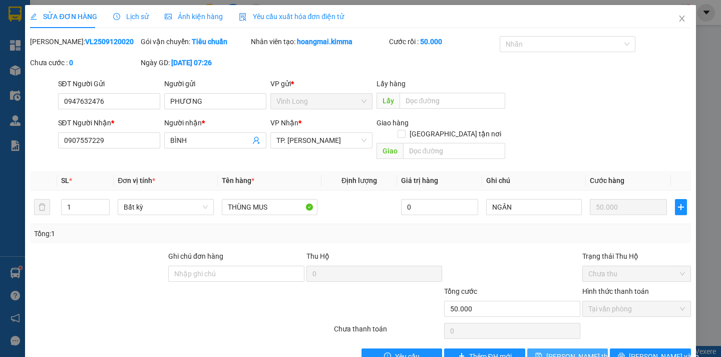
click at [580, 351] on span "[PERSON_NAME] thay đổi" at bounding box center [587, 356] width 80 height 11
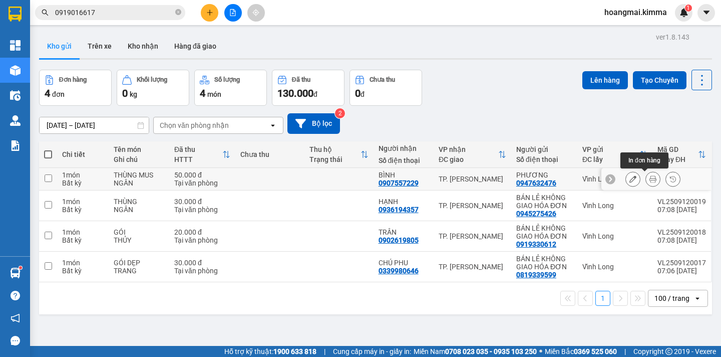
click at [650, 180] on icon at bounding box center [653, 178] width 7 height 7
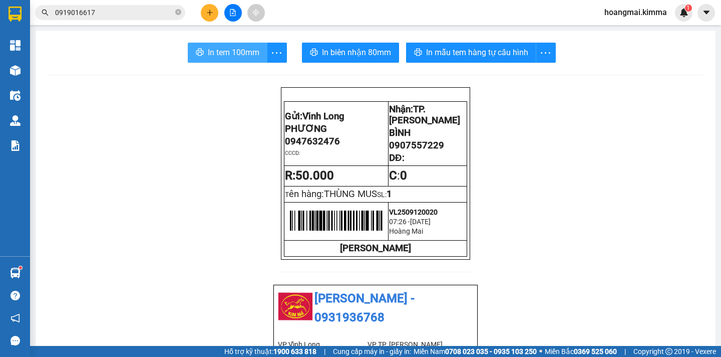
click at [234, 46] on button "In tem 100mm" at bounding box center [228, 53] width 80 height 20
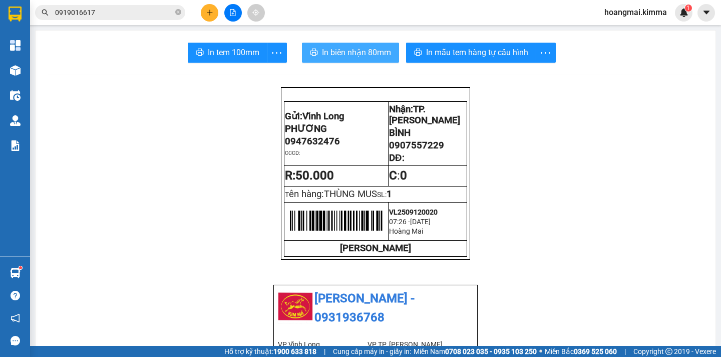
click at [353, 49] on span "In biên nhận 80mm" at bounding box center [356, 52] width 69 height 13
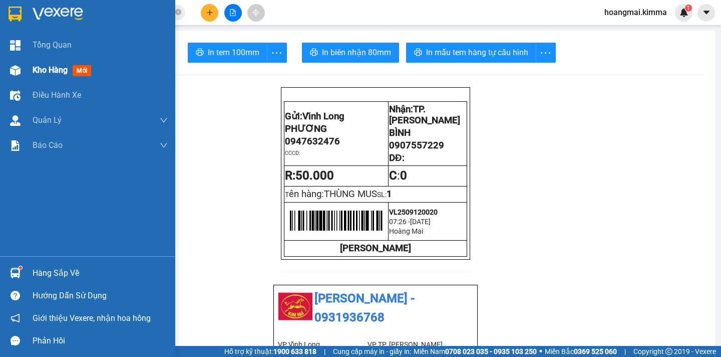
click at [45, 72] on span "Kho hàng" at bounding box center [50, 70] width 35 height 10
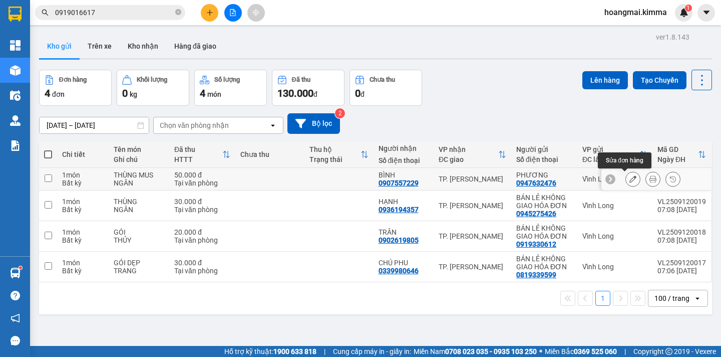
click at [630, 179] on icon at bounding box center [633, 178] width 7 height 7
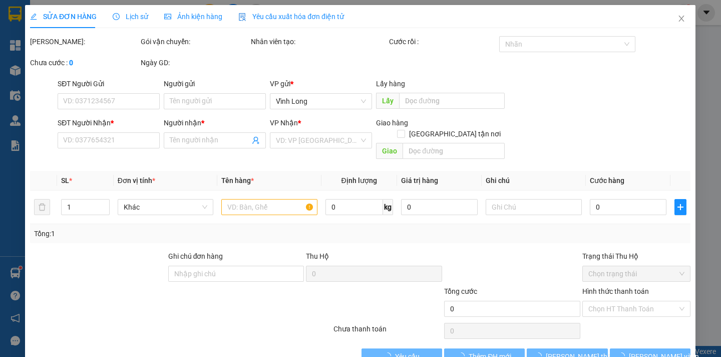
type input "0947632476"
type input "PHƯƠNG"
type input "0907557229"
type input "BÌNH"
type input "50.000"
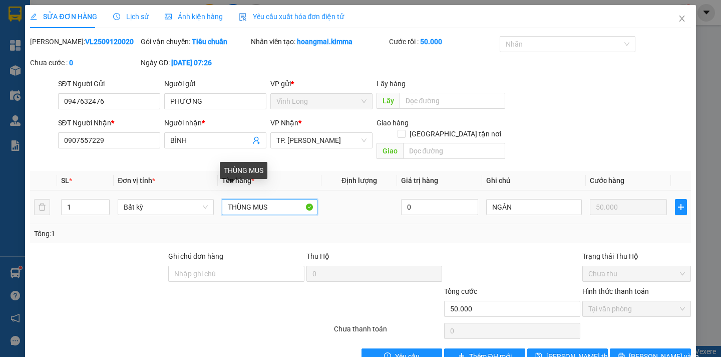
click at [270, 199] on input "THÙNG MUS" at bounding box center [270, 207] width 96 height 16
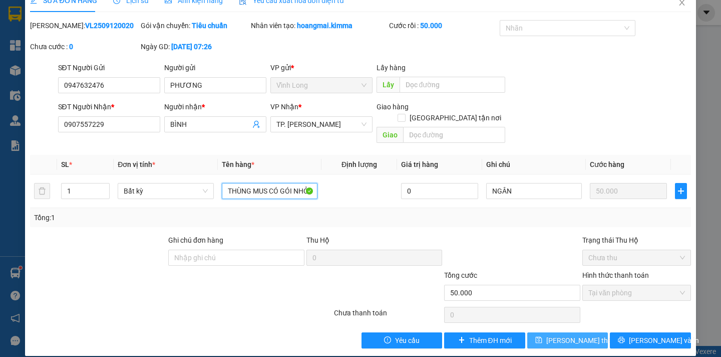
type input "THÙNG MUS CÓ GÓI NHỎ"
click at [561, 335] on span "[PERSON_NAME] thay đổi" at bounding box center [587, 340] width 80 height 11
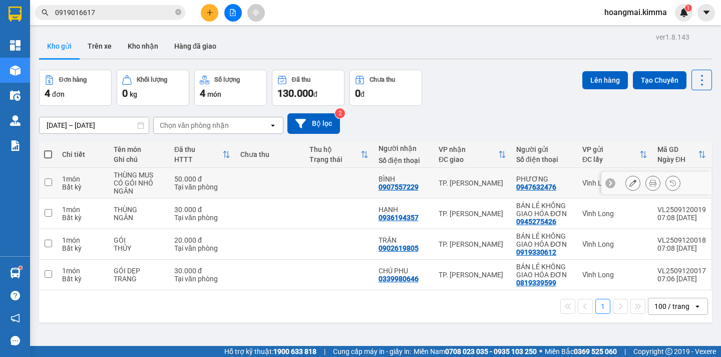
click at [646, 187] on button at bounding box center [653, 183] width 14 height 18
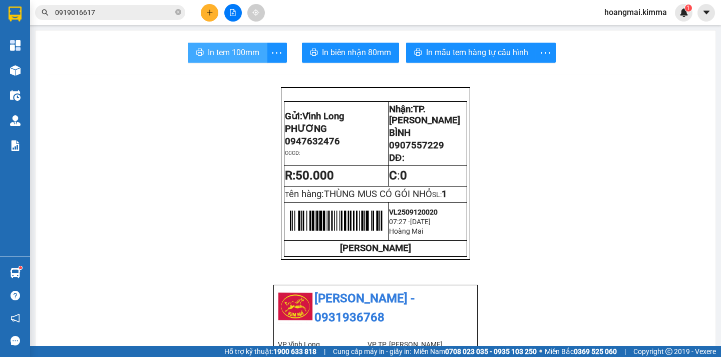
click at [223, 55] on span "In tem 100mm" at bounding box center [234, 52] width 52 height 13
click at [205, 15] on button at bounding box center [210, 13] width 18 height 18
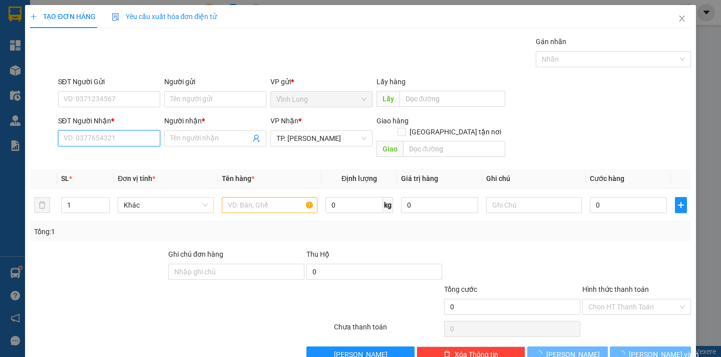
click at [126, 138] on input "SĐT Người Nhận *" at bounding box center [109, 138] width 102 height 16
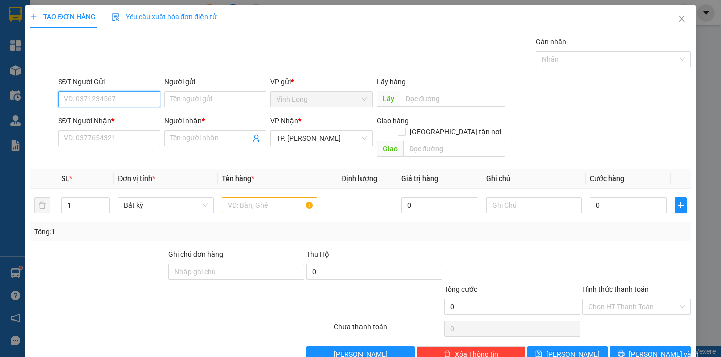
click at [115, 102] on input "SĐT Người Gửi" at bounding box center [109, 99] width 102 height 16
type input "0774890302"
click at [179, 103] on input "Người gửi" at bounding box center [215, 99] width 102 height 16
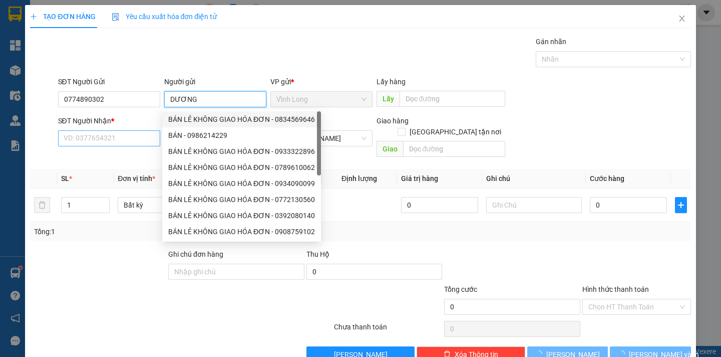
type input "DƯƠNG"
click at [114, 139] on input "SĐT Người Nhận *" at bounding box center [109, 138] width 102 height 16
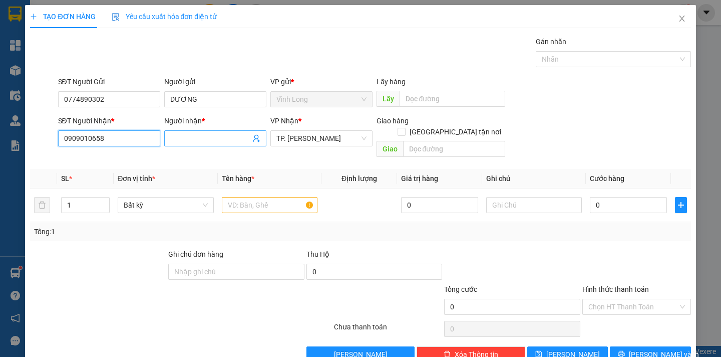
type input "0909010658"
click at [198, 141] on input "Người nhận *" at bounding box center [210, 138] width 80 height 11
type input "CHỊ 4 HIẾU"
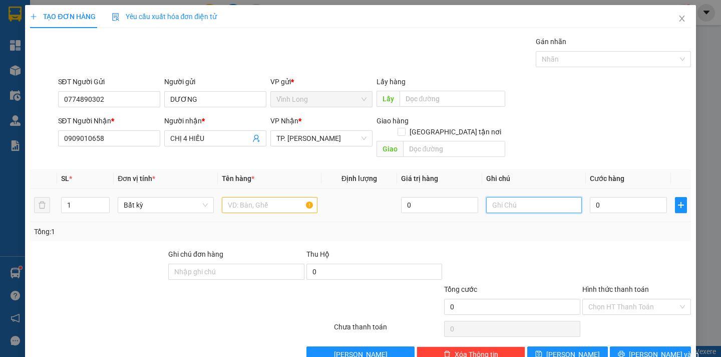
click at [487, 197] on input "text" at bounding box center [534, 205] width 96 height 16
type input "NGÂN"
click at [607, 198] on input "0" at bounding box center [628, 205] width 77 height 16
type input "3"
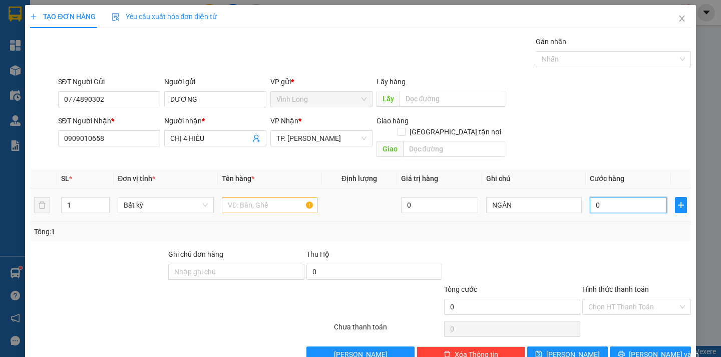
type input "3"
type input "30"
type input "30.000"
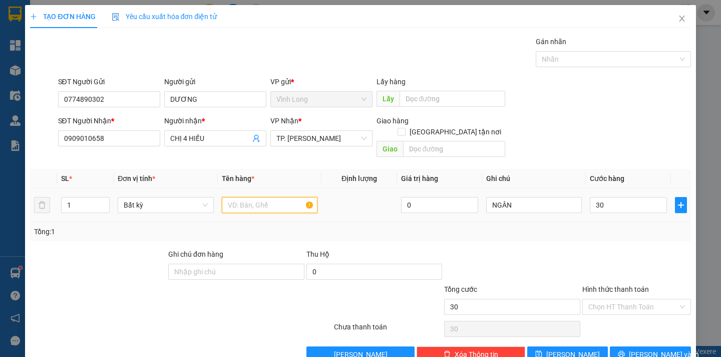
type input "30.000"
click at [256, 197] on input "text" at bounding box center [270, 205] width 96 height 16
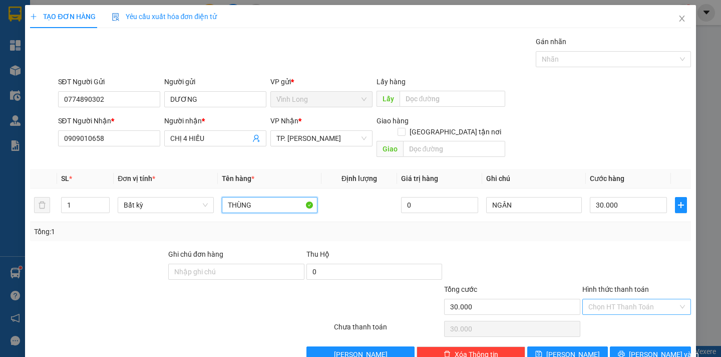
type input "THÙNG"
click at [623, 299] on input "Hình thức thanh toán" at bounding box center [634, 306] width 90 height 15
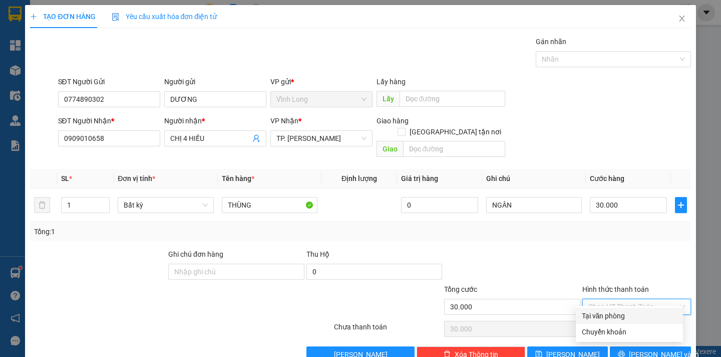
click at [626, 312] on div "Tại văn phòng" at bounding box center [629, 315] width 95 height 11
type input "0"
click at [636, 349] on span "[PERSON_NAME] và In" at bounding box center [664, 354] width 70 height 11
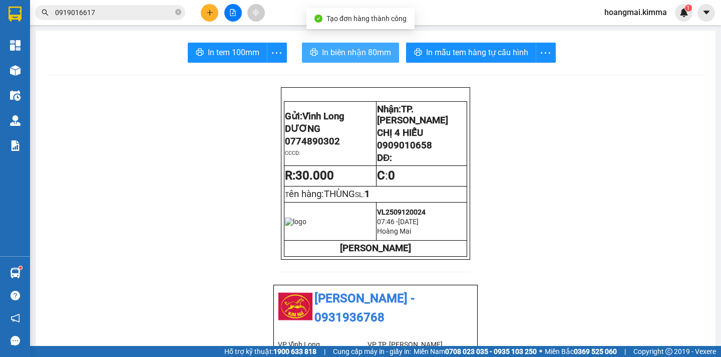
click at [329, 56] on span "In biên nhận 80mm" at bounding box center [356, 52] width 69 height 13
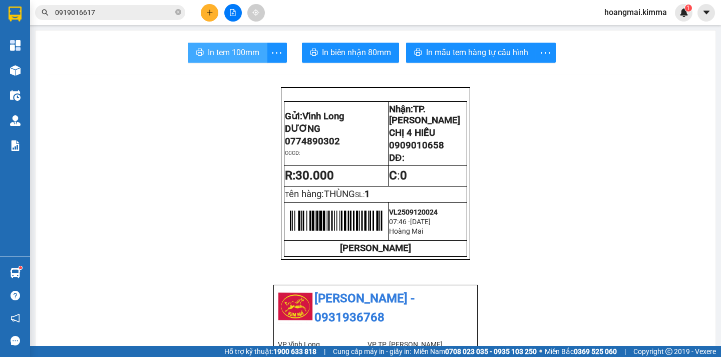
click at [243, 49] on span "In tem 100mm" at bounding box center [234, 52] width 52 height 13
click at [210, 11] on icon "plus" at bounding box center [209, 13] width 1 height 6
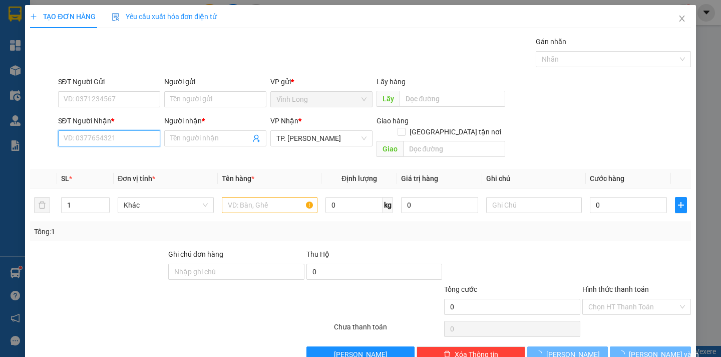
click at [122, 141] on input "SĐT Người Nhận *" at bounding box center [109, 138] width 102 height 16
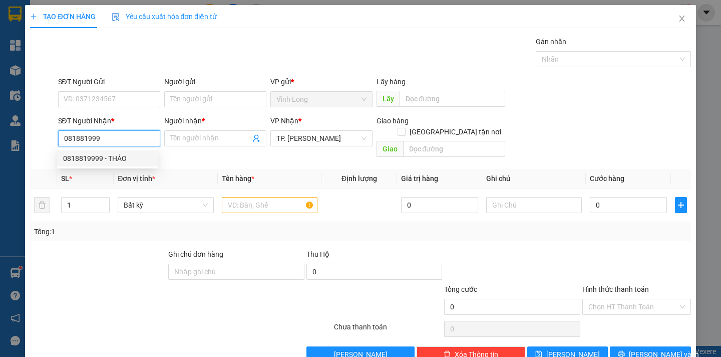
click at [118, 158] on div "0818819999 - THẢO" at bounding box center [107, 158] width 89 height 11
type input "0818819999"
type input "THẢO"
type input "0818819999"
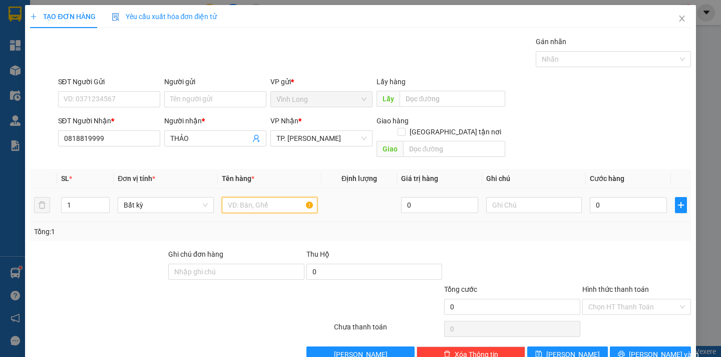
click at [236, 197] on input "text" at bounding box center [270, 205] width 96 height 16
type input "HỘP"
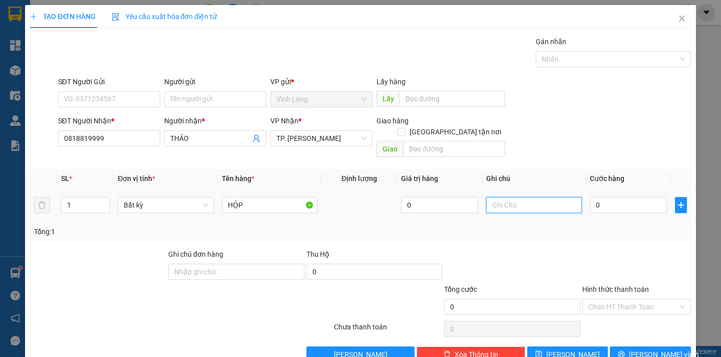
click at [496, 198] on input "text" at bounding box center [534, 205] width 96 height 16
type input "NGÂN"
click at [594, 197] on input "0" at bounding box center [628, 205] width 77 height 16
type input "2"
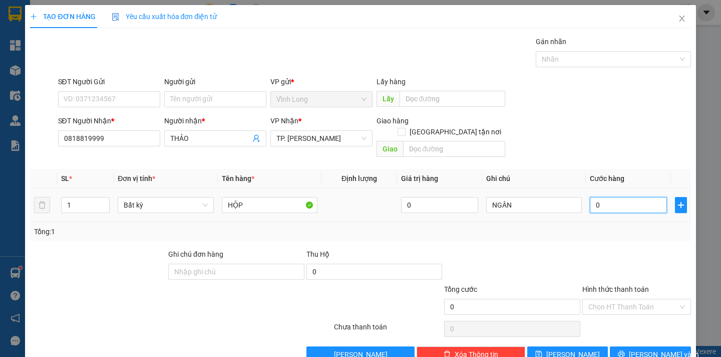
type input "2"
type input "20"
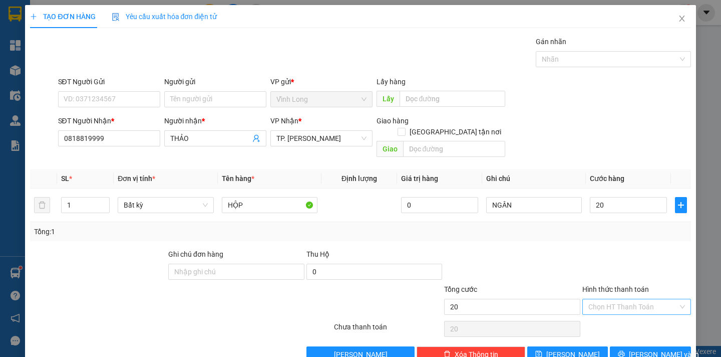
type input "20.000"
click at [661, 299] on input "Hình thức thanh toán" at bounding box center [634, 306] width 90 height 15
click at [645, 317] on div "Tại văn phòng" at bounding box center [629, 315] width 95 height 11
type input "0"
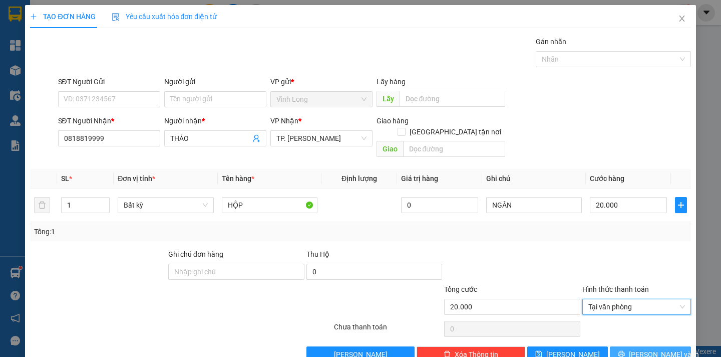
click at [655, 349] on span "[PERSON_NAME] và In" at bounding box center [664, 354] width 70 height 11
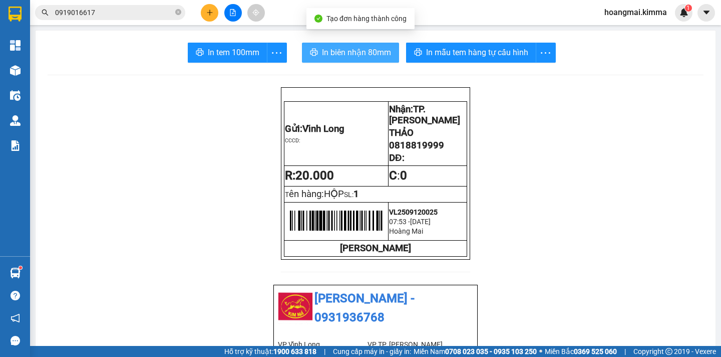
click at [339, 52] on span "In biên nhận 80mm" at bounding box center [356, 52] width 69 height 13
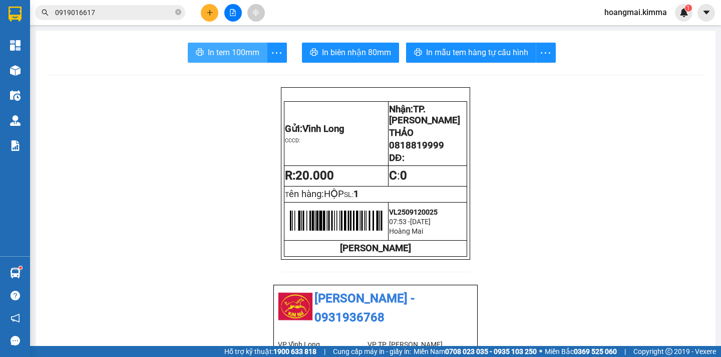
click at [209, 46] on span "In tem 100mm" at bounding box center [234, 52] width 52 height 13
drag, startPoint x: 441, startPoint y: 152, endPoint x: 386, endPoint y: 157, distance: 54.8
click at [389, 151] on p "0818819999" at bounding box center [427, 145] width 77 height 11
copy span "0818819999"
click at [177, 12] on icon "close-circle" at bounding box center [178, 12] width 6 height 6
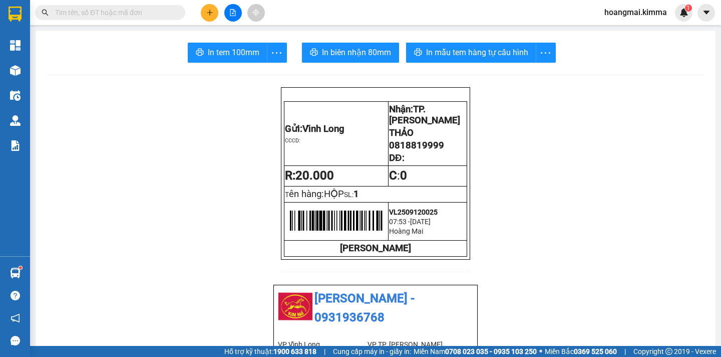
paste input "0818819999"
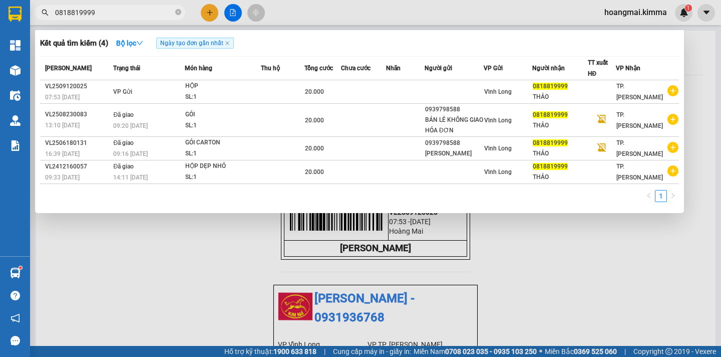
type input "0818819999"
drag, startPoint x: 678, startPoint y: 228, endPoint x: 618, endPoint y: 215, distance: 61.0
click at [674, 229] on div at bounding box center [360, 178] width 721 height 357
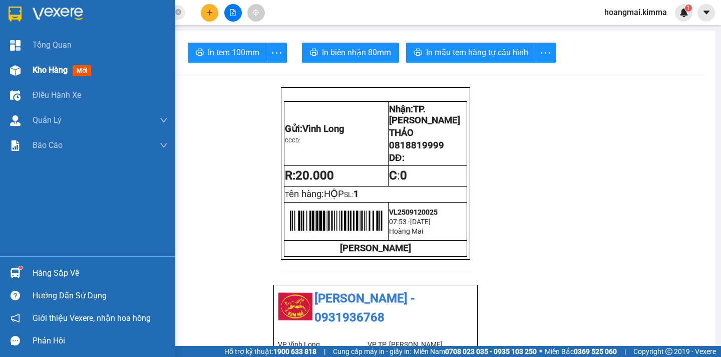
click at [49, 71] on span "Kho hàng" at bounding box center [50, 70] width 35 height 10
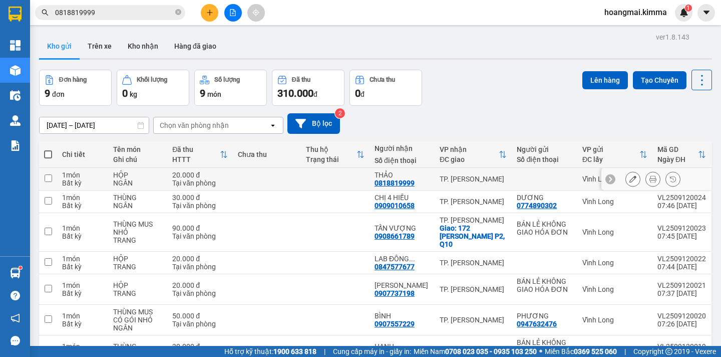
click at [630, 182] on icon at bounding box center [633, 178] width 7 height 7
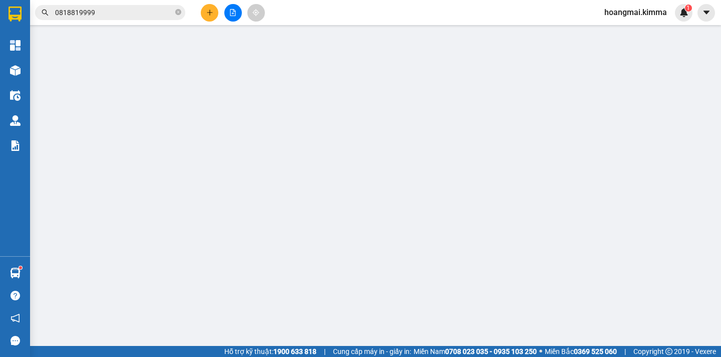
type input "0818819999"
type input "THẢO"
type input "20.000"
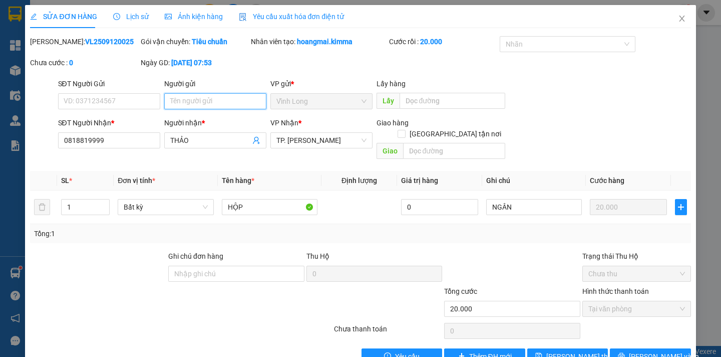
click at [175, 102] on input "Người gửi" at bounding box center [215, 101] width 102 height 16
type input "BÁN"
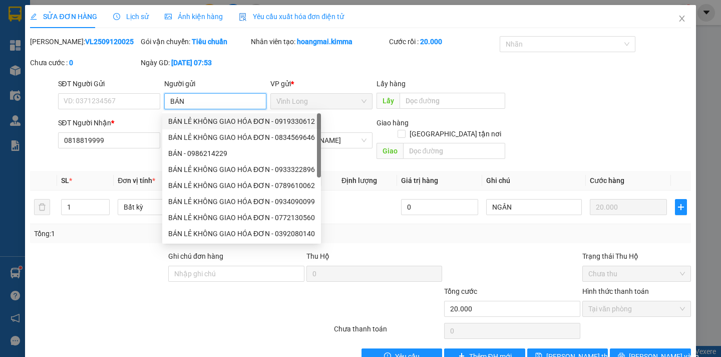
click at [219, 123] on div "BÁN LẺ KHÔNG GIAO HÓA ĐƠN - 0919330612" at bounding box center [241, 121] width 147 height 11
type input "0919330612"
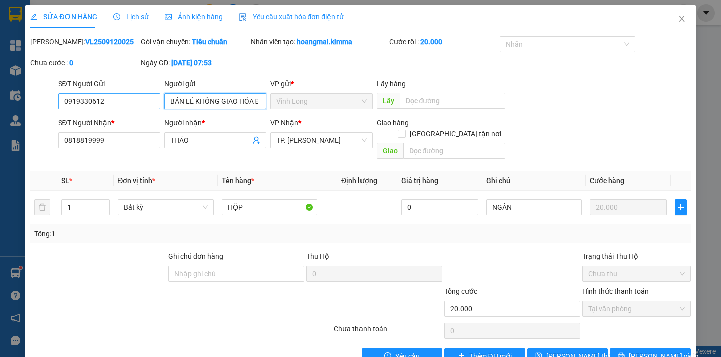
type input "BÁN LẺ KHÔNG GIAO HÓA ĐƠN"
drag, startPoint x: 125, startPoint y: 107, endPoint x: 0, endPoint y: 72, distance: 129.6
click at [0, 72] on div "SỬA ĐƠN HÀNG Lịch sử Ảnh kiện hàng Yêu cầu xuất hóa đơn điện tử Total Paid Fee …" at bounding box center [360, 178] width 721 height 357
type input "0"
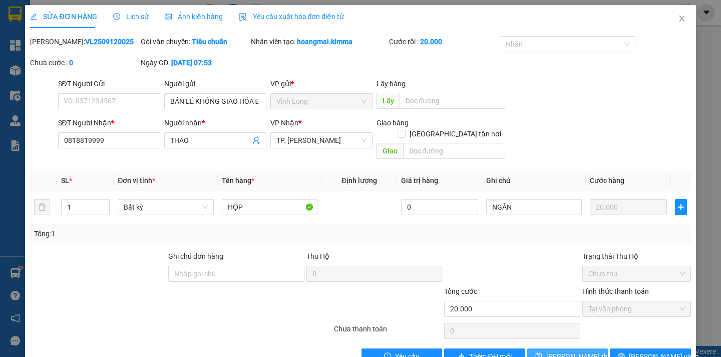
click at [566, 351] on span "[PERSON_NAME] thay đổi" at bounding box center [587, 356] width 80 height 11
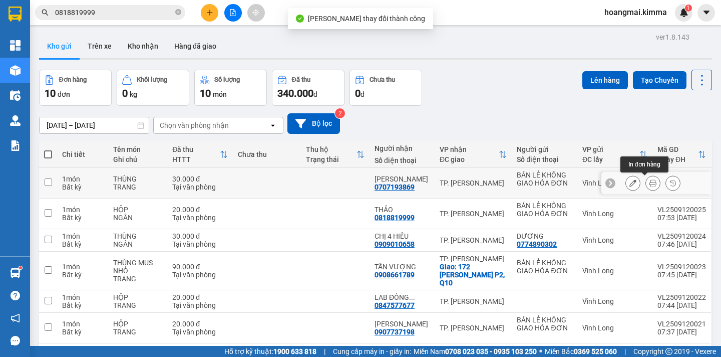
click at [650, 182] on icon at bounding box center [653, 182] width 7 height 7
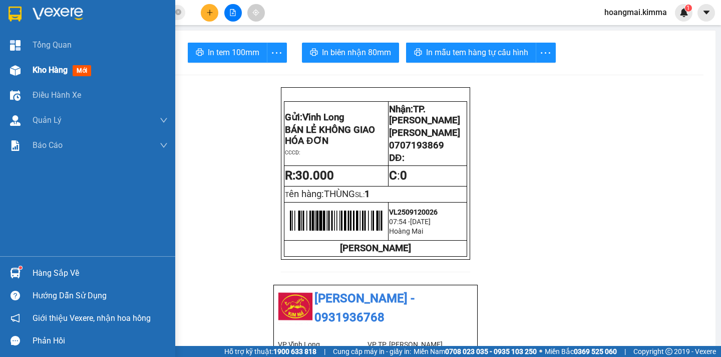
click at [52, 74] on span "Kho hàng" at bounding box center [50, 70] width 35 height 10
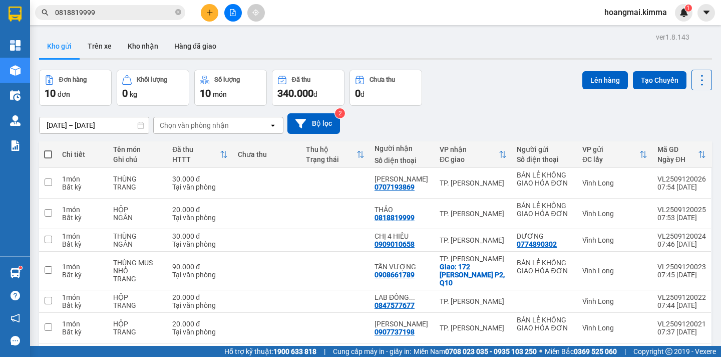
scroll to position [153, 0]
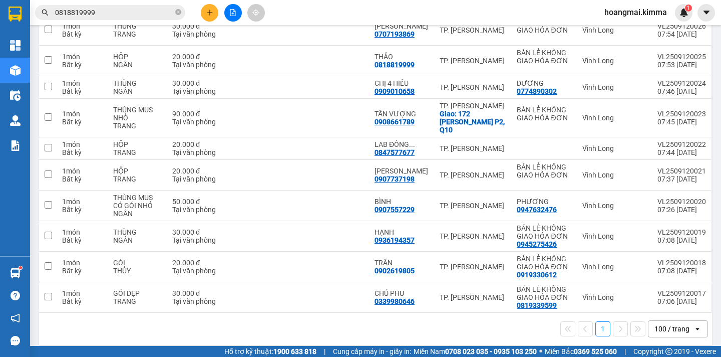
click at [677, 324] on div "100 / trang" at bounding box center [672, 329] width 35 height 10
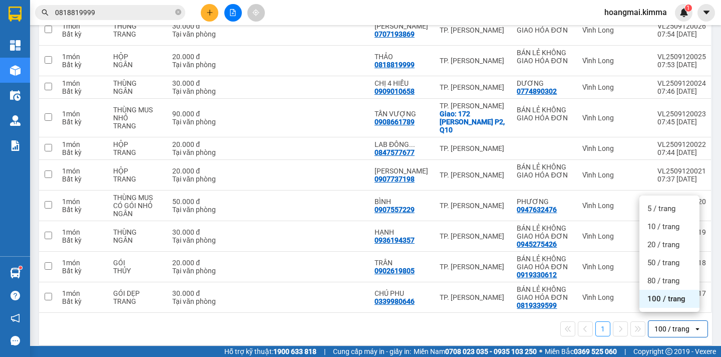
click at [674, 304] on div "100 / trang" at bounding box center [670, 299] width 60 height 18
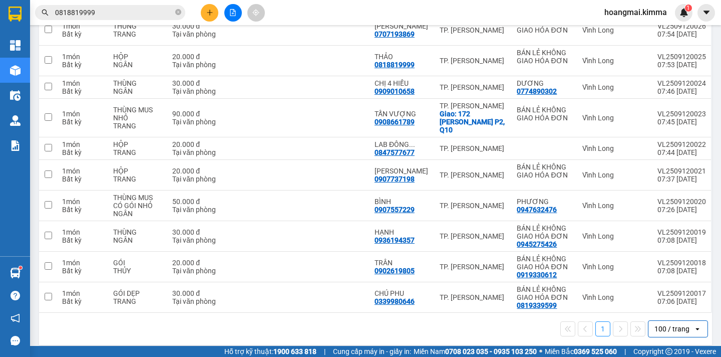
click at [662, 324] on div "100 / trang" at bounding box center [672, 329] width 35 height 10
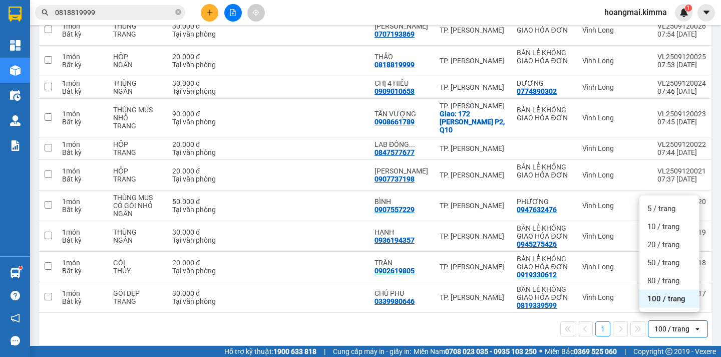
click at [666, 305] on div "100 / trang" at bounding box center [670, 299] width 60 height 18
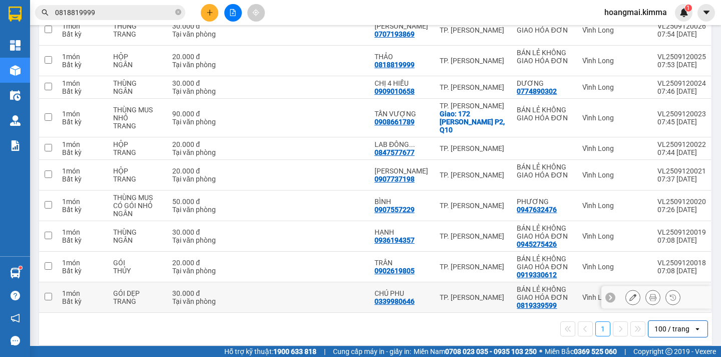
scroll to position [0, 0]
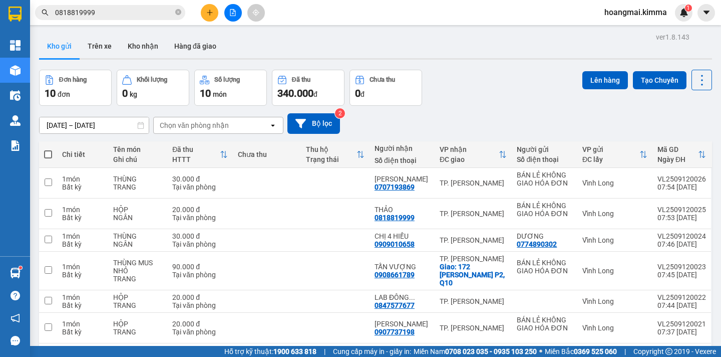
click at [47, 152] on span at bounding box center [48, 154] width 8 height 8
click at [48, 149] on input "checkbox" at bounding box center [48, 149] width 0 height 0
checkbox input "true"
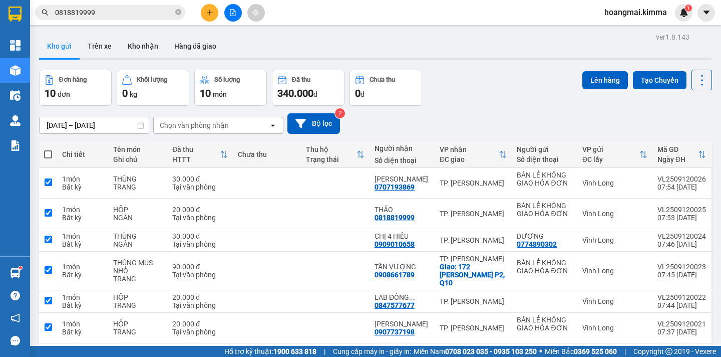
checkbox input "true"
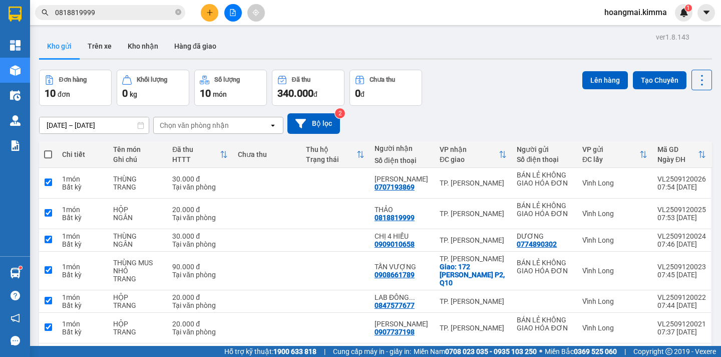
checkbox input "true"
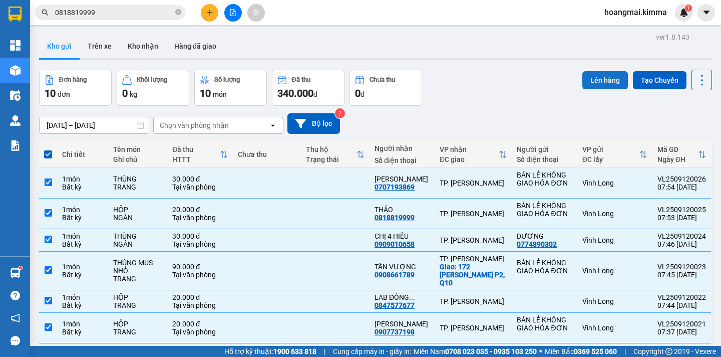
click at [602, 80] on button "Lên hàng" at bounding box center [606, 80] width 46 height 18
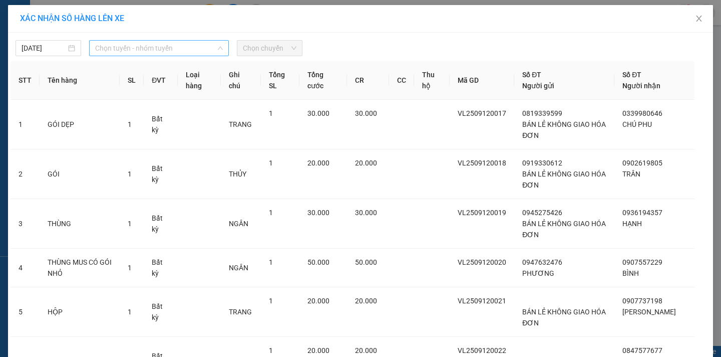
click at [157, 52] on span "Chọn tuyến - nhóm tuyến" at bounding box center [159, 48] width 128 height 15
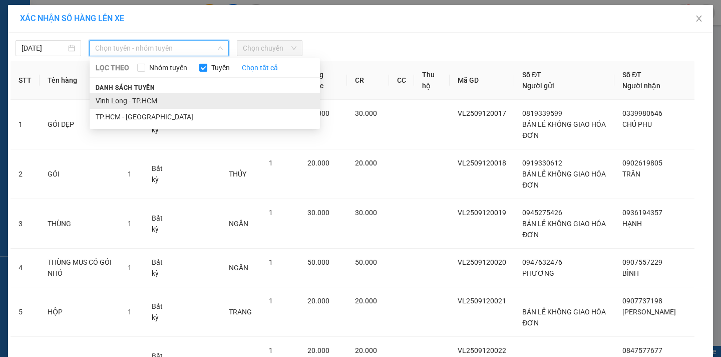
drag, startPoint x: 168, startPoint y: 100, endPoint x: 253, endPoint y: 64, distance: 92.0
click at [168, 100] on li "Vĩnh Long - TP.HCM" at bounding box center [205, 101] width 230 height 16
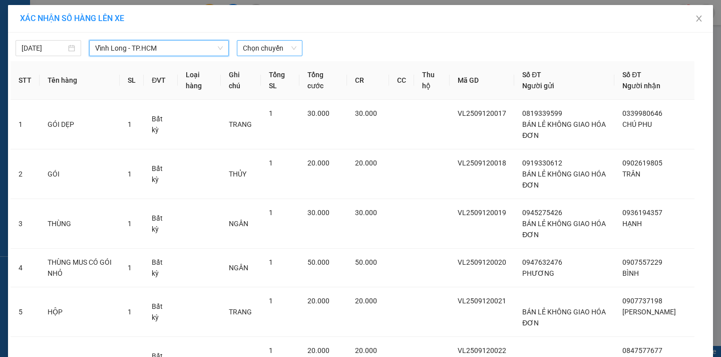
click at [268, 45] on span "Chọn chuyến" at bounding box center [270, 48] width 54 height 15
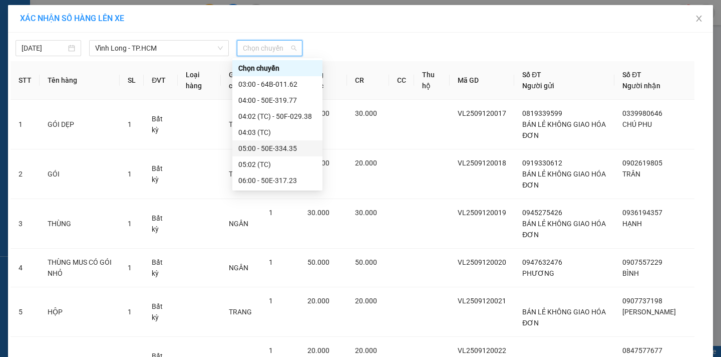
scroll to position [100, 0]
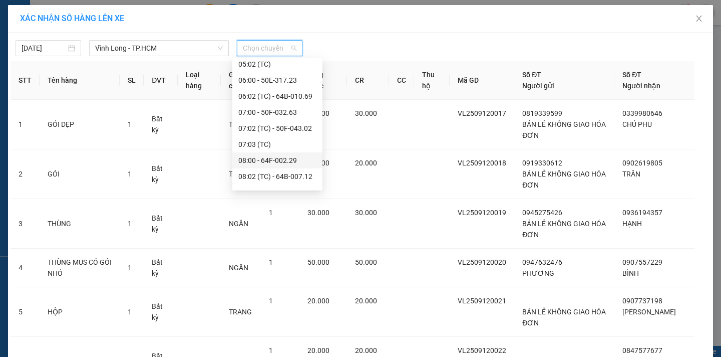
click at [301, 160] on div "08:00 - 64F-002.29" at bounding box center [277, 160] width 78 height 11
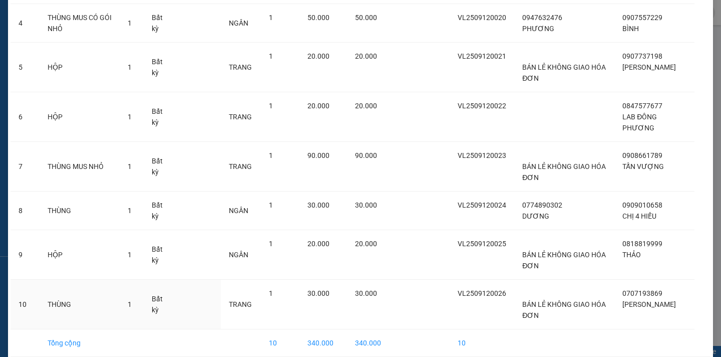
scroll to position [296, 0]
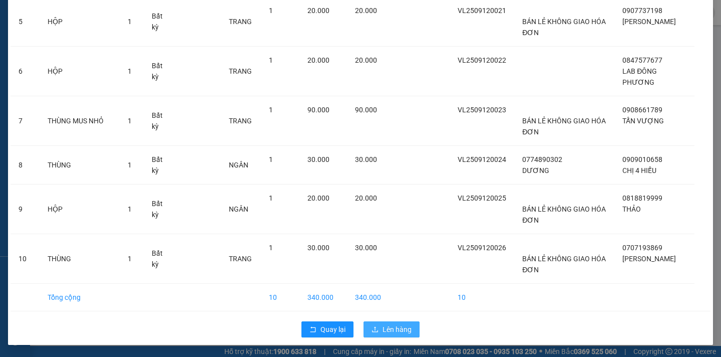
click at [404, 327] on span "Lên hàng" at bounding box center [397, 329] width 29 height 11
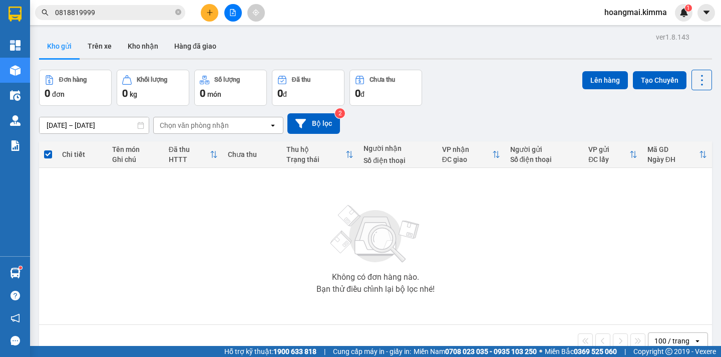
click at [230, 8] on button at bounding box center [233, 13] width 18 height 18
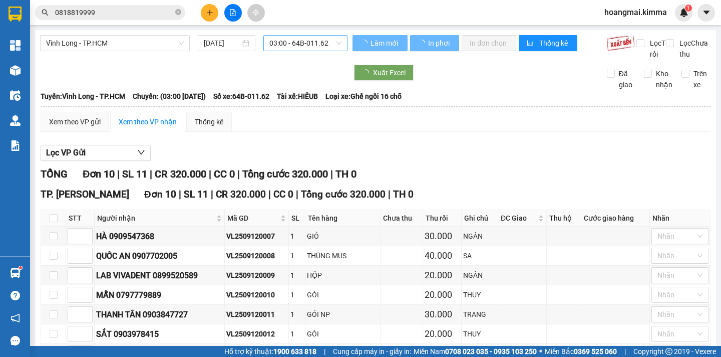
click at [310, 40] on span "03:00 - 64B-011.62" at bounding box center [306, 43] width 72 height 15
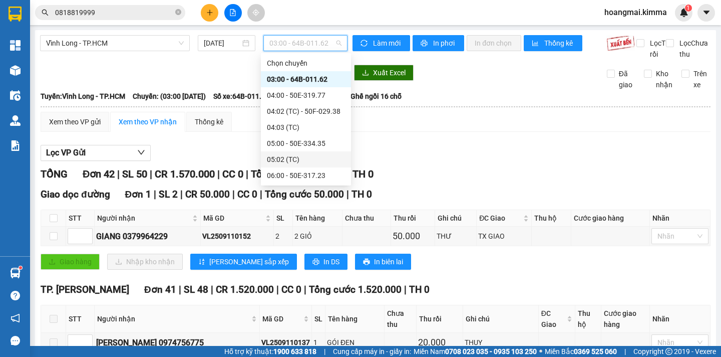
scroll to position [200, 0]
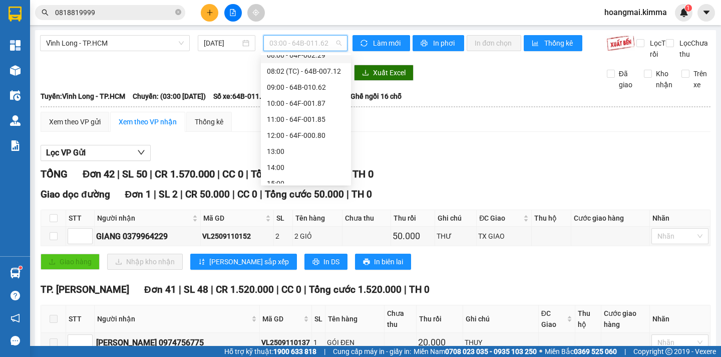
click at [316, 55] on div "08:00 - 64F-002.29" at bounding box center [306, 55] width 78 height 11
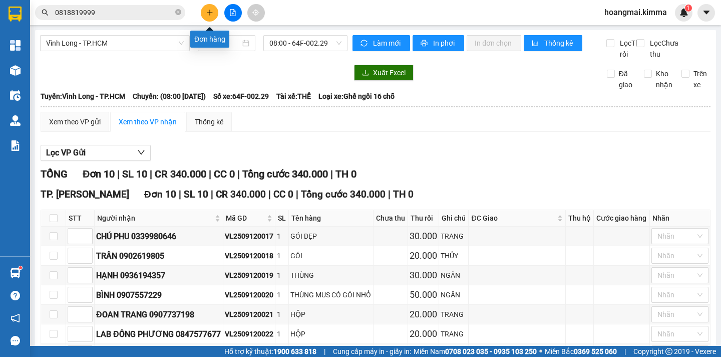
click at [211, 15] on icon "plus" at bounding box center [209, 12] width 7 height 7
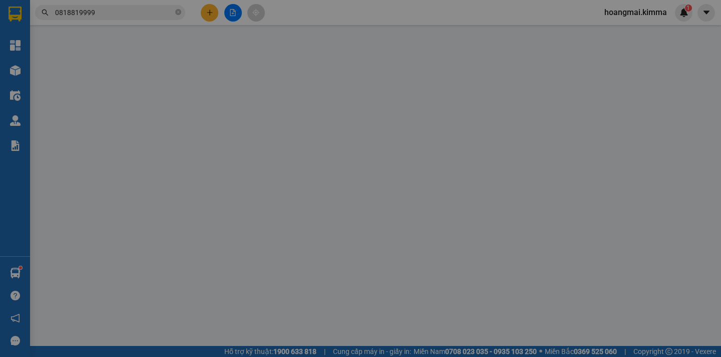
click at [211, 15] on span "Yêu cầu xuất hóa đơn điện tử" at bounding box center [165, 17] width 106 height 8
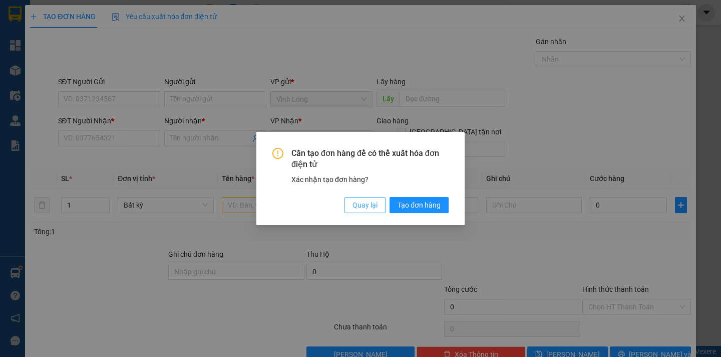
click at [374, 207] on span "Quay lại" at bounding box center [365, 204] width 25 height 11
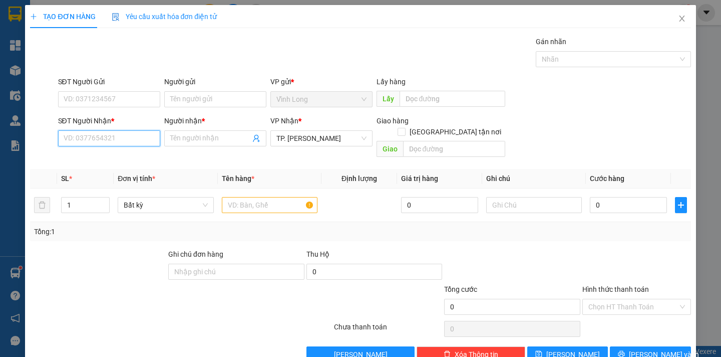
click at [118, 142] on input "SĐT Người Nhận *" at bounding box center [109, 138] width 102 height 16
type input "0896728174"
click at [148, 155] on div "0896728174 - [PERSON_NAME]" at bounding box center [112, 158] width 99 height 11
type input "[PERSON_NAME]"
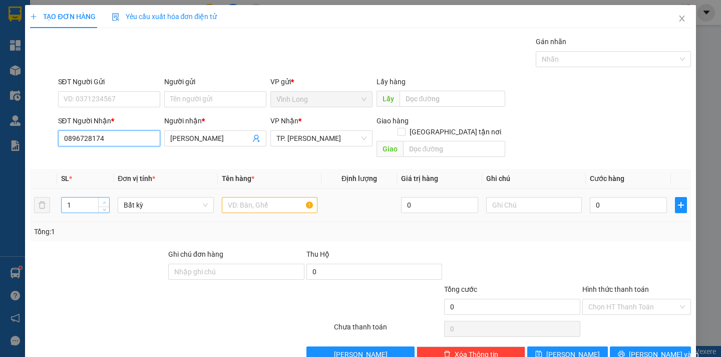
type input "0896728174"
click at [103, 201] on icon "up" at bounding box center [105, 203] width 4 height 4
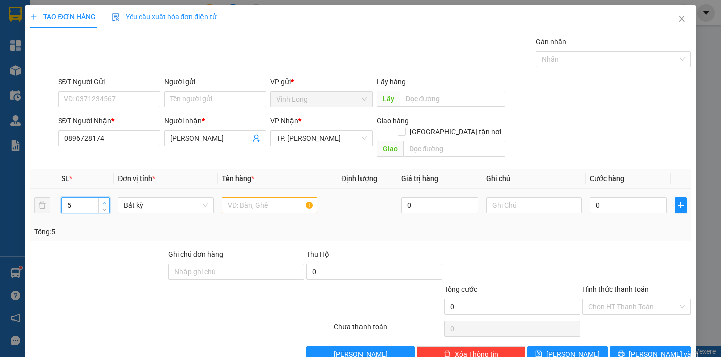
type input "6"
click at [103, 201] on icon "up" at bounding box center [105, 203] width 4 height 4
click at [269, 197] on input "text" at bounding box center [270, 205] width 96 height 16
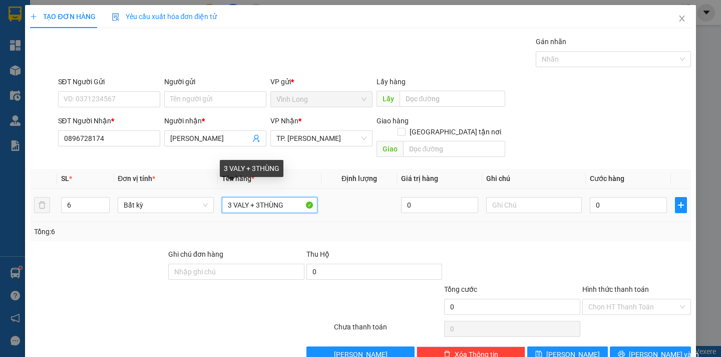
click at [261, 197] on input "3 VALY + 3THÙNG" at bounding box center [270, 205] width 96 height 16
type input "3 VALY + 3 THÙNG"
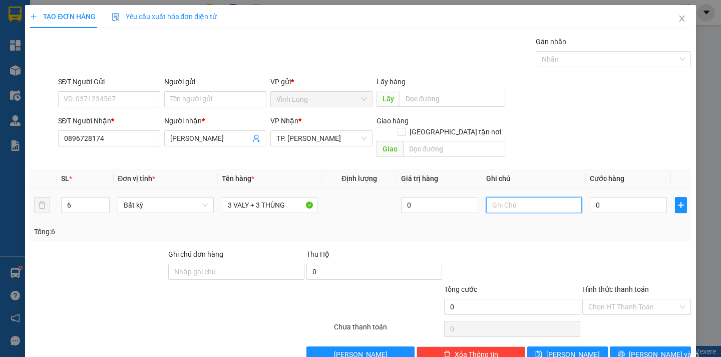
click at [538, 197] on input "text" at bounding box center [534, 205] width 96 height 16
type input "NGÂN"
click at [593, 197] on input "0" at bounding box center [628, 205] width 77 height 16
type input "3"
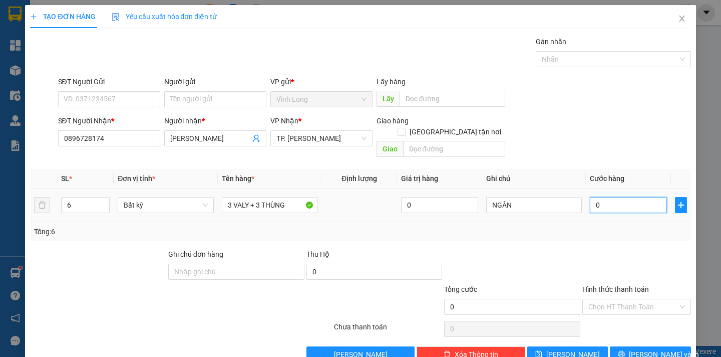
type input "3"
type input "36"
type input "360"
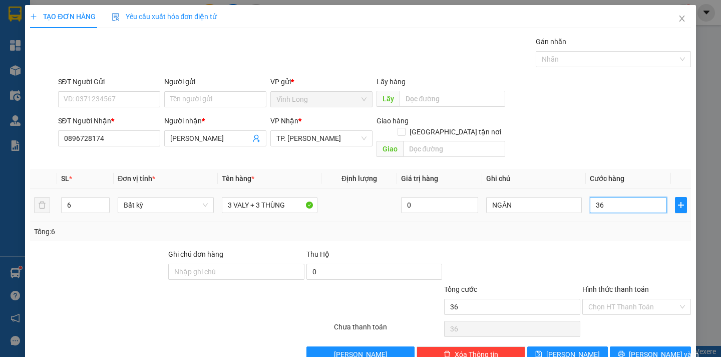
type input "360"
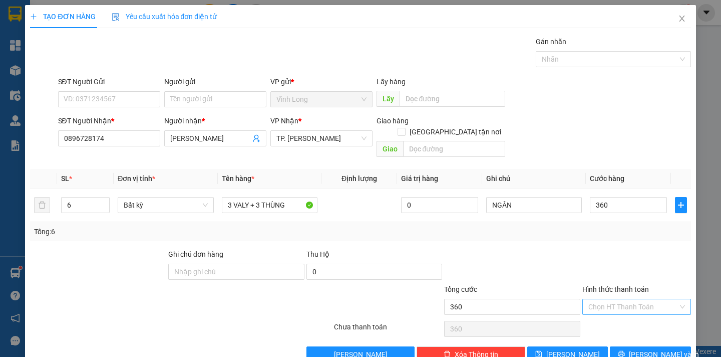
click at [642, 299] on input "Hình thức thanh toán" at bounding box center [634, 306] width 90 height 15
type input "360.000"
click at [641, 320] on div "Tại văn phòng" at bounding box center [629, 315] width 95 height 11
type input "0"
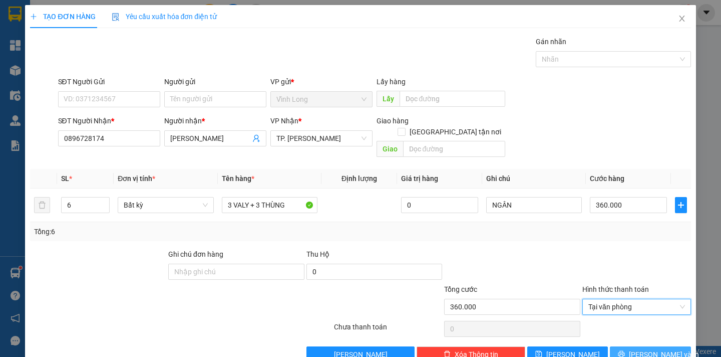
click at [645, 349] on span "[PERSON_NAME] và In" at bounding box center [664, 354] width 70 height 11
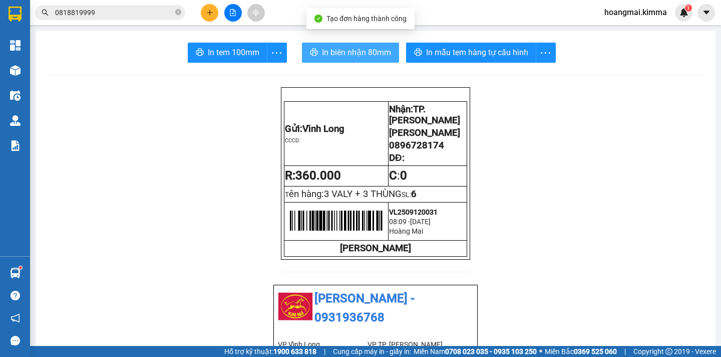
click at [356, 62] on button "In biên nhận 80mm" at bounding box center [350, 53] width 97 height 20
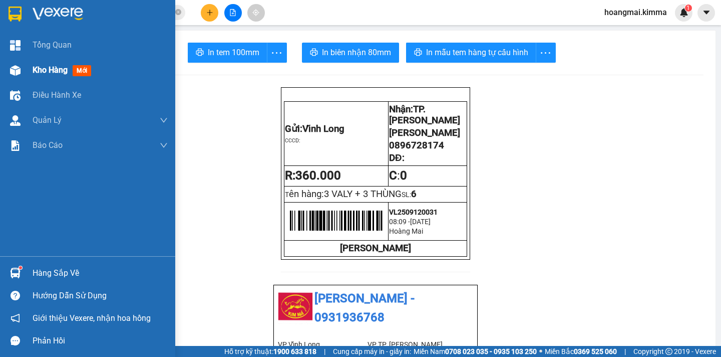
click at [54, 70] on span "Kho hàng" at bounding box center [50, 70] width 35 height 10
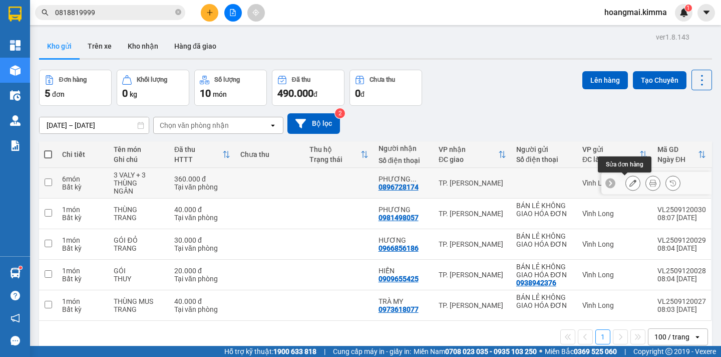
click at [630, 182] on icon at bounding box center [633, 182] width 7 height 7
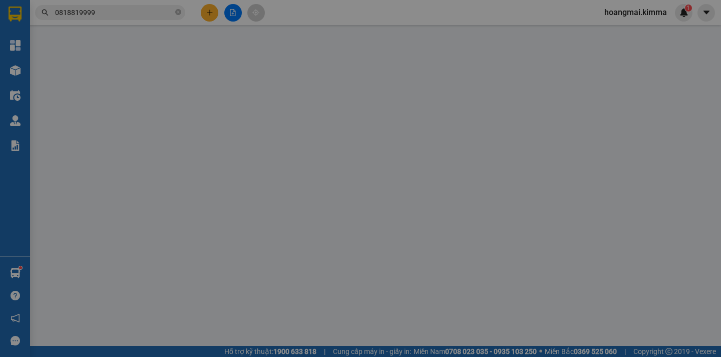
type input "0896728174"
type input "[PERSON_NAME]"
type input "360.000"
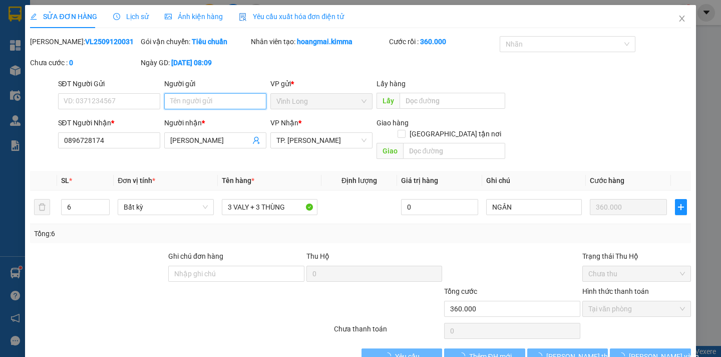
click at [195, 103] on input "Người gửi" at bounding box center [215, 101] width 102 height 16
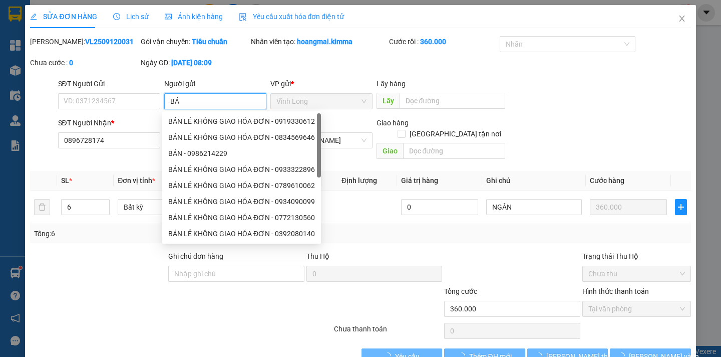
type input "BÁN"
click at [230, 124] on div "BÁN LẺ KHÔNG GIAO HÓA ĐƠN - 0919330612" at bounding box center [241, 121] width 147 height 11
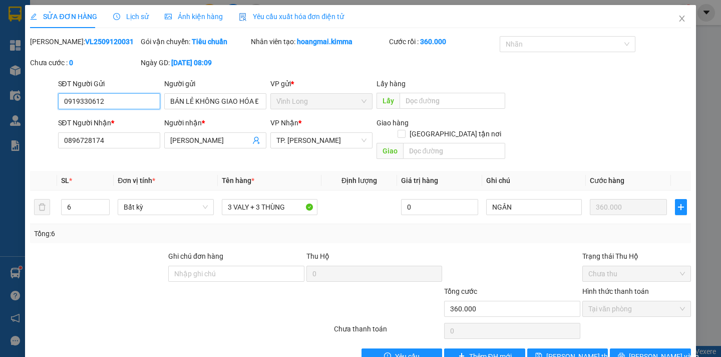
drag, startPoint x: 122, startPoint y: 108, endPoint x: 18, endPoint y: 103, distance: 104.8
click at [18, 103] on div "SỬA ĐƠN HÀNG Lịch sử Ảnh kiện hàng Yêu cầu xuất hóa đơn điện tử Total Paid Fee …" at bounding box center [360, 178] width 721 height 357
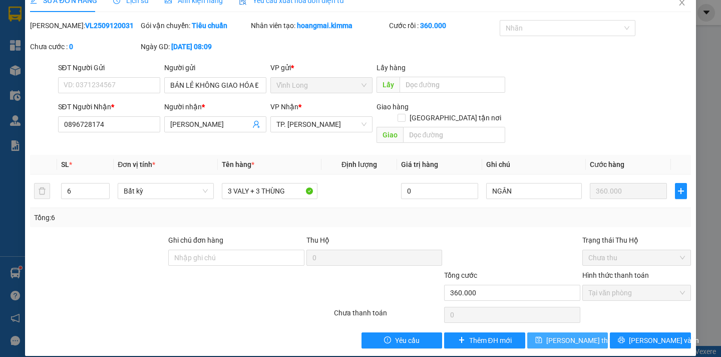
click at [551, 335] on span "[PERSON_NAME] thay đổi" at bounding box center [587, 340] width 80 height 11
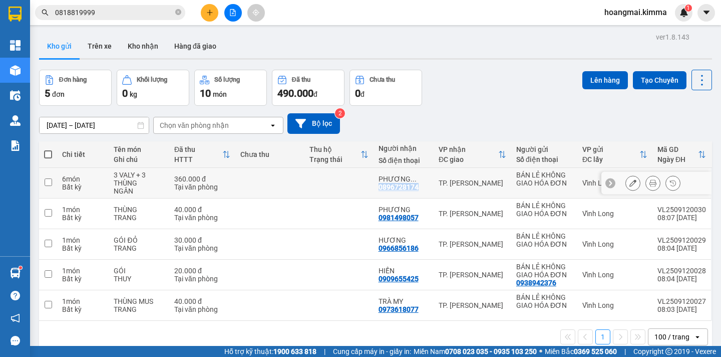
drag, startPoint x: 415, startPoint y: 189, endPoint x: 375, endPoint y: 190, distance: 40.1
click at [379, 190] on div "PHƯƠNG ... 0896728174" at bounding box center [404, 183] width 50 height 16
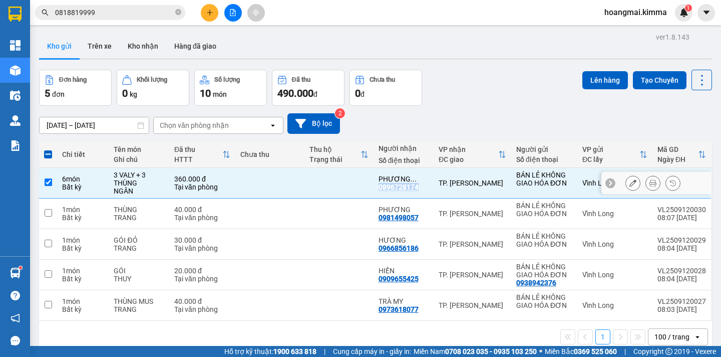
copy div "0896728174"
click at [177, 12] on icon "close-circle" at bounding box center [178, 12] width 6 height 6
paste input "0896728174"
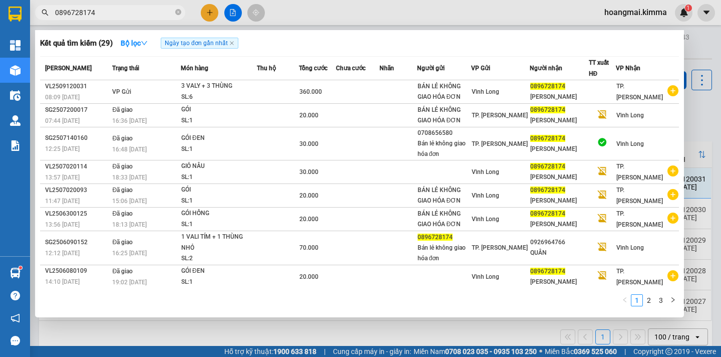
click at [682, 129] on div "Kết quả tìm kiếm ( 29 ) Bộ lọc Ngày tạo đơn gần nhất Mã ĐH Trạng thái Món hàng …" at bounding box center [359, 173] width 649 height 287
click at [713, 52] on div at bounding box center [360, 178] width 721 height 357
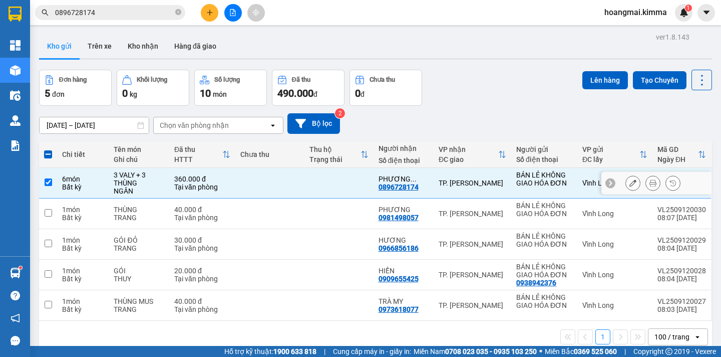
click at [646, 185] on button at bounding box center [653, 183] width 14 height 18
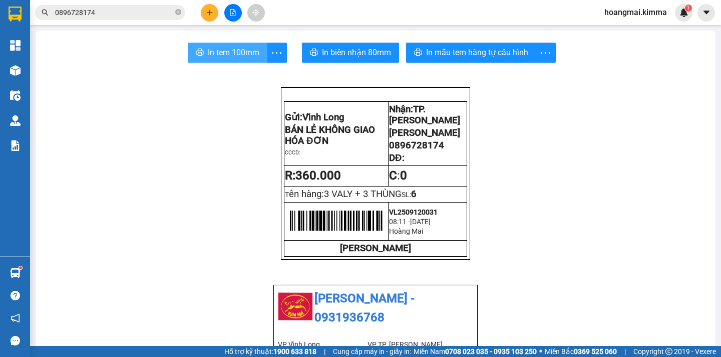
click at [222, 58] on span "In tem 100mm" at bounding box center [234, 52] width 52 height 13
click at [207, 14] on icon "plus" at bounding box center [209, 12] width 7 height 7
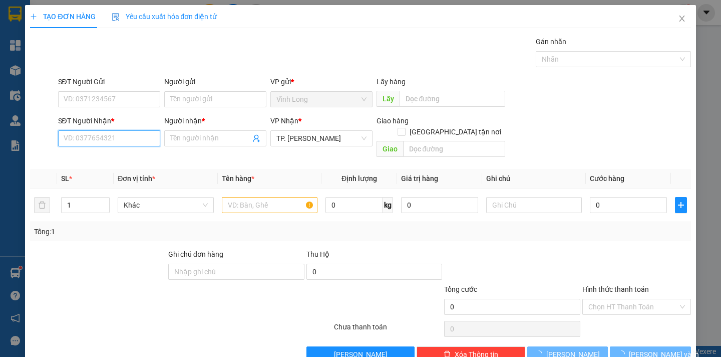
click at [114, 142] on input "SĐT Người Nhận *" at bounding box center [109, 138] width 102 height 16
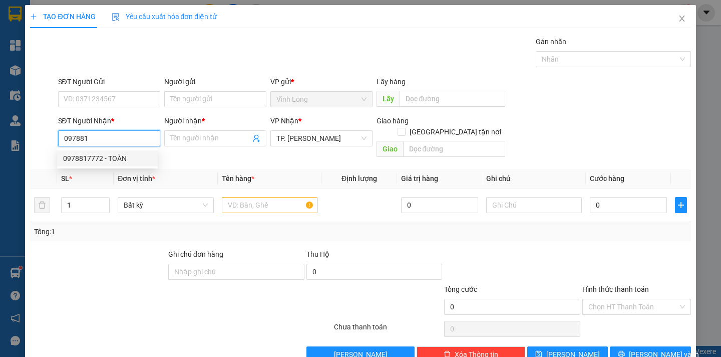
click at [113, 156] on div "0978817772 - TOÀN" at bounding box center [107, 158] width 89 height 11
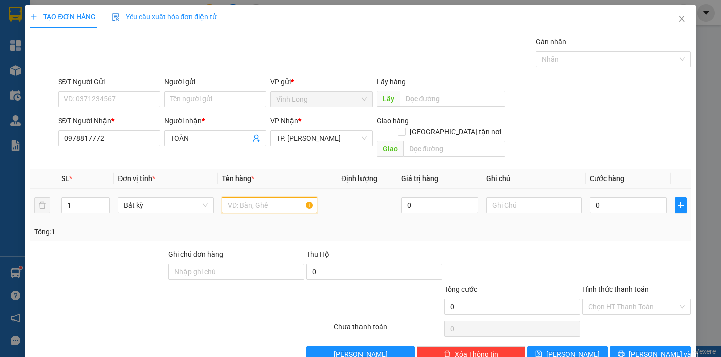
click at [251, 197] on input "text" at bounding box center [270, 205] width 96 height 16
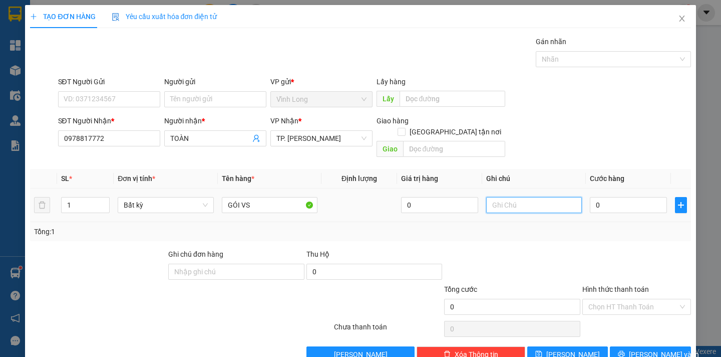
click at [490, 197] on input "text" at bounding box center [534, 205] width 96 height 16
click at [596, 197] on input "0" at bounding box center [628, 205] width 77 height 16
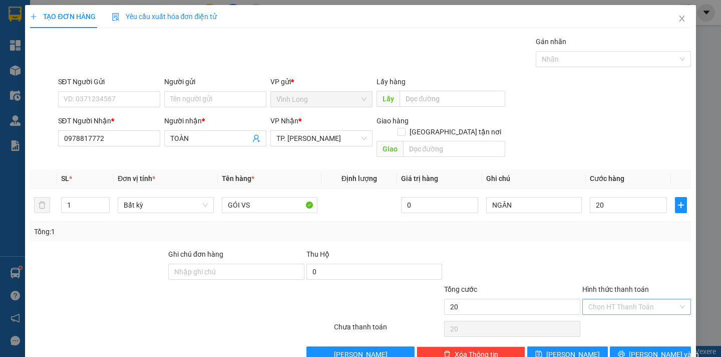
click at [629, 299] on input "Hình thức thanh toán" at bounding box center [634, 306] width 90 height 15
click at [630, 311] on div "Tại văn phòng" at bounding box center [629, 315] width 95 height 11
click at [640, 349] on span "[PERSON_NAME] và In" at bounding box center [664, 354] width 70 height 11
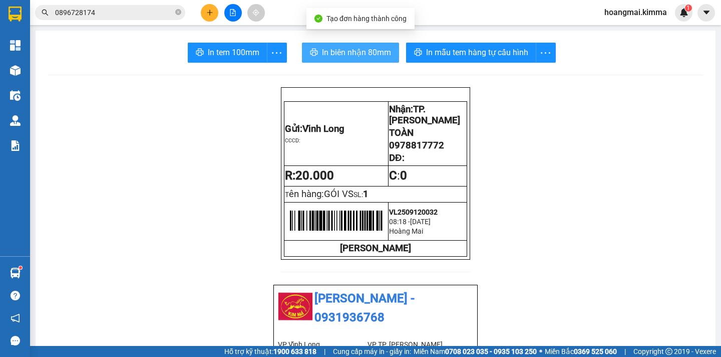
click at [337, 54] on span "In biên nhận 80mm" at bounding box center [356, 52] width 69 height 13
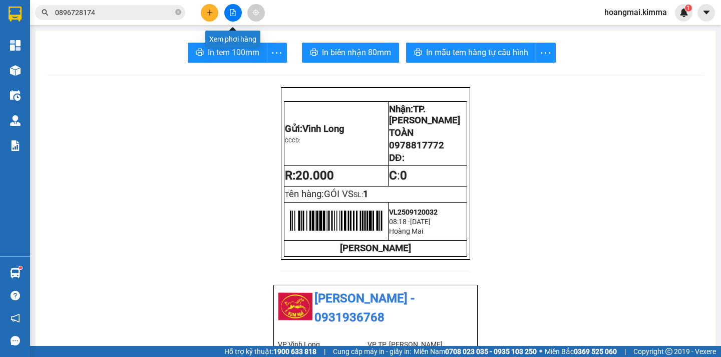
click at [234, 17] on button at bounding box center [233, 13] width 18 height 18
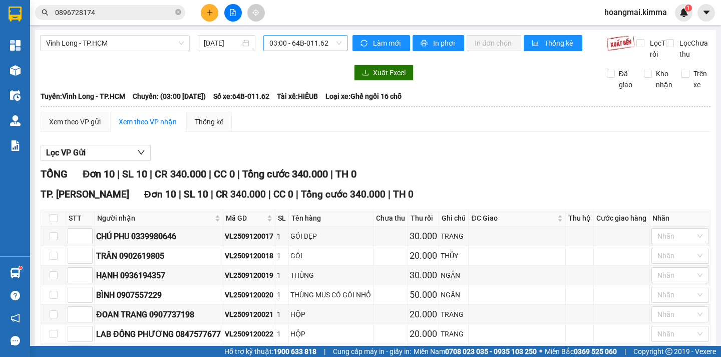
click at [331, 44] on span "03:00 - 64B-011.62" at bounding box center [306, 43] width 72 height 15
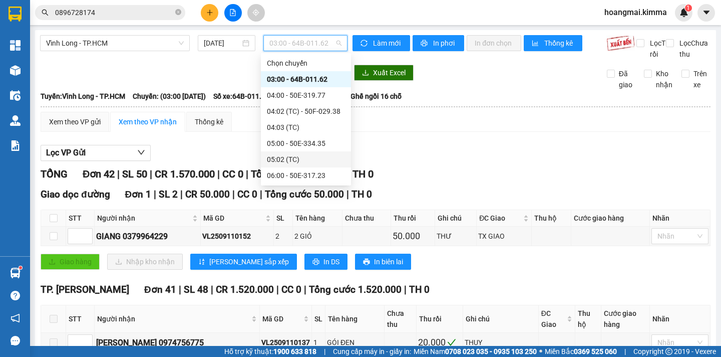
scroll to position [100, 0]
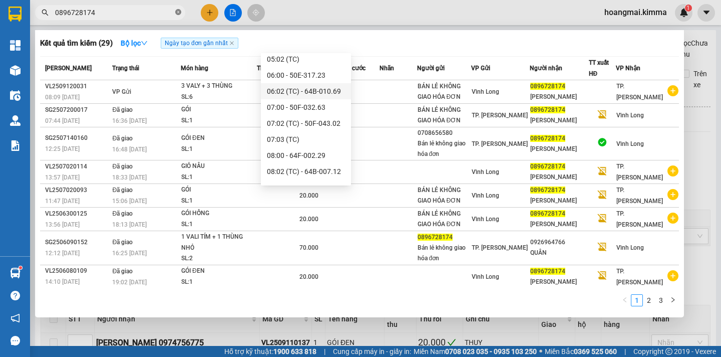
click at [176, 11] on icon "close-circle" at bounding box center [178, 12] width 6 height 6
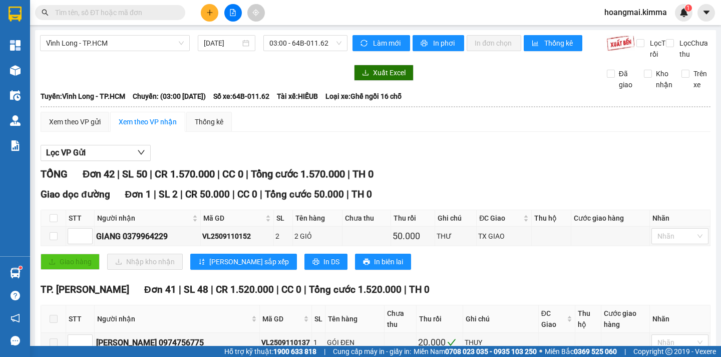
click at [161, 13] on input "text" at bounding box center [114, 12] width 118 height 11
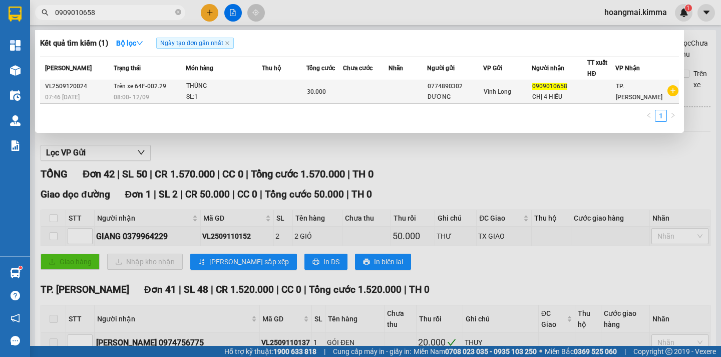
click at [558, 92] on div "CHỊ 4 HIẾU" at bounding box center [560, 97] width 55 height 11
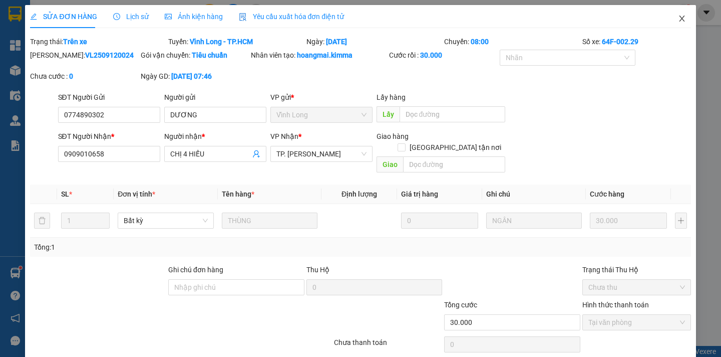
click at [678, 19] on icon "close" at bounding box center [682, 19] width 8 height 8
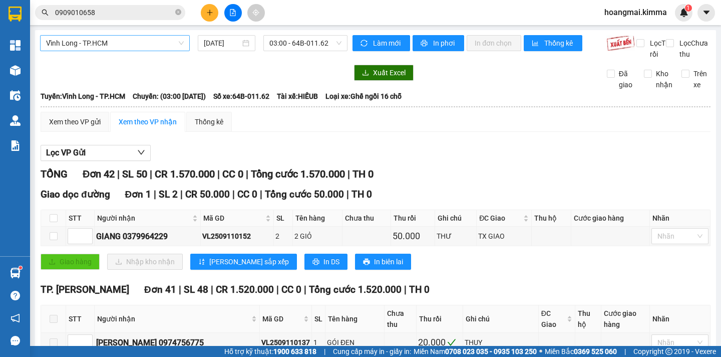
click at [122, 44] on span "Vĩnh Long - TP.HCM" at bounding box center [115, 43] width 138 height 15
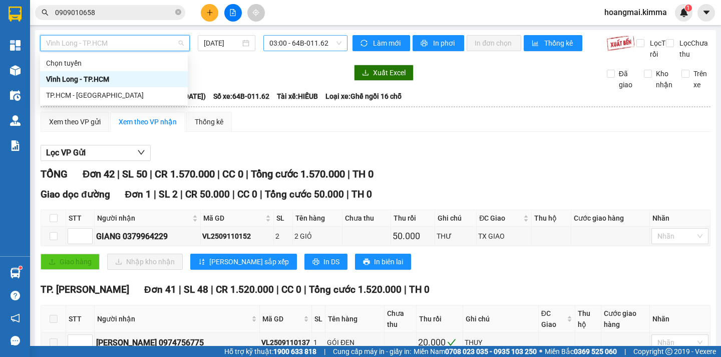
click at [333, 42] on span "03:00 - 64B-011.62" at bounding box center [306, 43] width 72 height 15
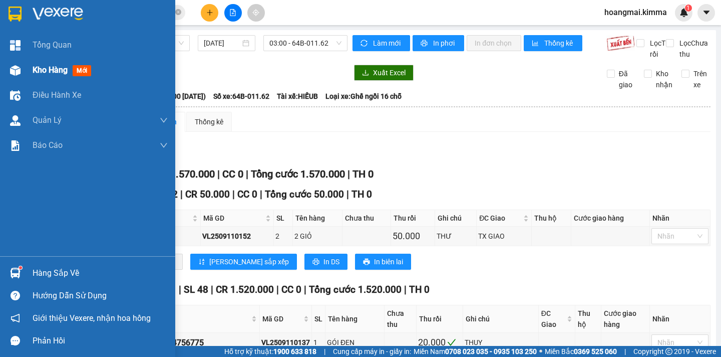
click at [55, 69] on span "Kho hàng" at bounding box center [50, 70] width 35 height 10
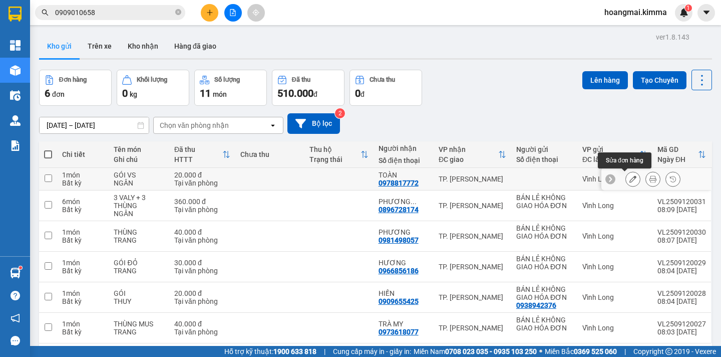
click at [630, 181] on icon at bounding box center [633, 178] width 7 height 7
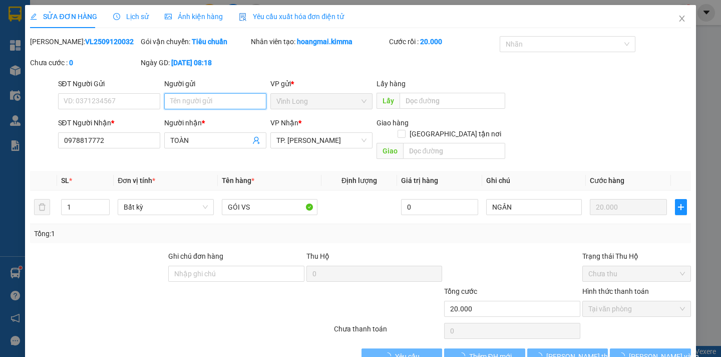
click at [181, 101] on input "Người gửi" at bounding box center [215, 101] width 102 height 16
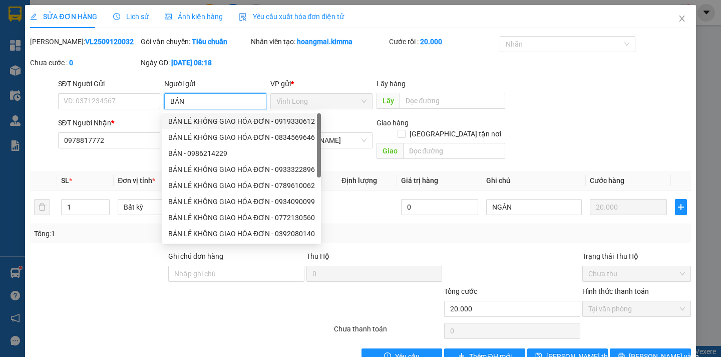
drag, startPoint x: 198, startPoint y: 118, endPoint x: 141, endPoint y: 114, distance: 57.3
click at [197, 119] on div "BÁN LẺ KHÔNG GIAO HÓA ĐƠN - 0919330612" at bounding box center [241, 121] width 147 height 11
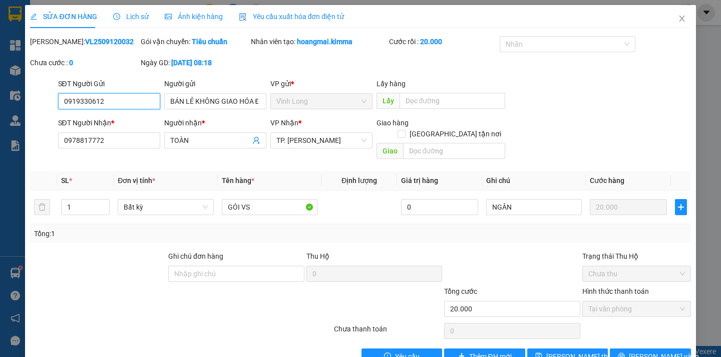
drag, startPoint x: 111, startPoint y: 99, endPoint x: 0, endPoint y: 73, distance: 113.6
click at [0, 94] on div "SỬA ĐƠN HÀNG Lịch sử Ảnh kiện hàng Yêu cầu xuất hóa đơn điện tử Total Paid Fee …" at bounding box center [360, 178] width 721 height 357
click at [562, 351] on span "[PERSON_NAME] thay đổi" at bounding box center [587, 356] width 80 height 11
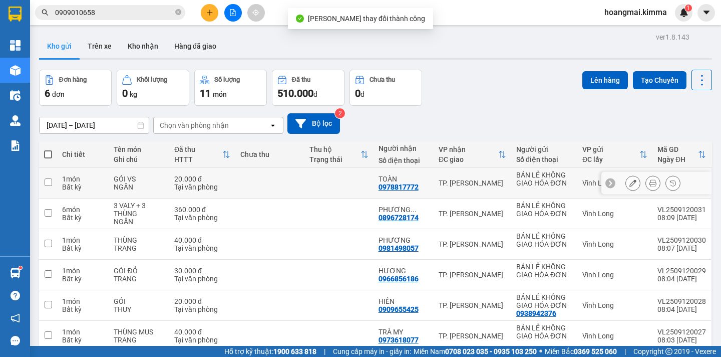
click at [650, 183] on icon at bounding box center [653, 182] width 7 height 7
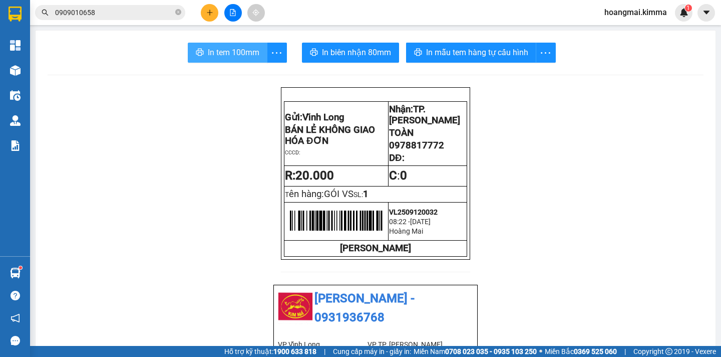
click at [224, 53] on span "In tem 100mm" at bounding box center [234, 52] width 52 height 13
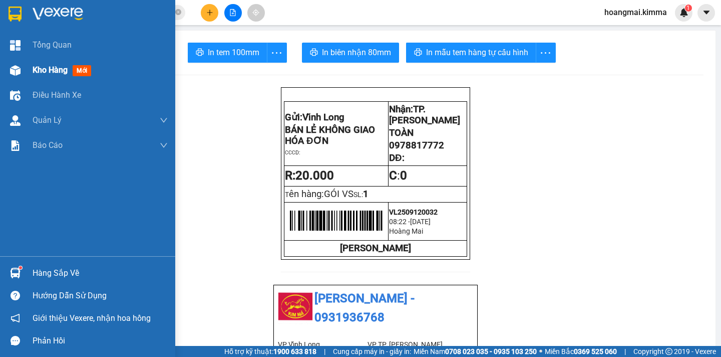
click at [41, 66] on span "Kho hàng" at bounding box center [50, 70] width 35 height 10
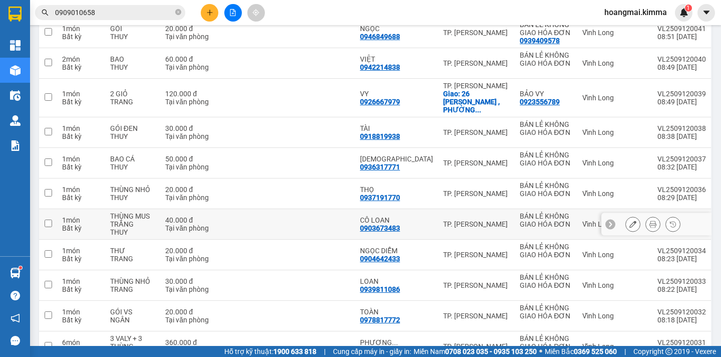
scroll to position [322, 0]
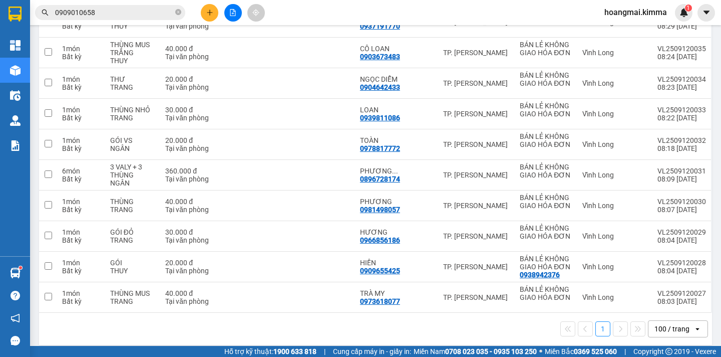
click at [673, 324] on div "100 / trang" at bounding box center [672, 329] width 35 height 10
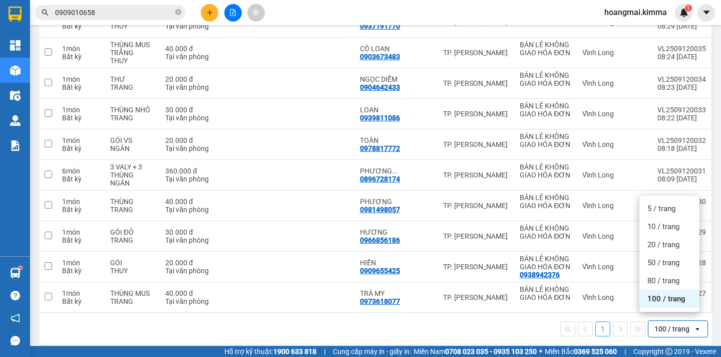
click at [675, 305] on div "100 / trang" at bounding box center [670, 299] width 60 height 18
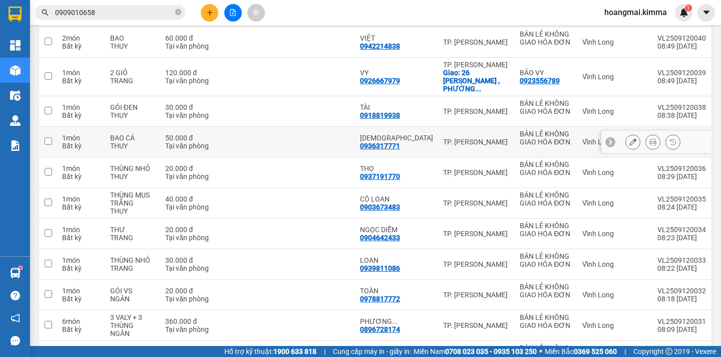
scroll to position [21, 0]
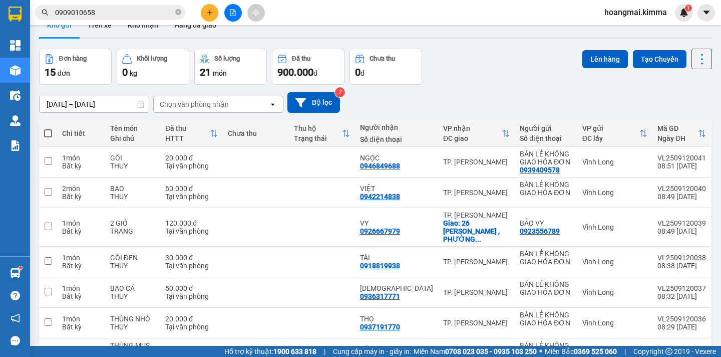
click at [47, 133] on span at bounding box center [48, 133] width 8 height 8
click at [48, 128] on input "checkbox" at bounding box center [48, 128] width 0 height 0
checkbox input "true"
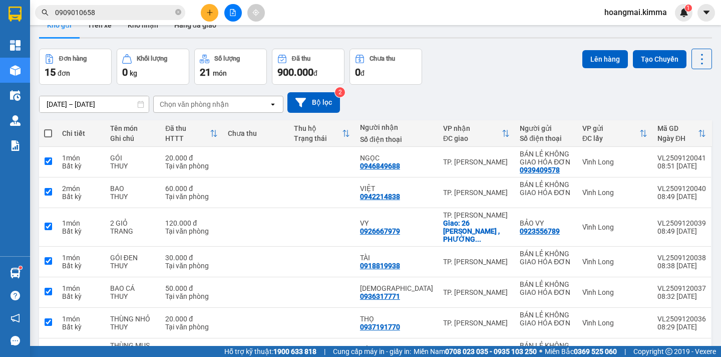
checkbox input "true"
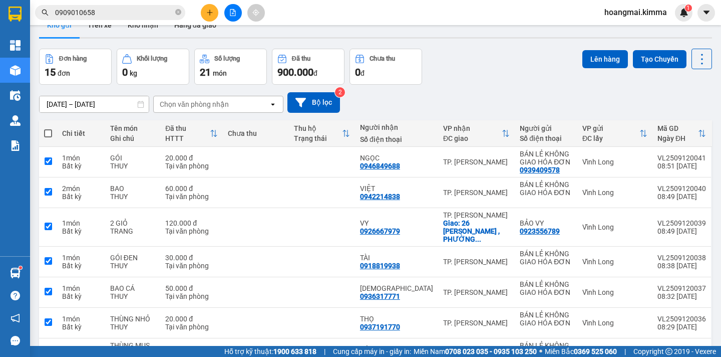
checkbox input "true"
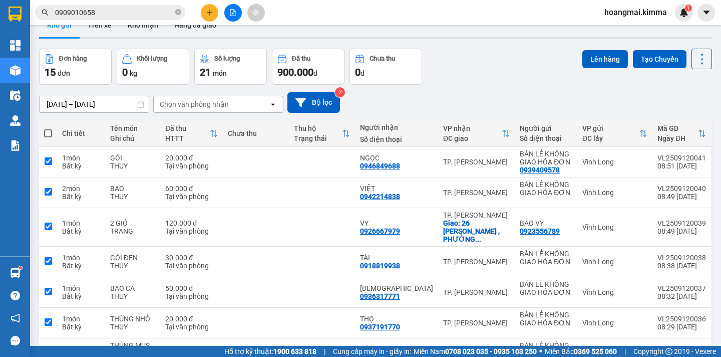
checkbox input "true"
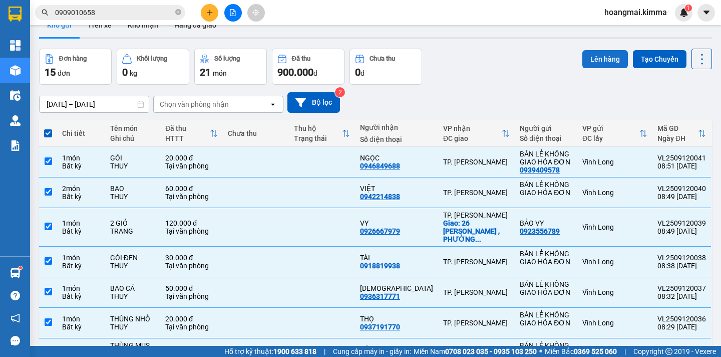
click at [597, 61] on button "Lên hàng" at bounding box center [606, 59] width 46 height 18
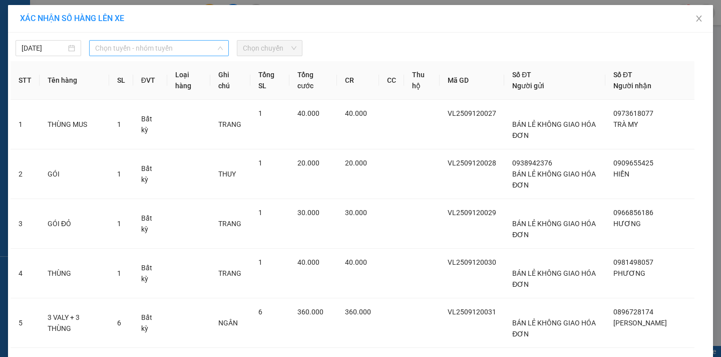
click at [170, 47] on span "Chọn tuyến - nhóm tuyến" at bounding box center [159, 48] width 128 height 15
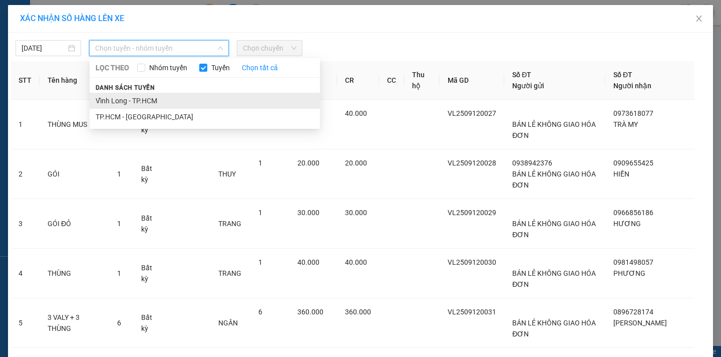
click at [170, 96] on li "Vĩnh Long - TP.HCM" at bounding box center [205, 101] width 230 height 16
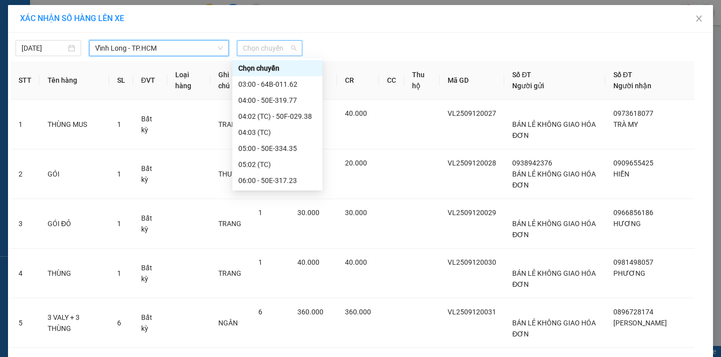
click at [271, 50] on span "Chọn chuyến" at bounding box center [270, 48] width 54 height 15
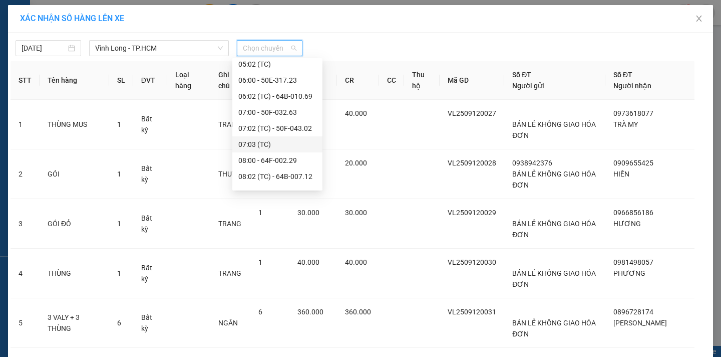
scroll to position [200, 0]
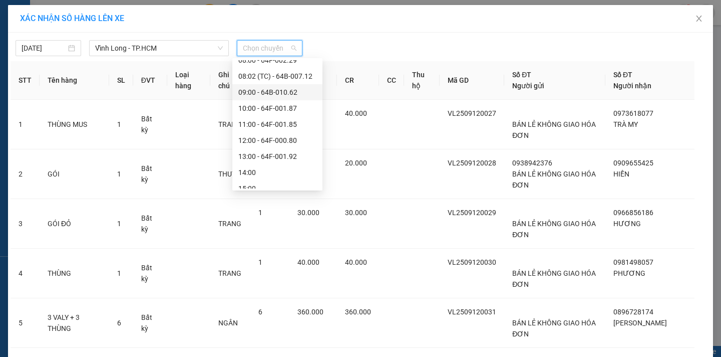
click at [294, 91] on div "09:00 - 64B-010.62" at bounding box center [277, 92] width 78 height 11
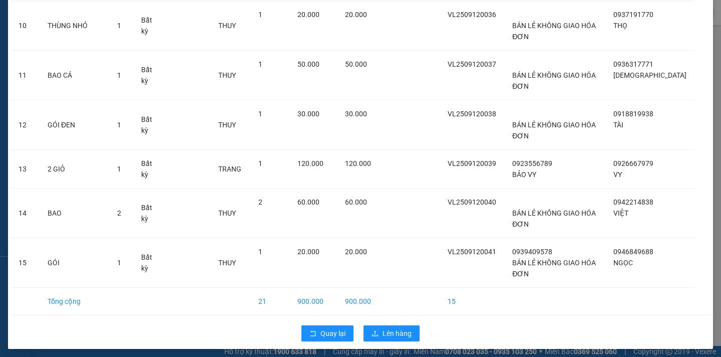
scroll to position [555, 0]
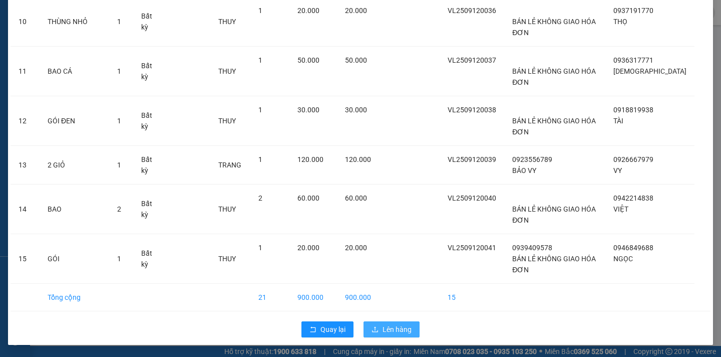
click at [400, 332] on span "Lên hàng" at bounding box center [397, 329] width 29 height 11
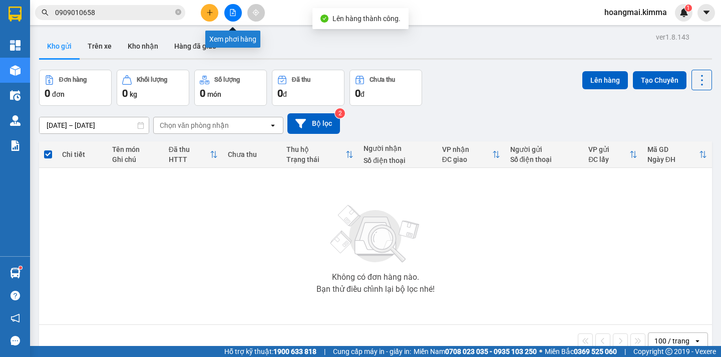
click at [234, 12] on icon "file-add" at bounding box center [232, 12] width 7 height 7
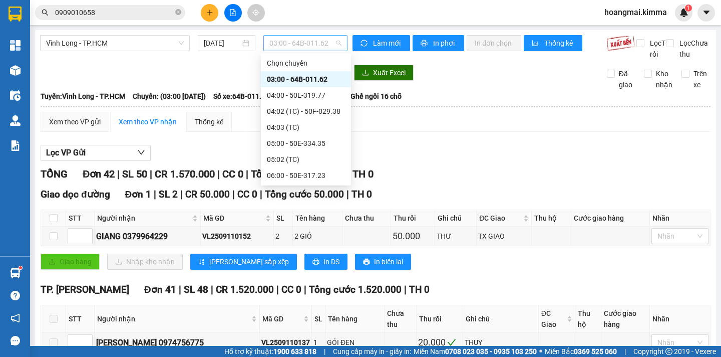
click at [324, 44] on span "03:00 - 64B-011.62" at bounding box center [306, 43] width 72 height 15
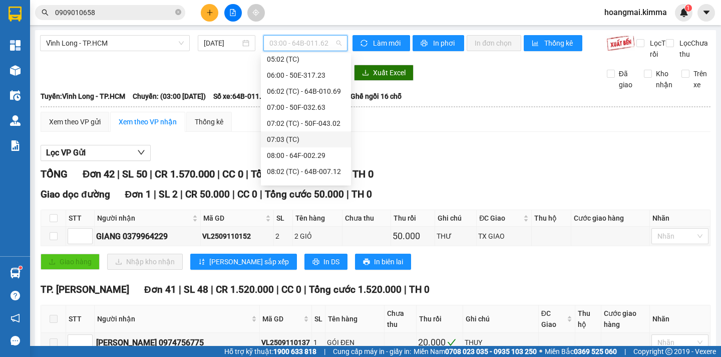
scroll to position [200, 0]
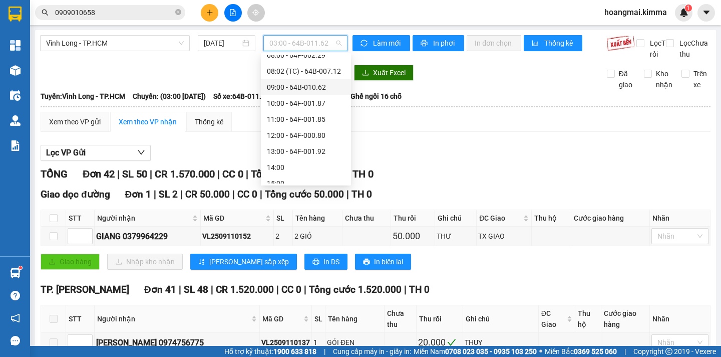
click at [319, 89] on div "09:00 - 64B-010.62" at bounding box center [306, 87] width 78 height 11
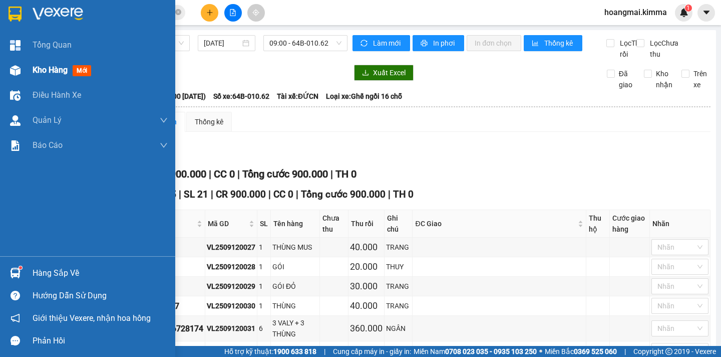
click at [61, 60] on div "Kho hàng mới" at bounding box center [100, 70] width 135 height 25
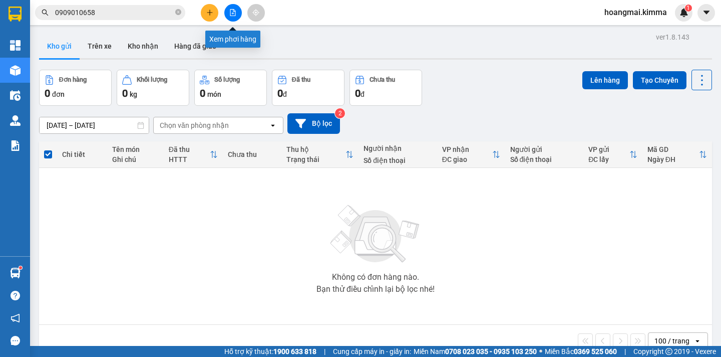
click at [235, 17] on button at bounding box center [233, 13] width 18 height 18
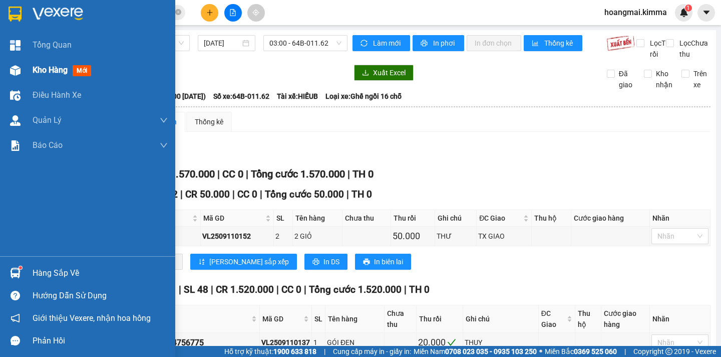
click at [58, 69] on span "Kho hàng" at bounding box center [50, 70] width 35 height 10
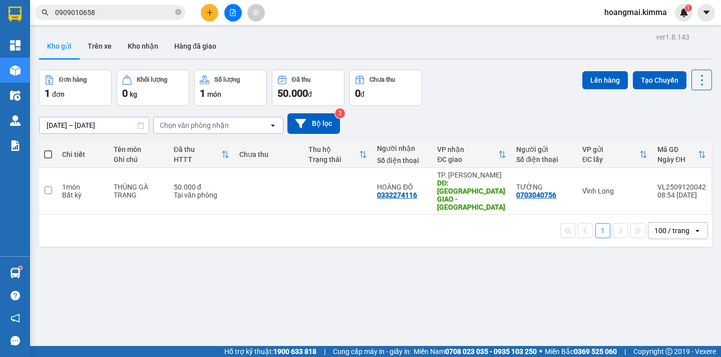
click at [46, 153] on span at bounding box center [48, 154] width 8 height 8
click at [48, 149] on input "checkbox" at bounding box center [48, 149] width 0 height 0
checkbox input "true"
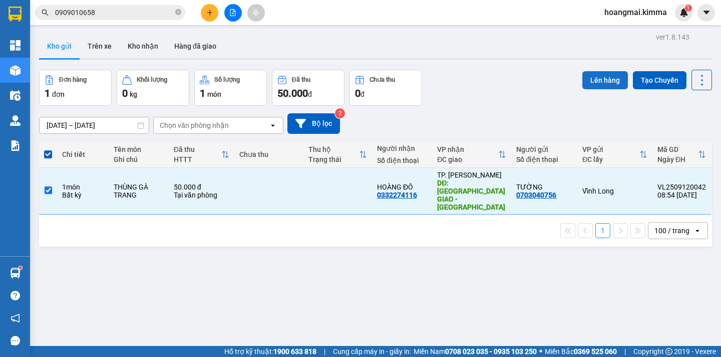
click at [608, 75] on button "Lên hàng" at bounding box center [606, 80] width 46 height 18
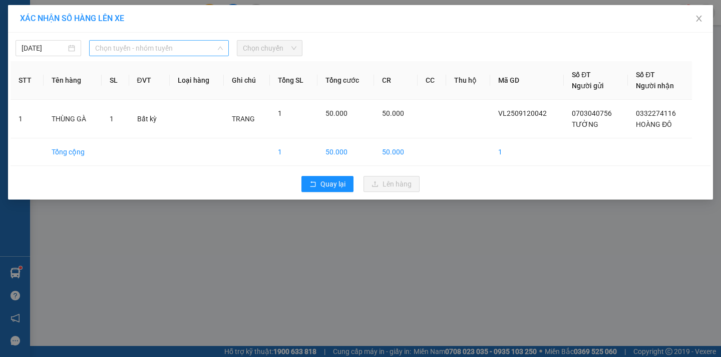
click at [147, 47] on span "Chọn tuyến - nhóm tuyến" at bounding box center [159, 48] width 128 height 15
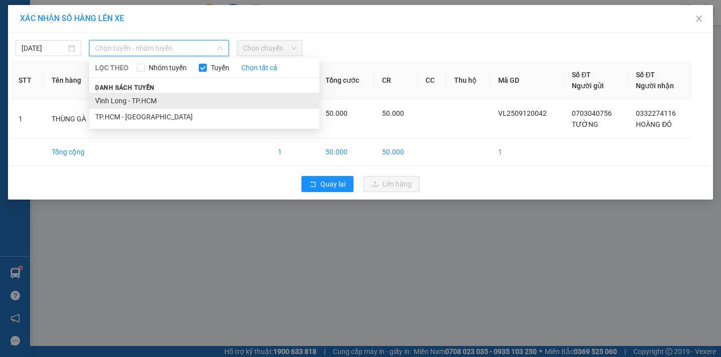
click at [139, 98] on li "Vĩnh Long - TP.HCM" at bounding box center [204, 101] width 230 height 16
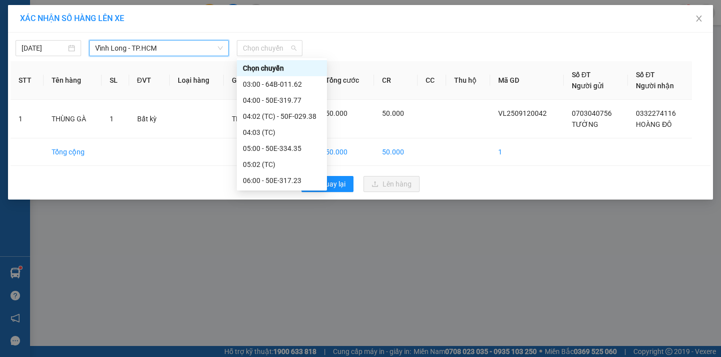
drag, startPoint x: 284, startPoint y: 49, endPoint x: 283, endPoint y: 96, distance: 47.1
click at [284, 50] on span "Chọn chuyến" at bounding box center [270, 48] width 54 height 15
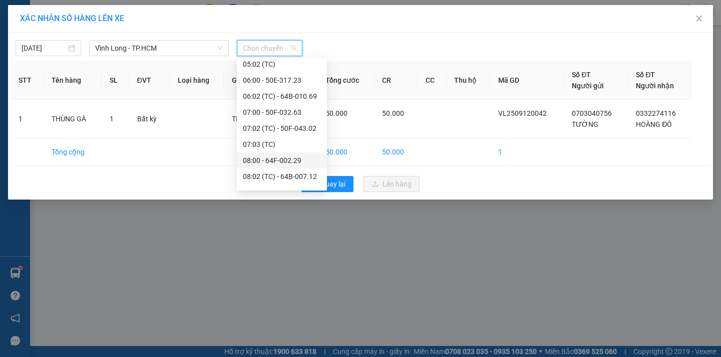
scroll to position [200, 0]
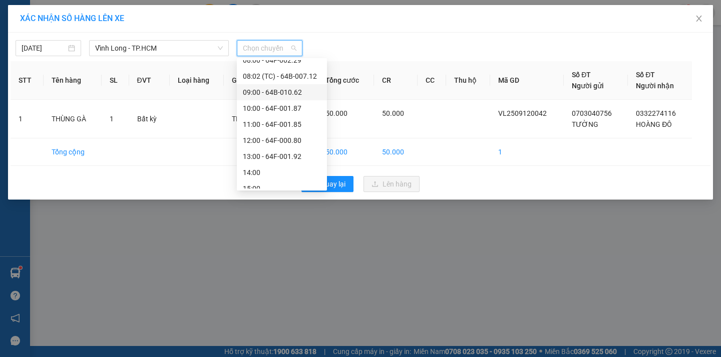
click at [308, 92] on div "09:00 - 64B-010.62" at bounding box center [282, 92] width 78 height 11
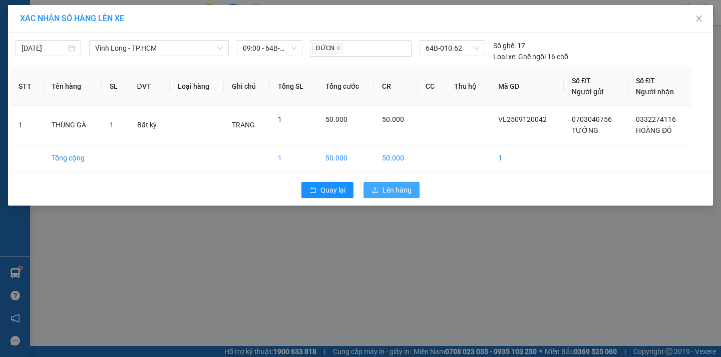
click at [405, 185] on span "Lên hàng" at bounding box center [397, 189] width 29 height 11
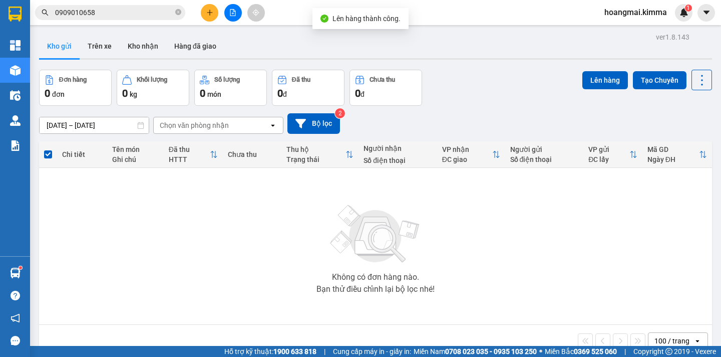
click at [232, 14] on icon "file-add" at bounding box center [233, 12] width 6 height 7
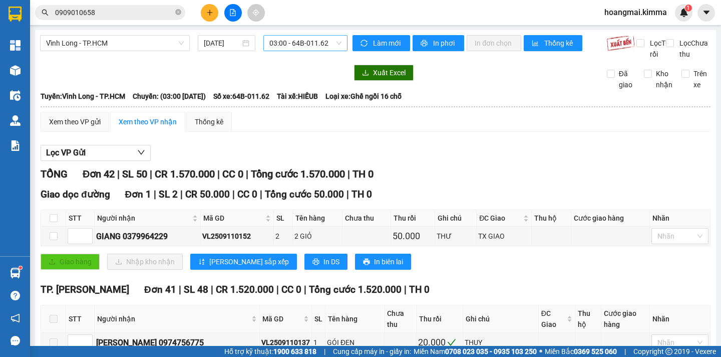
click at [333, 46] on span "03:00 - 64B-011.62" at bounding box center [306, 43] width 72 height 15
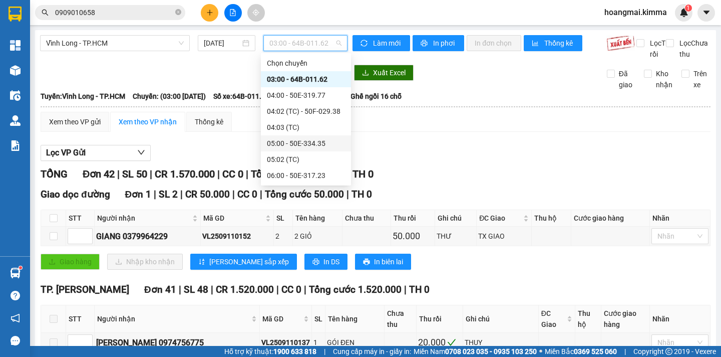
scroll to position [150, 0]
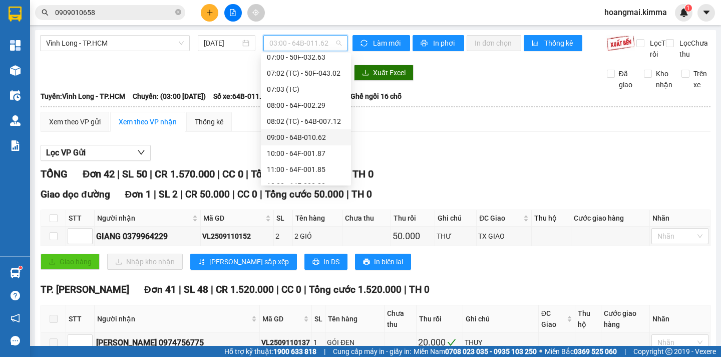
click at [324, 138] on div "09:00 - 64B-010.62" at bounding box center [306, 137] width 78 height 11
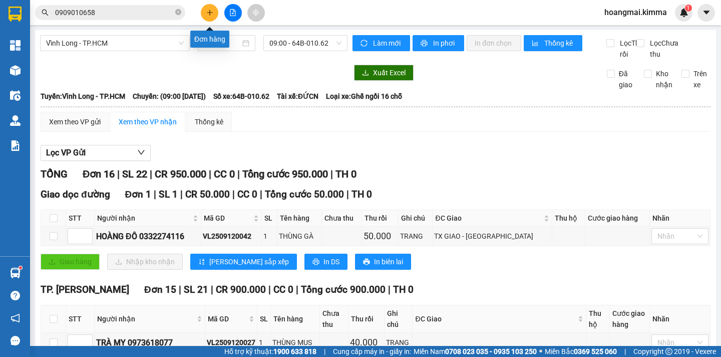
click at [214, 9] on button at bounding box center [210, 13] width 18 height 18
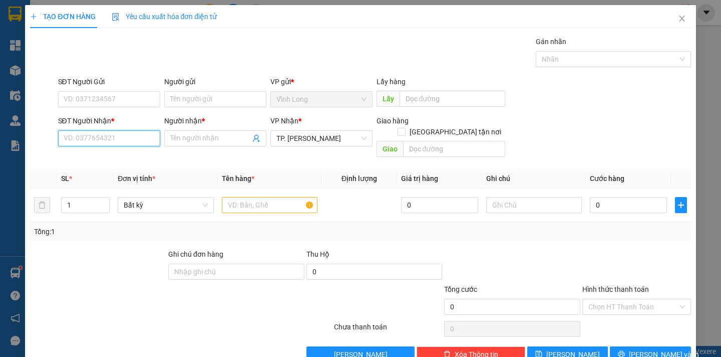
click at [114, 139] on input "SĐT Người Nhận *" at bounding box center [109, 138] width 102 height 16
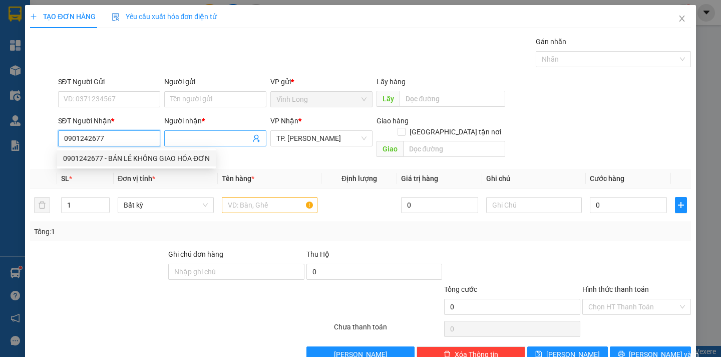
type input "0901242677"
click at [185, 133] on input "Người nhận *" at bounding box center [210, 138] width 80 height 11
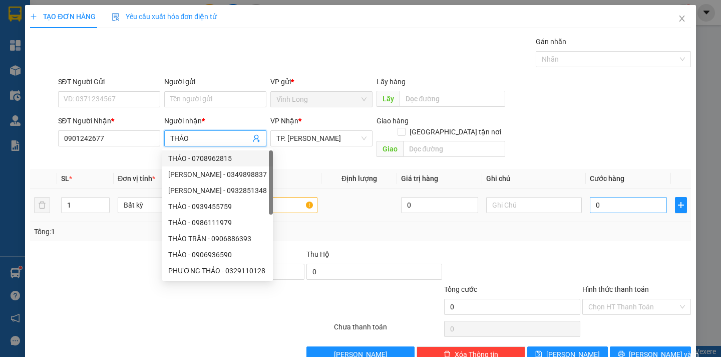
type input "THẢO"
click at [610, 197] on input "0" at bounding box center [628, 205] width 77 height 16
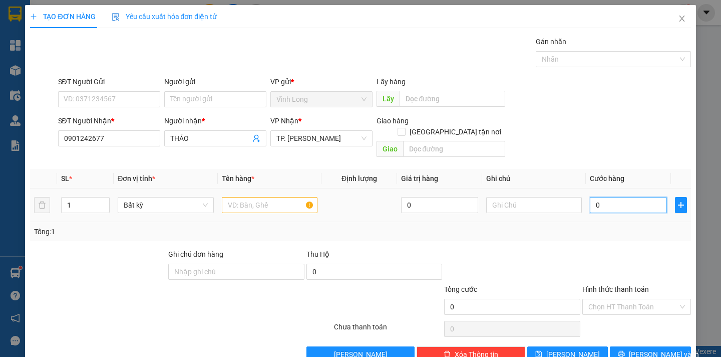
type input "2"
type input "20"
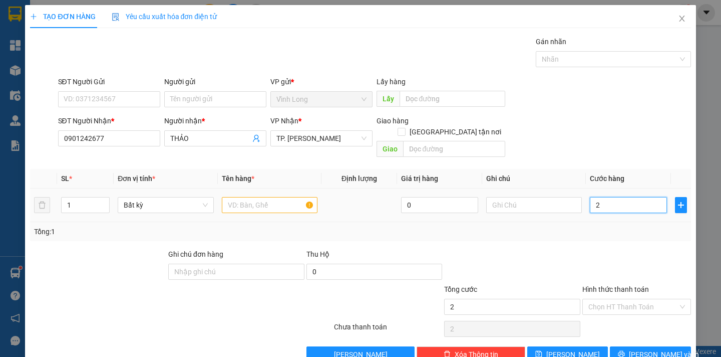
type input "20"
type input "20.000"
click at [241, 197] on input "text" at bounding box center [270, 205] width 96 height 16
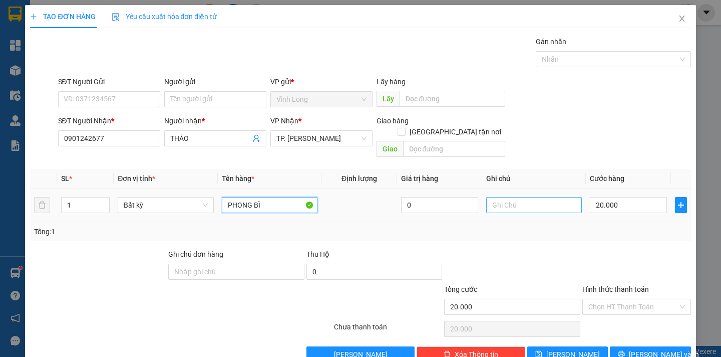
type input "PHONG BÌ"
click at [502, 197] on input "text" at bounding box center [534, 205] width 96 height 16
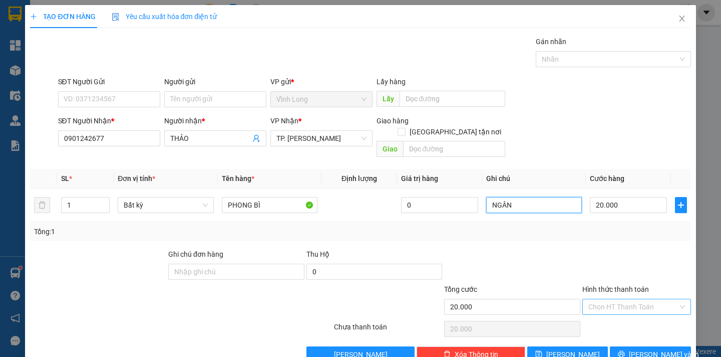
type input "NGÂN"
click at [617, 302] on input "Hình thức thanh toán" at bounding box center [634, 306] width 90 height 15
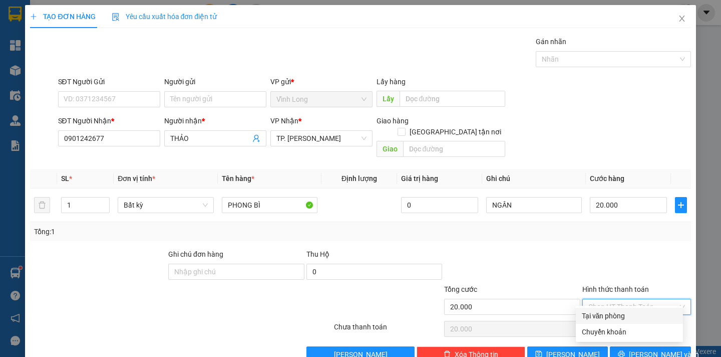
click at [623, 316] on div "Tại văn phòng" at bounding box center [629, 315] width 95 height 11
type input "0"
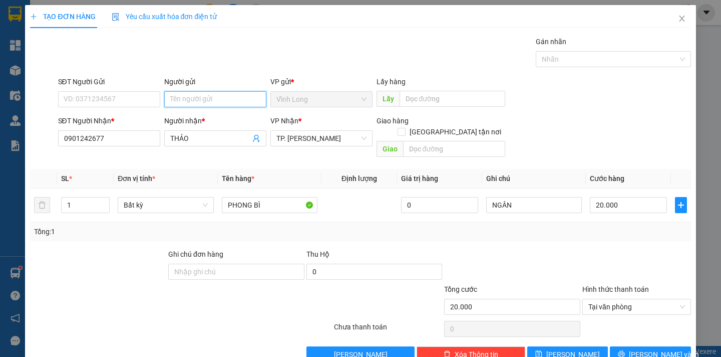
click at [181, 101] on input "Người gửi" at bounding box center [215, 99] width 102 height 16
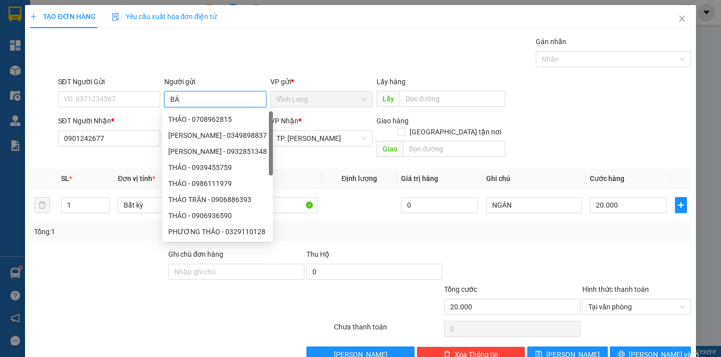
type input "BÁN"
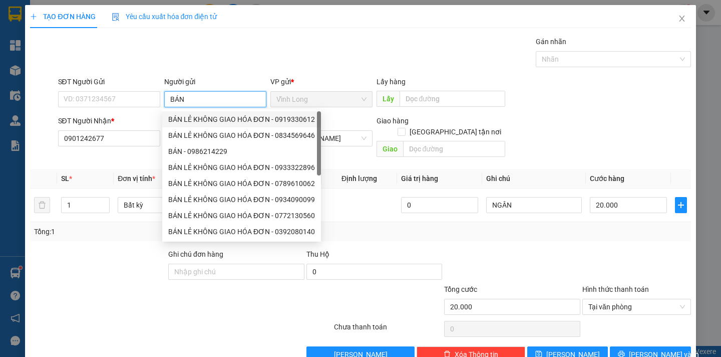
click at [230, 117] on div "BÁN LẺ KHÔNG GIAO HÓA ĐƠN - 0919330612" at bounding box center [241, 119] width 147 height 11
type input "0919330612"
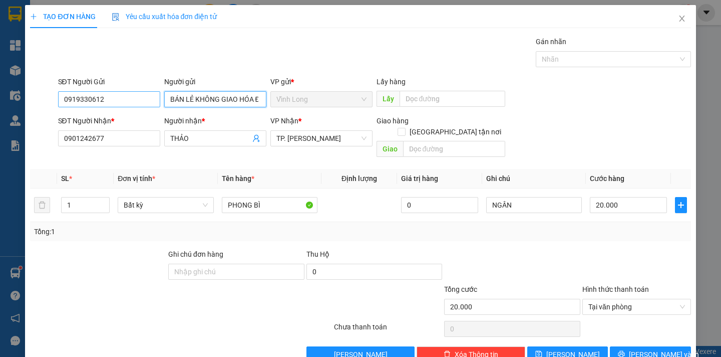
type input "BÁN LẺ KHÔNG GIAO HÓA ĐƠN"
drag, startPoint x: 113, startPoint y: 96, endPoint x: 40, endPoint y: 103, distance: 73.0
click at [38, 113] on form "SĐT Người Gửi 0919330612 0919330612 Người gửi BÁN LẺ KHÔNG GIAO HÓA ĐƠN VP gửi …" at bounding box center [360, 118] width 661 height 85
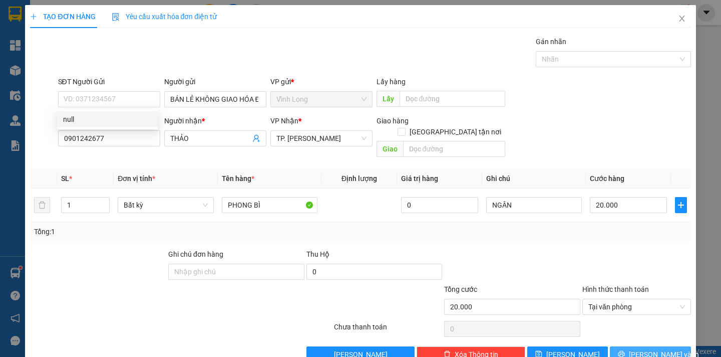
click at [642, 349] on span "[PERSON_NAME] và In" at bounding box center [664, 354] width 70 height 11
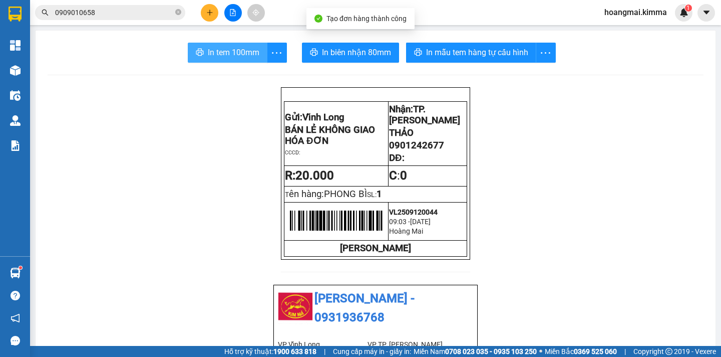
click at [234, 50] on span "In tem 100mm" at bounding box center [234, 52] width 52 height 13
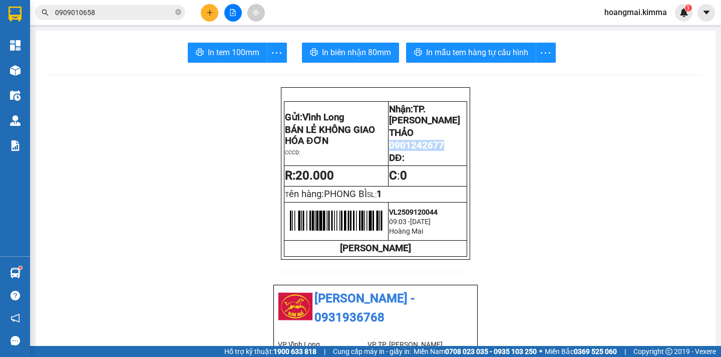
drag, startPoint x: 437, startPoint y: 152, endPoint x: 387, endPoint y: 155, distance: 50.2
click at [389, 151] on span "0901242677" at bounding box center [416, 145] width 55 height 11
copy span "0901242677"
click at [175, 12] on icon "close-circle" at bounding box center [178, 12] width 6 height 6
paste input "0901242677"
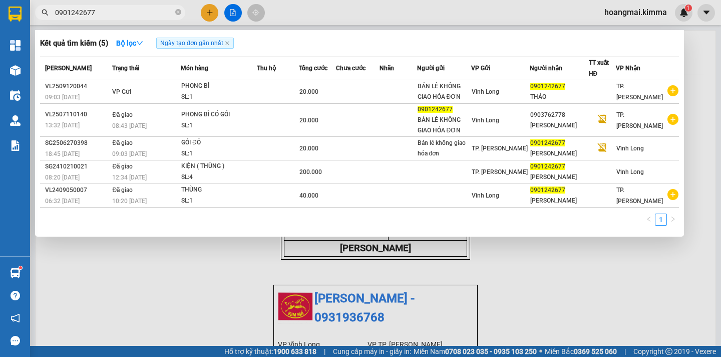
type input "0901242677"
click at [608, 256] on div at bounding box center [360, 178] width 721 height 357
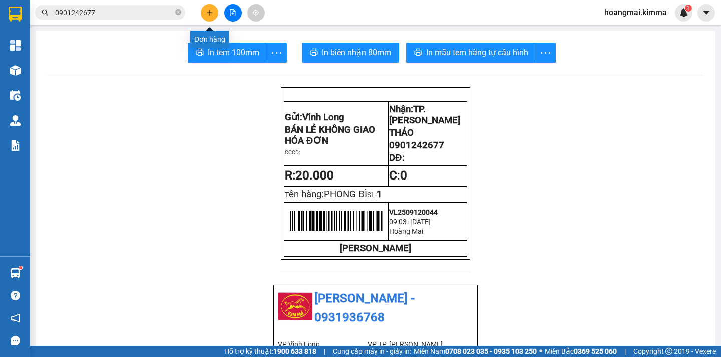
click at [208, 11] on icon "plus" at bounding box center [209, 12] width 7 height 7
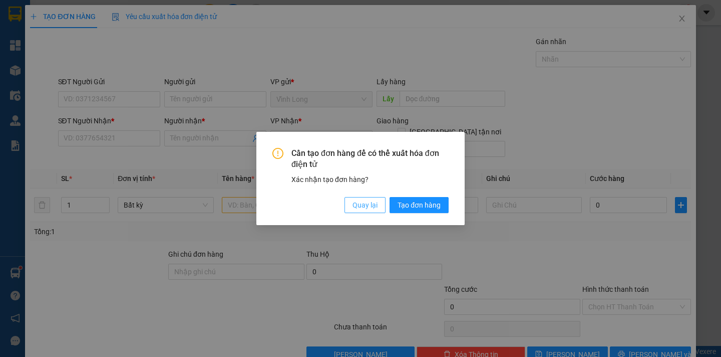
click at [369, 209] on span "Quay lại" at bounding box center [365, 204] width 25 height 11
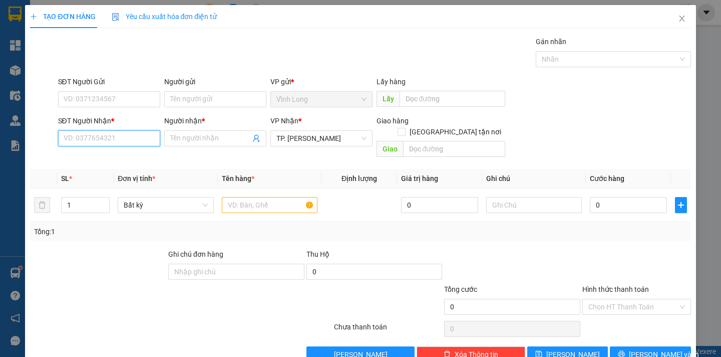
click at [122, 138] on input "SĐT Người Nhận *" at bounding box center [109, 138] width 102 height 16
type input "0939703793"
click at [125, 158] on div "0939703793 - QUẾ ANH" at bounding box center [107, 158] width 89 height 11
type input "QUẾ ANH"
type input "0939703793"
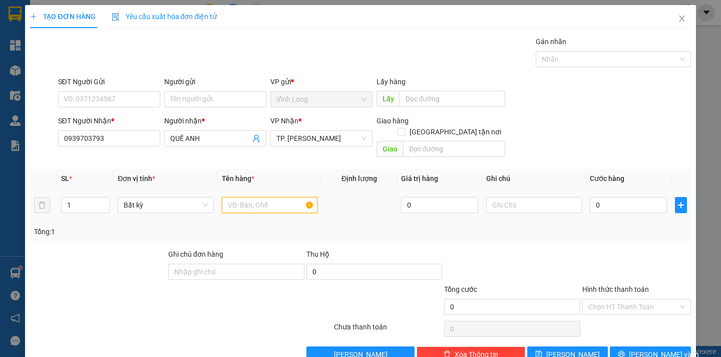
click at [247, 197] on input "text" at bounding box center [270, 205] width 96 height 16
type input "THÙNG"
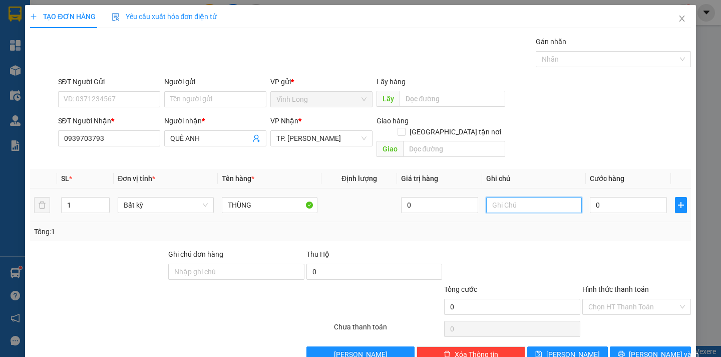
click at [512, 197] on input "text" at bounding box center [534, 205] width 96 height 16
type input "NGÂN"
click at [606, 197] on input "0" at bounding box center [628, 205] width 77 height 16
type input "3"
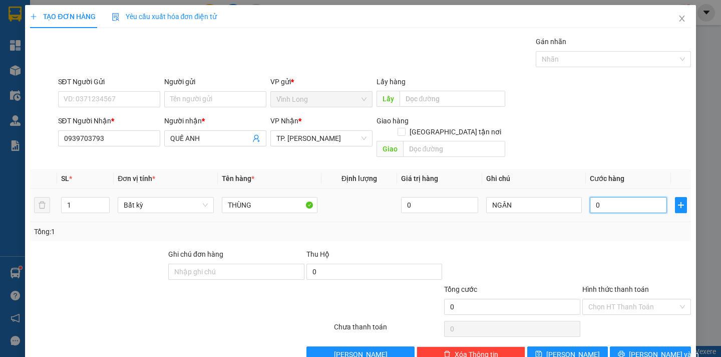
type input "3"
type input "30"
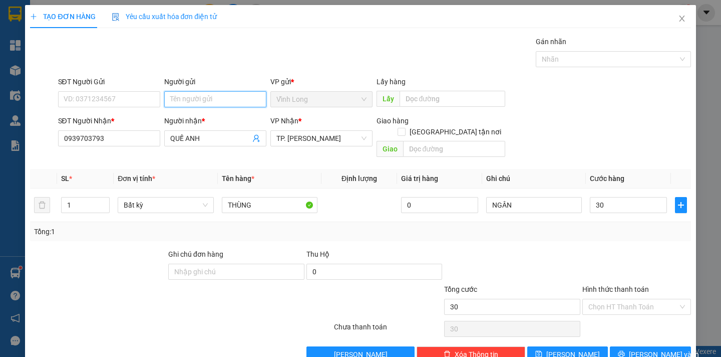
type input "30.000"
click at [169, 96] on input "Người gửi" at bounding box center [215, 99] width 102 height 16
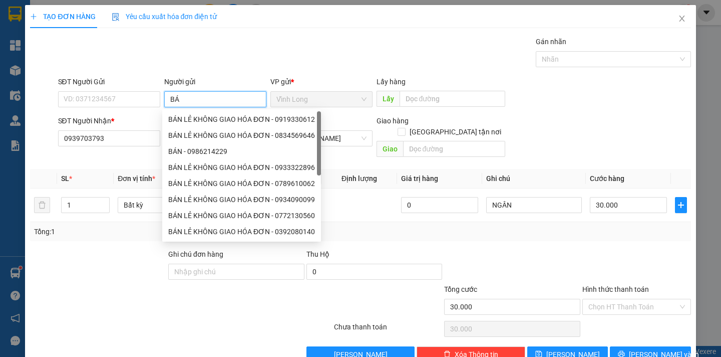
type input "BÁN"
click at [240, 120] on div "BÁN LẺ KHÔNG GIAO HÓA ĐƠN - 0919330612" at bounding box center [241, 119] width 147 height 11
type input "0919330612"
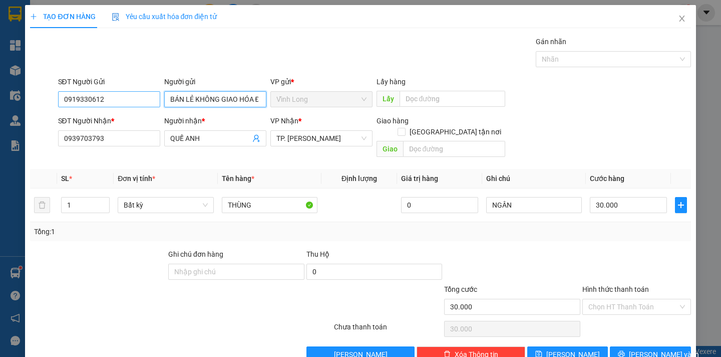
type input "BÁN LẺ KHÔNG GIAO HÓA ĐƠN"
drag, startPoint x: 111, startPoint y: 98, endPoint x: 0, endPoint y: 104, distance: 111.4
click at [0, 104] on div "TẠO ĐƠN HÀNG Yêu cầu xuất hóa đơn điện tử Transit Pickup Surcharge Ids Transit …" at bounding box center [360, 178] width 721 height 357
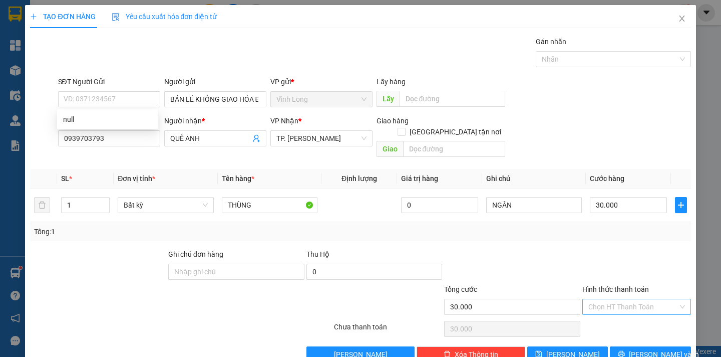
click at [626, 303] on input "Hình thức thanh toán" at bounding box center [634, 306] width 90 height 15
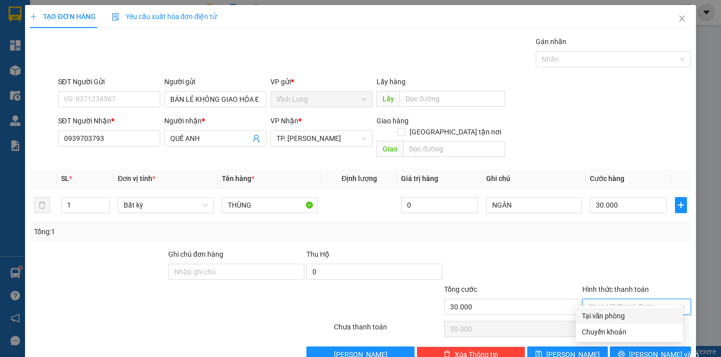
click at [620, 316] on div "Tại văn phòng" at bounding box center [629, 315] width 95 height 11
type input "0"
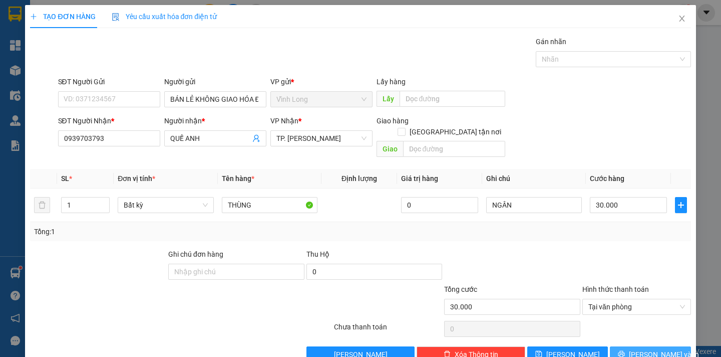
click at [658, 349] on span "[PERSON_NAME] và In" at bounding box center [664, 354] width 70 height 11
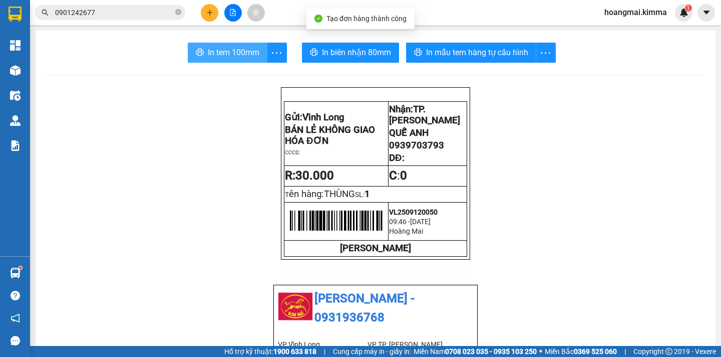
click at [212, 53] on span "In tem 100mm" at bounding box center [234, 52] width 52 height 13
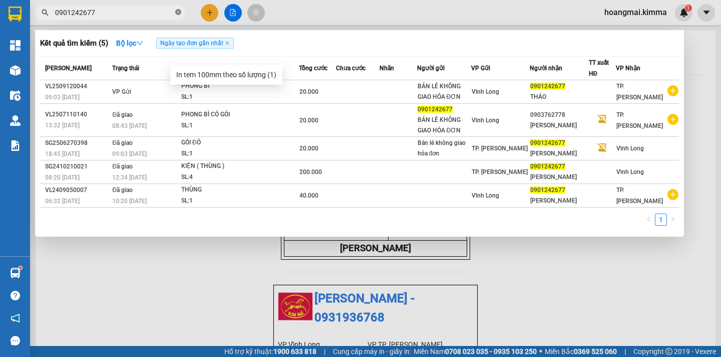
click at [180, 10] on icon "close-circle" at bounding box center [178, 12] width 6 height 6
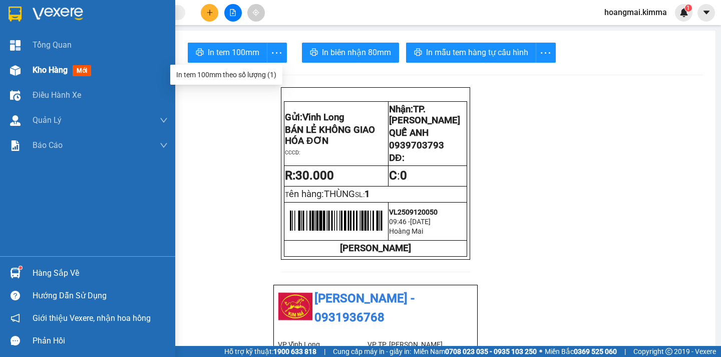
click at [51, 64] on div "Kho hàng mới" at bounding box center [64, 70] width 63 height 13
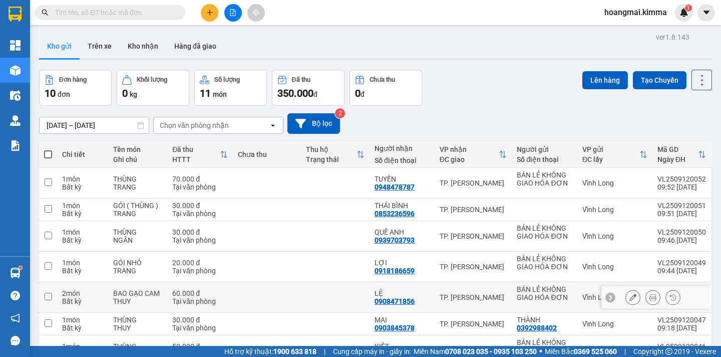
scroll to position [153, 0]
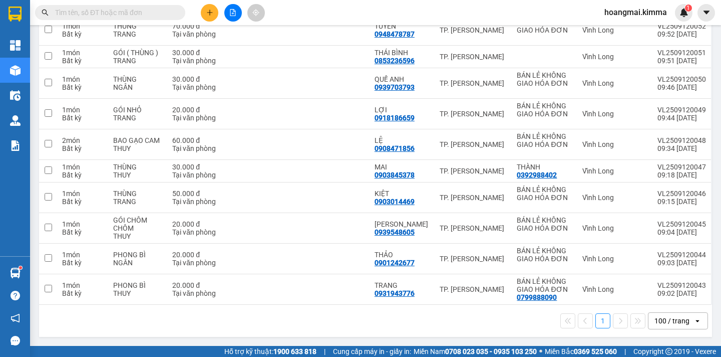
click at [684, 319] on div "100 / trang" at bounding box center [671, 321] width 45 height 16
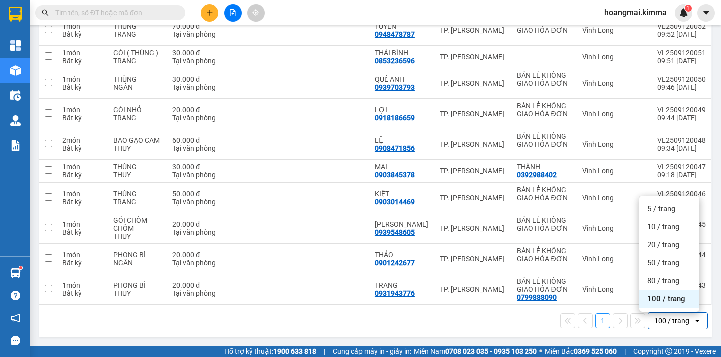
click at [673, 305] on div "100 / trang" at bounding box center [670, 299] width 60 height 18
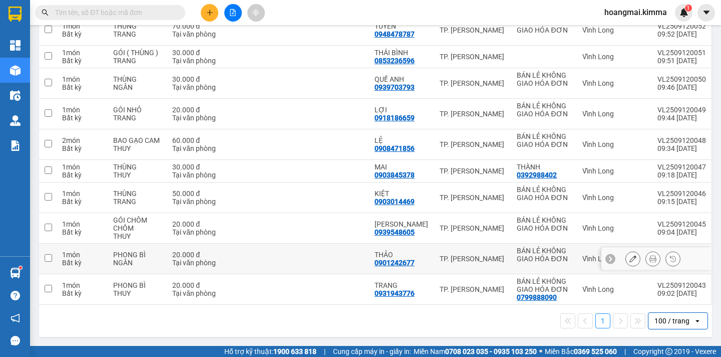
scroll to position [0, 0]
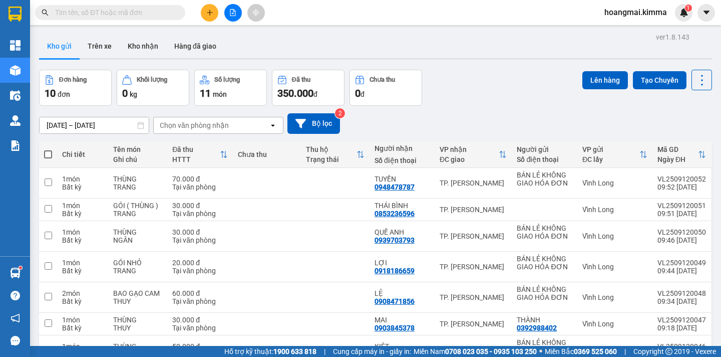
click at [49, 154] on span at bounding box center [48, 154] width 8 height 8
click at [48, 149] on input "checkbox" at bounding box center [48, 149] width 0 height 0
checkbox input "true"
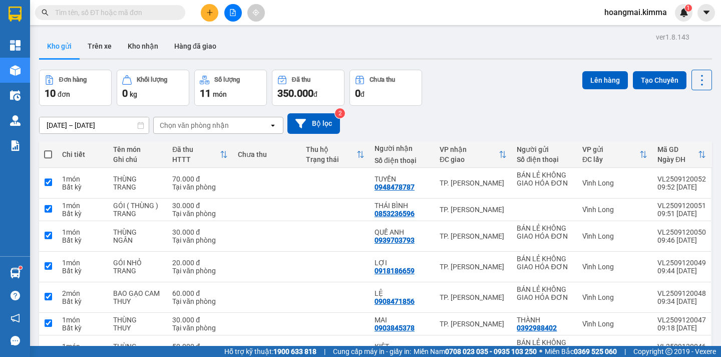
checkbox input "true"
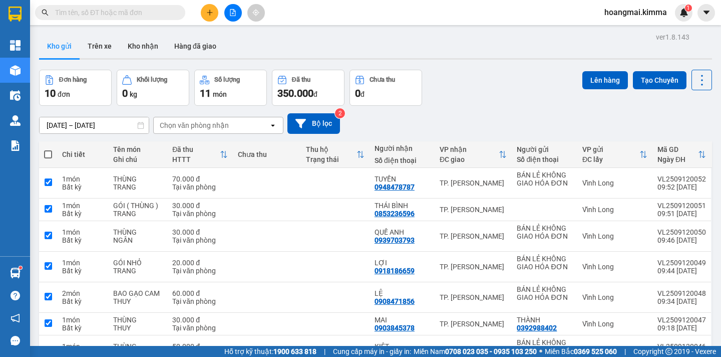
checkbox input "true"
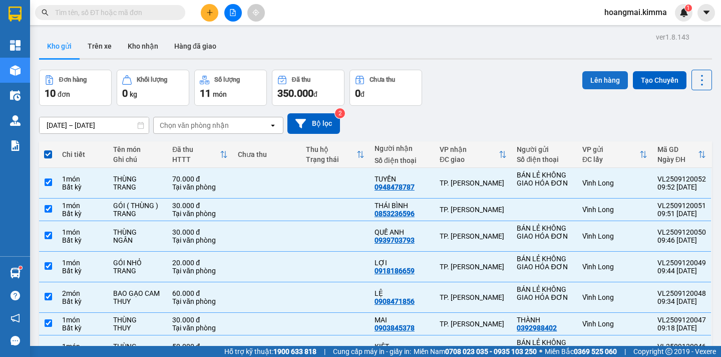
click at [584, 79] on button "Lên hàng" at bounding box center [606, 80] width 46 height 18
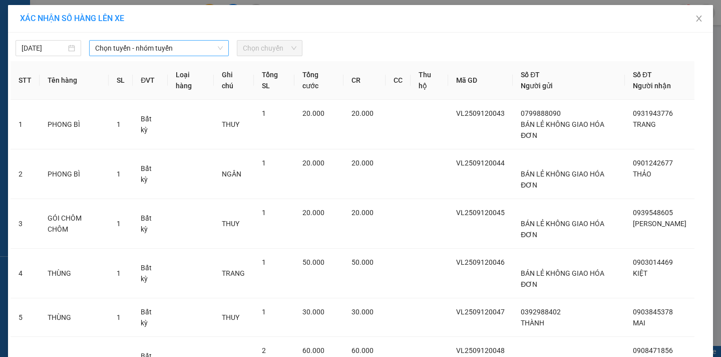
click at [130, 50] on span "Chọn tuyến - nhóm tuyến" at bounding box center [159, 48] width 128 height 15
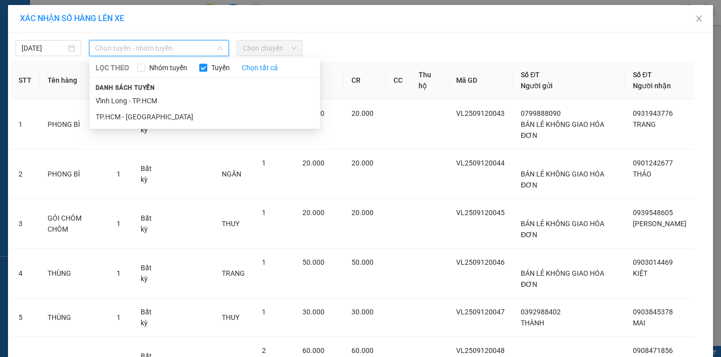
drag, startPoint x: 141, startPoint y: 100, endPoint x: 250, endPoint y: 69, distance: 114.2
click at [141, 100] on li "Vĩnh Long - TP.HCM" at bounding box center [205, 101] width 230 height 16
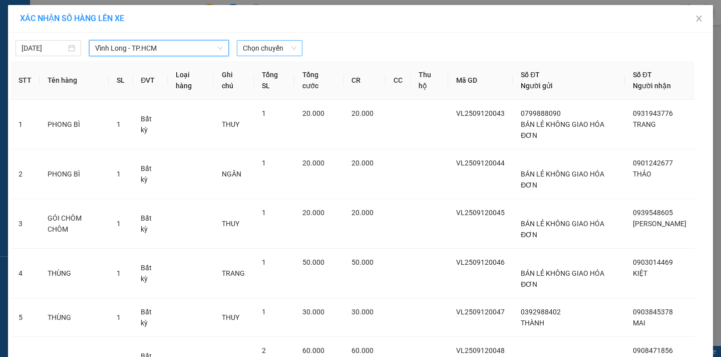
click at [285, 49] on span "Chọn chuyến" at bounding box center [270, 48] width 54 height 15
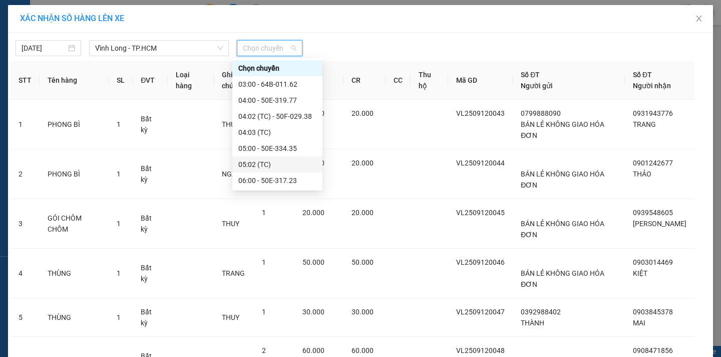
scroll to position [200, 0]
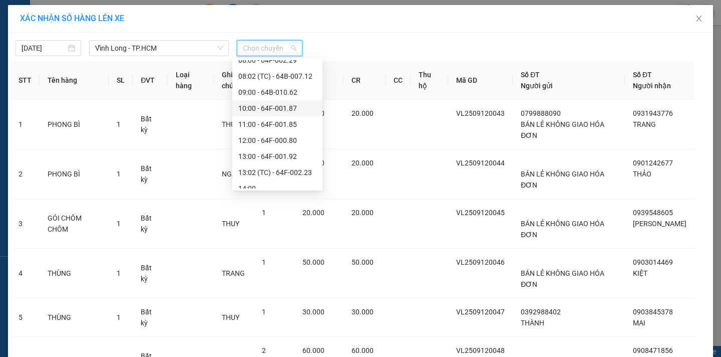
click at [288, 107] on div "10:00 - 64F-001.87" at bounding box center [277, 108] width 78 height 11
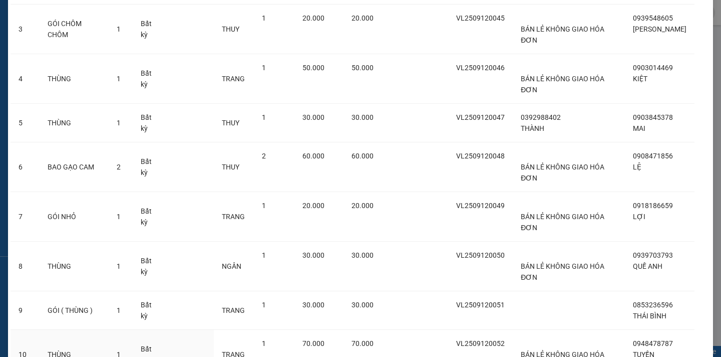
scroll to position [208, 0]
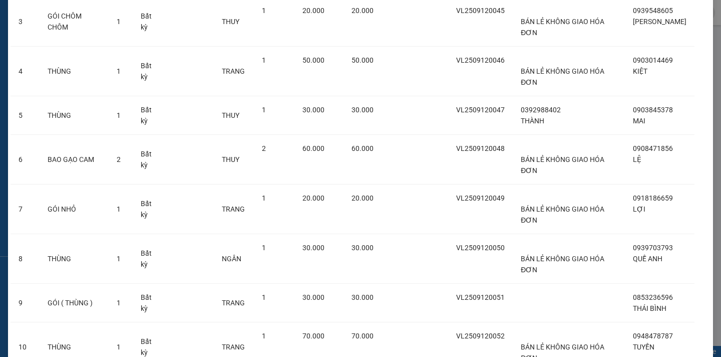
drag, startPoint x: 408, startPoint y: 328, endPoint x: 413, endPoint y: 314, distance: 15.2
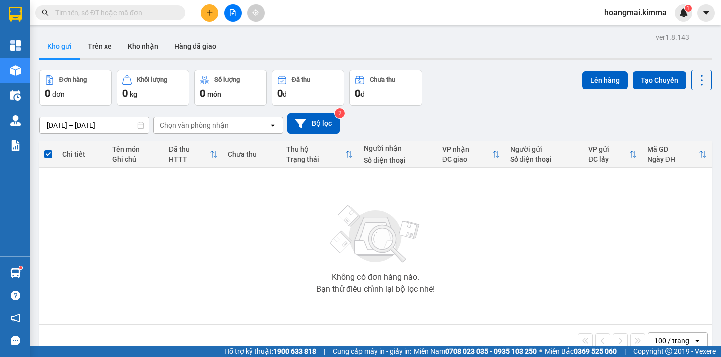
click at [235, 19] on button at bounding box center [233, 13] width 18 height 18
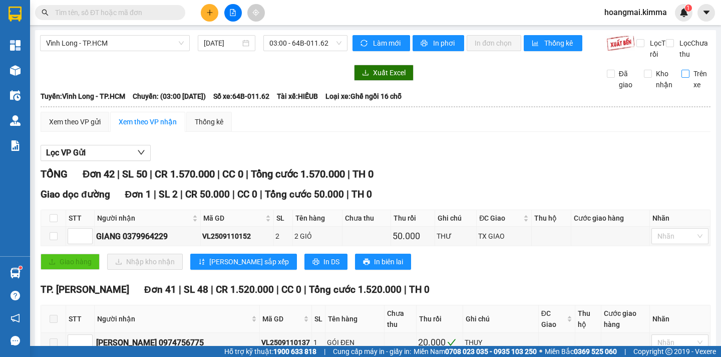
click at [682, 78] on input "Trên xe" at bounding box center [686, 74] width 8 height 8
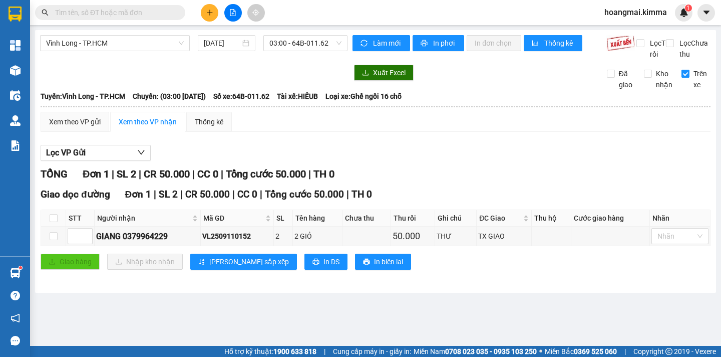
click at [689, 78] on input "Trên xe" at bounding box center [686, 74] width 8 height 8
checkbox input "false"
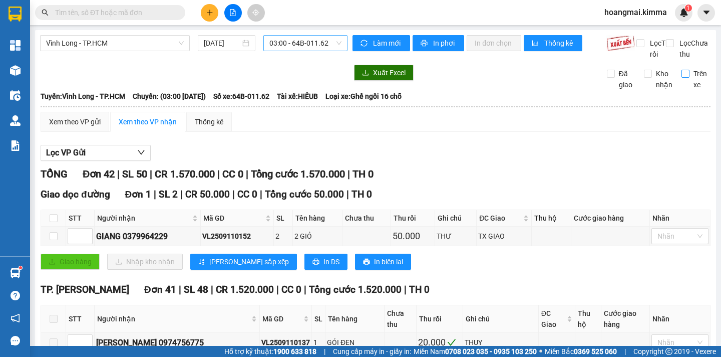
click at [309, 42] on span "03:00 - 64B-011.62" at bounding box center [306, 43] width 72 height 15
click at [428, 161] on div "Lọc VP Gửi" at bounding box center [376, 153] width 670 height 17
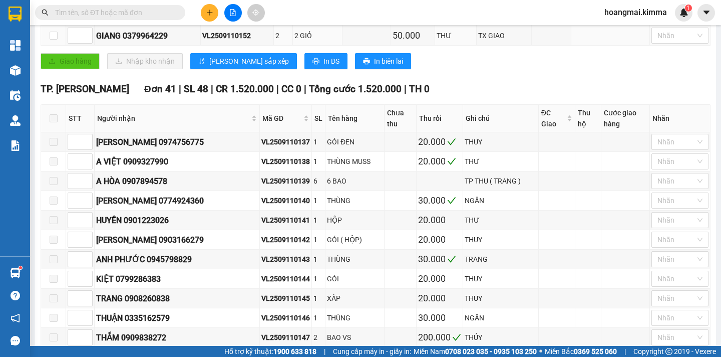
scroll to position [50, 0]
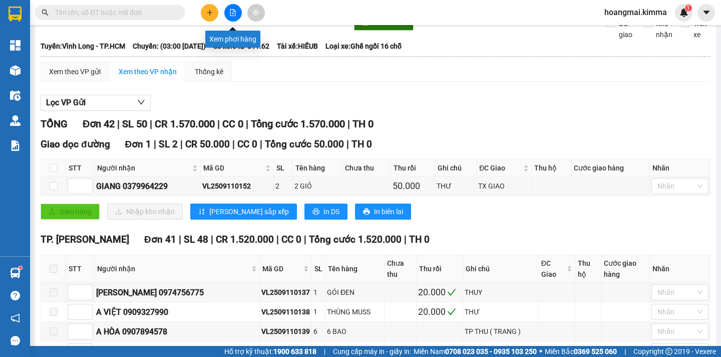
click at [234, 16] on icon "file-add" at bounding box center [233, 12] width 6 height 7
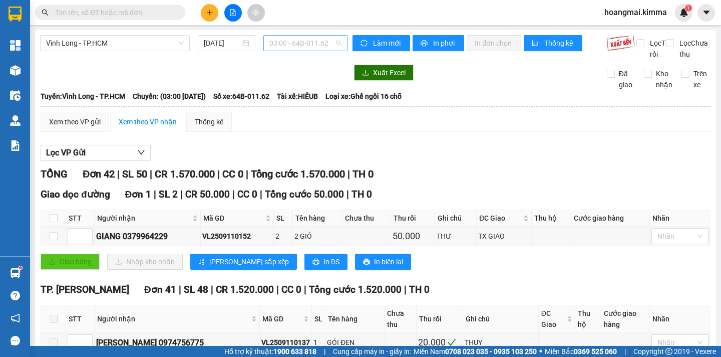
click at [310, 44] on span "03:00 - 64B-011.62" at bounding box center [306, 43] width 72 height 15
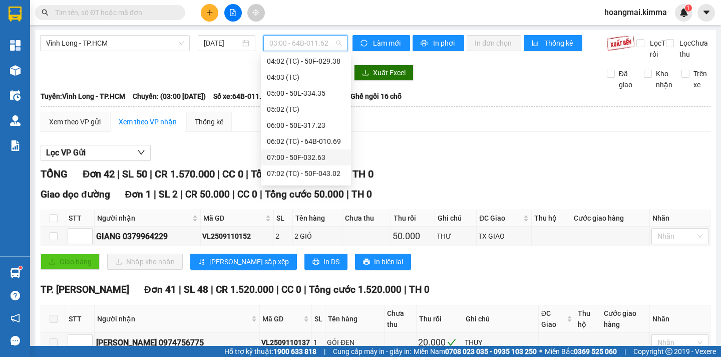
scroll to position [200, 0]
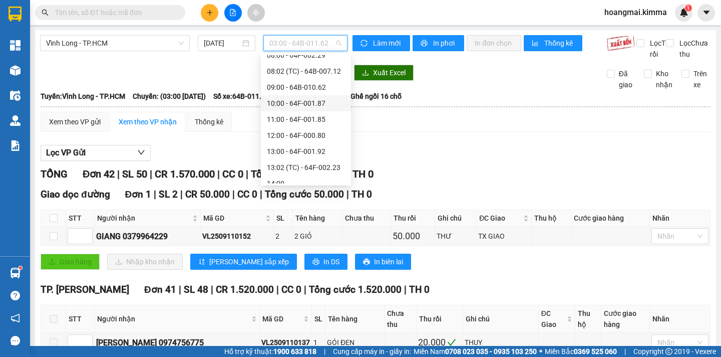
click at [322, 104] on div "10:00 - 64F-001.87" at bounding box center [306, 103] width 78 height 11
